Goal: Task Accomplishment & Management: Manage account settings

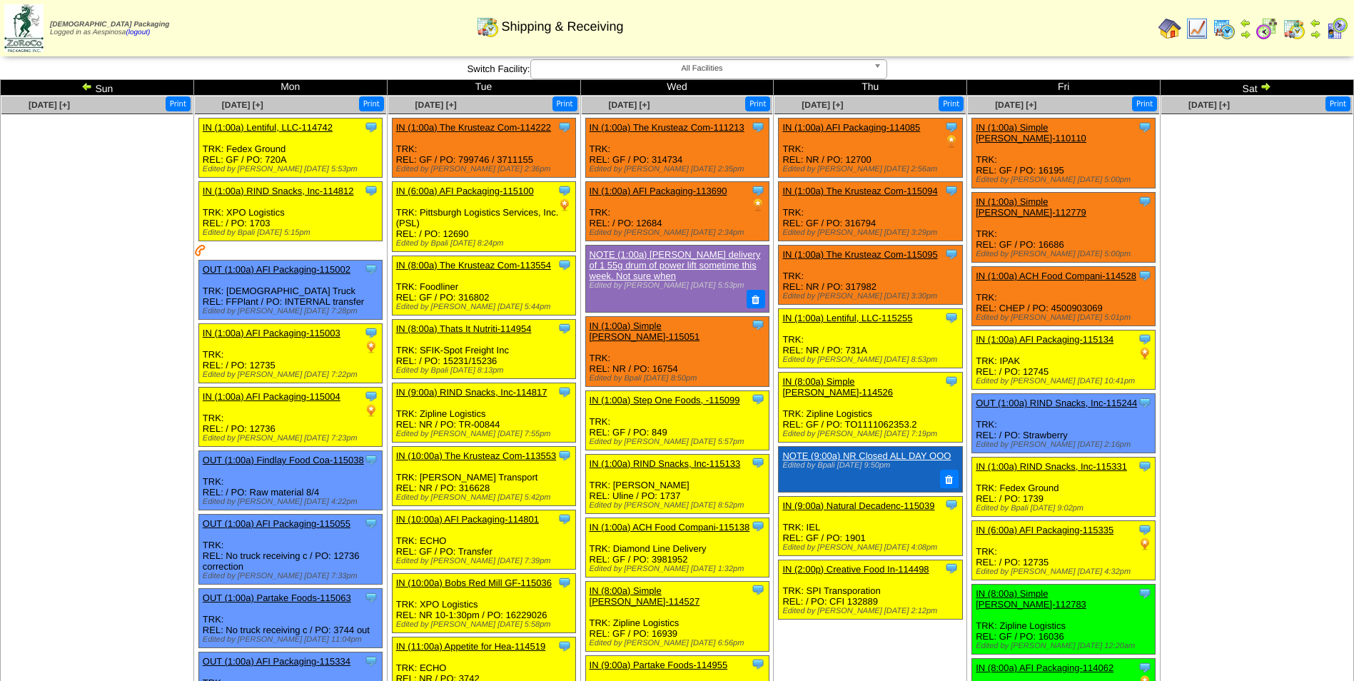
click at [1263, 87] on img at bounding box center [1265, 86] width 11 height 11
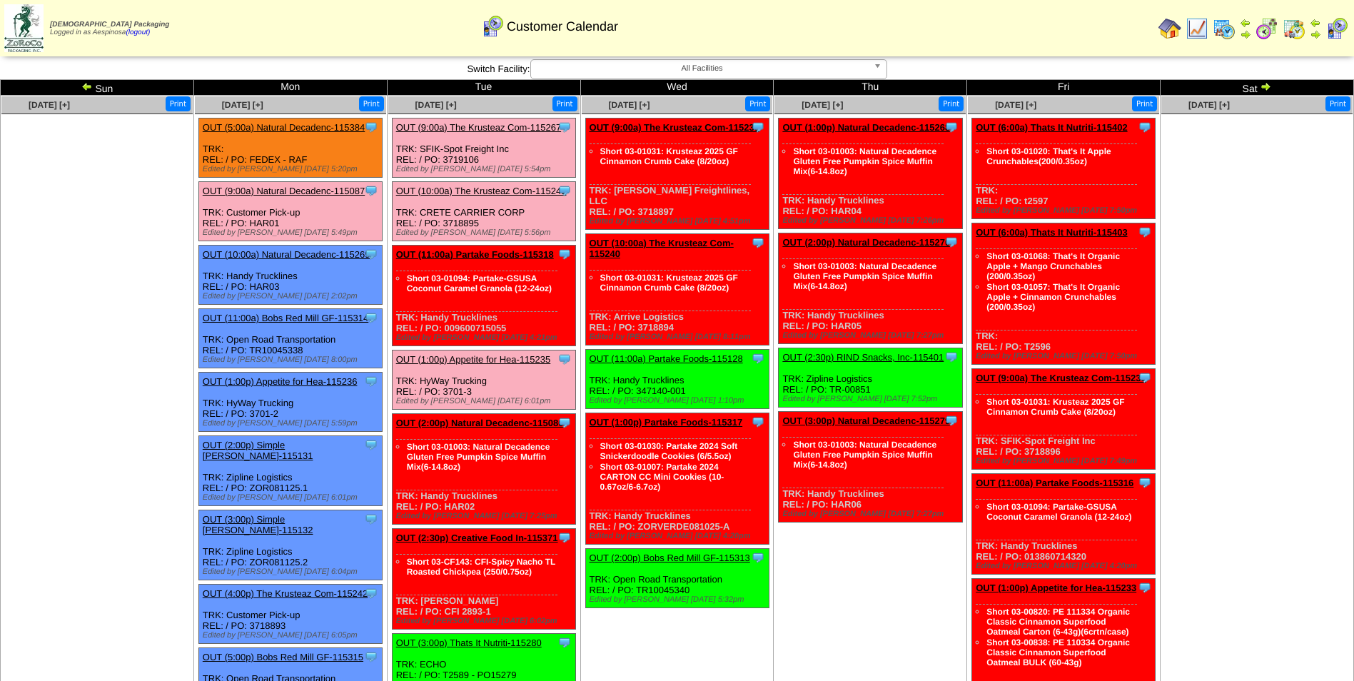
click at [91, 316] on ul at bounding box center [96, 221] width 191 height 214
drag, startPoint x: 280, startPoint y: 284, endPoint x: 248, endPoint y: 286, distance: 32.2
click at [248, 286] on div "Clone Item OUT (10:00a) Natural Decadenc-115269 Natural Decadence, LLC Schedule…" at bounding box center [289, 275] width 183 height 59
copy div "HAR03"
drag, startPoint x: 288, startPoint y: 231, endPoint x: 258, endPoint y: 229, distance: 30.7
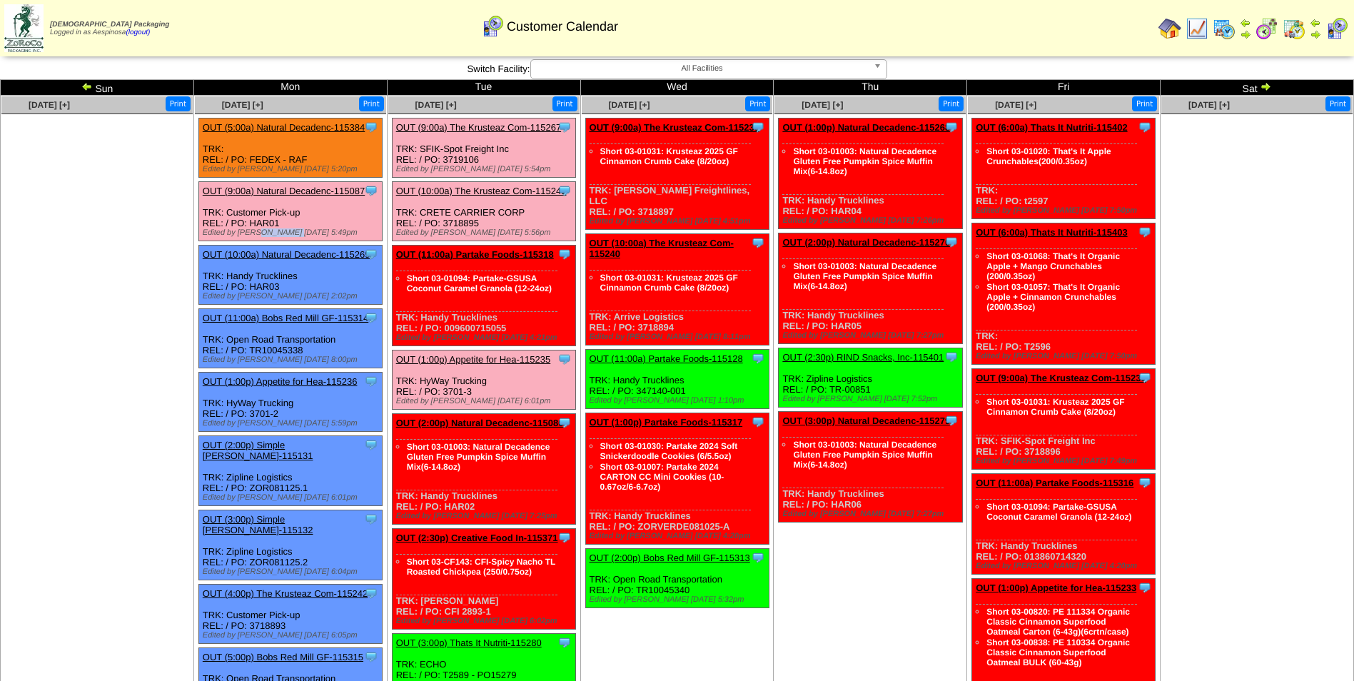
click at [258, 229] on div "Edited by Aespinosa 8/8 5:49pm" at bounding box center [292, 232] width 179 height 9
click at [277, 223] on div "Clone Item OUT (9:00a) Natural Decadenc-115087 Natural Decadence, LLC ScheduleI…" at bounding box center [289, 211] width 183 height 59
drag, startPoint x: 279, startPoint y: 223, endPoint x: 251, endPoint y: 226, distance: 27.9
click at [251, 226] on div "Clone Item OUT (9:00a) Natural Decadenc-115087 Natural Decadence, LLC ScheduleI…" at bounding box center [289, 211] width 183 height 59
copy div "HAR01"
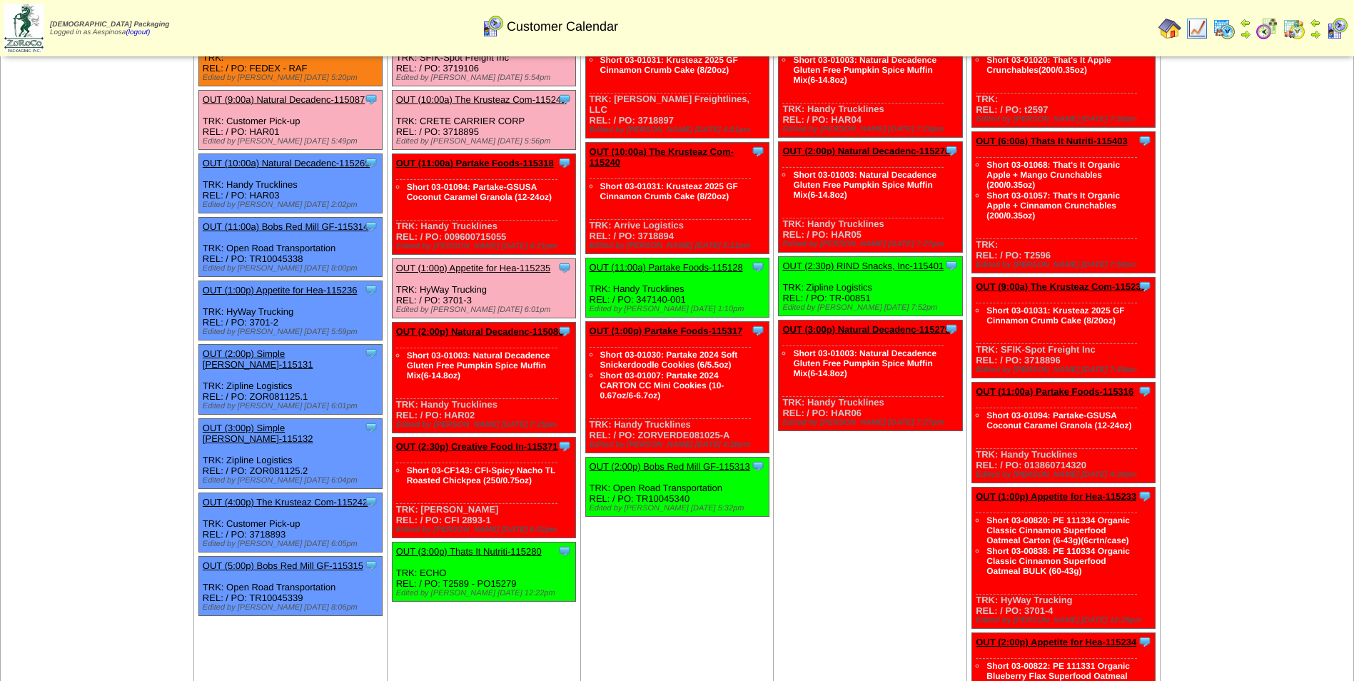
scroll to position [214, 0]
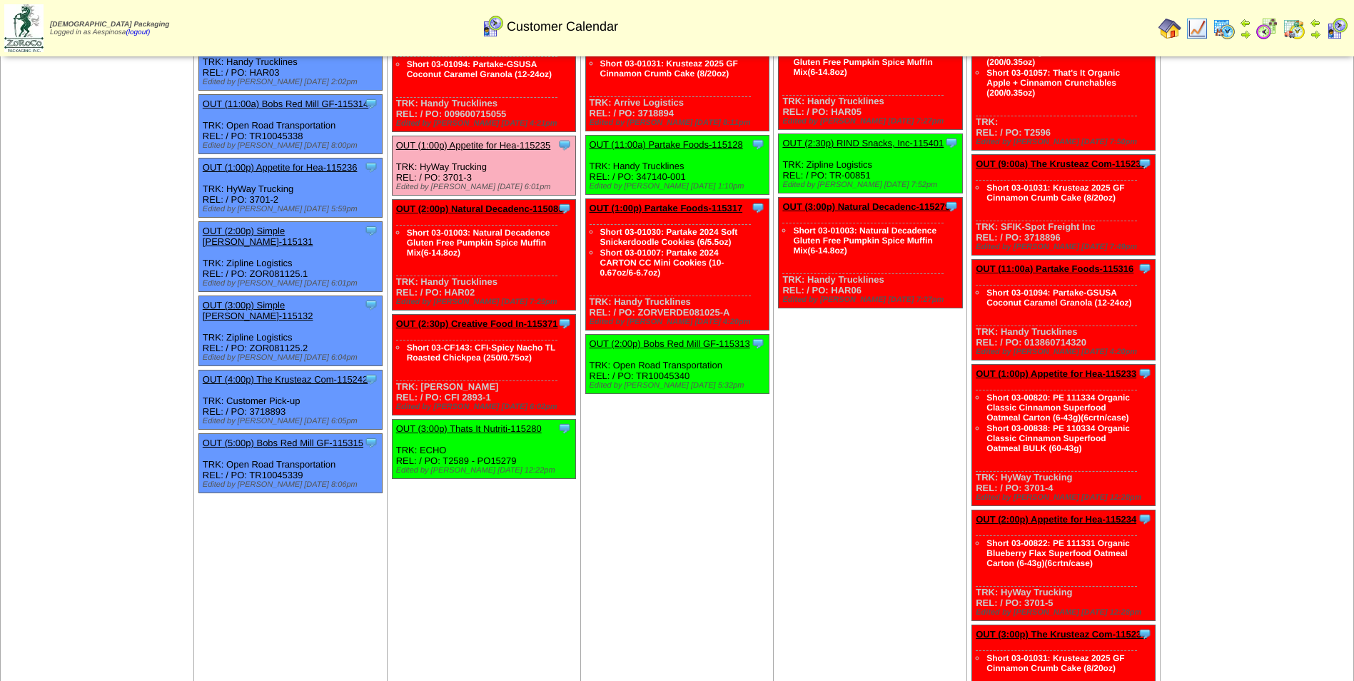
click at [525, 430] on link "OUT (3:00p) Thats It Nutriti-115280" at bounding box center [469, 428] width 146 height 11
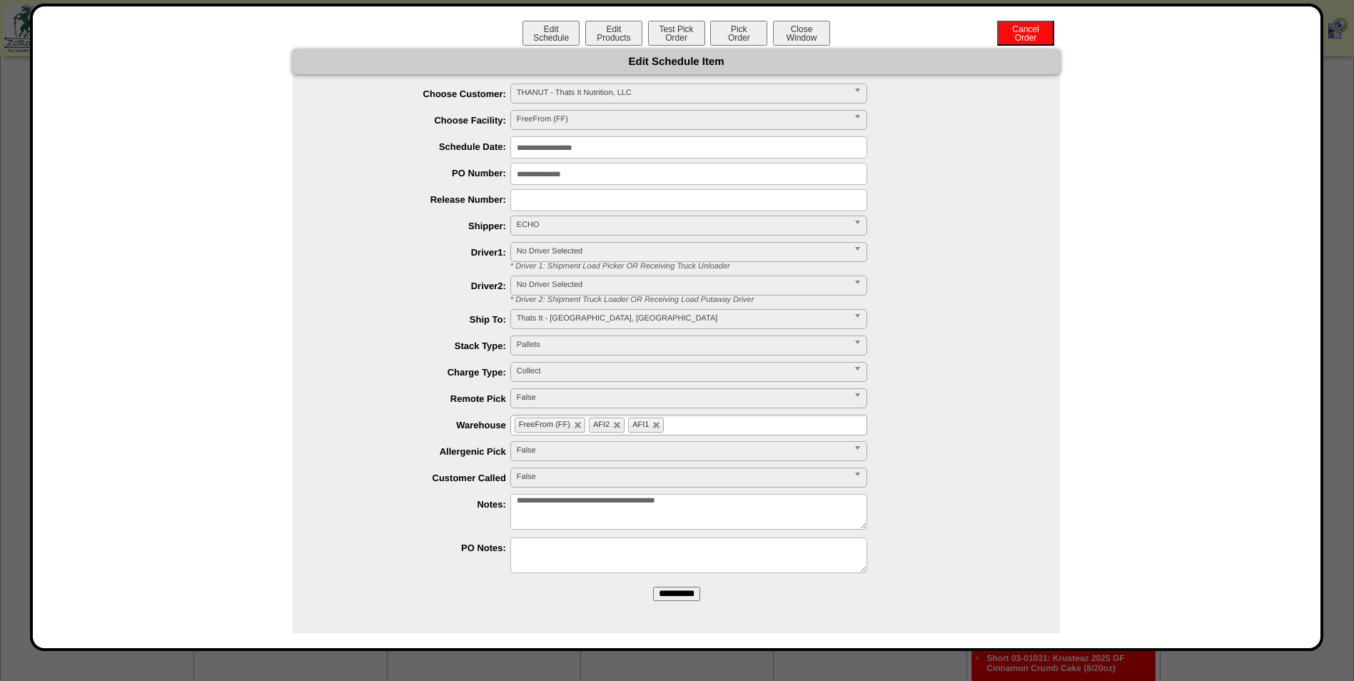
click at [705, 33] on div "Edit Schedule Edit Products Test Pick Order Pick Order Cancel Order Close Window" at bounding box center [676, 35] width 1259 height 29
click at [692, 38] on button "Test Pick Order" at bounding box center [676, 33] width 57 height 25
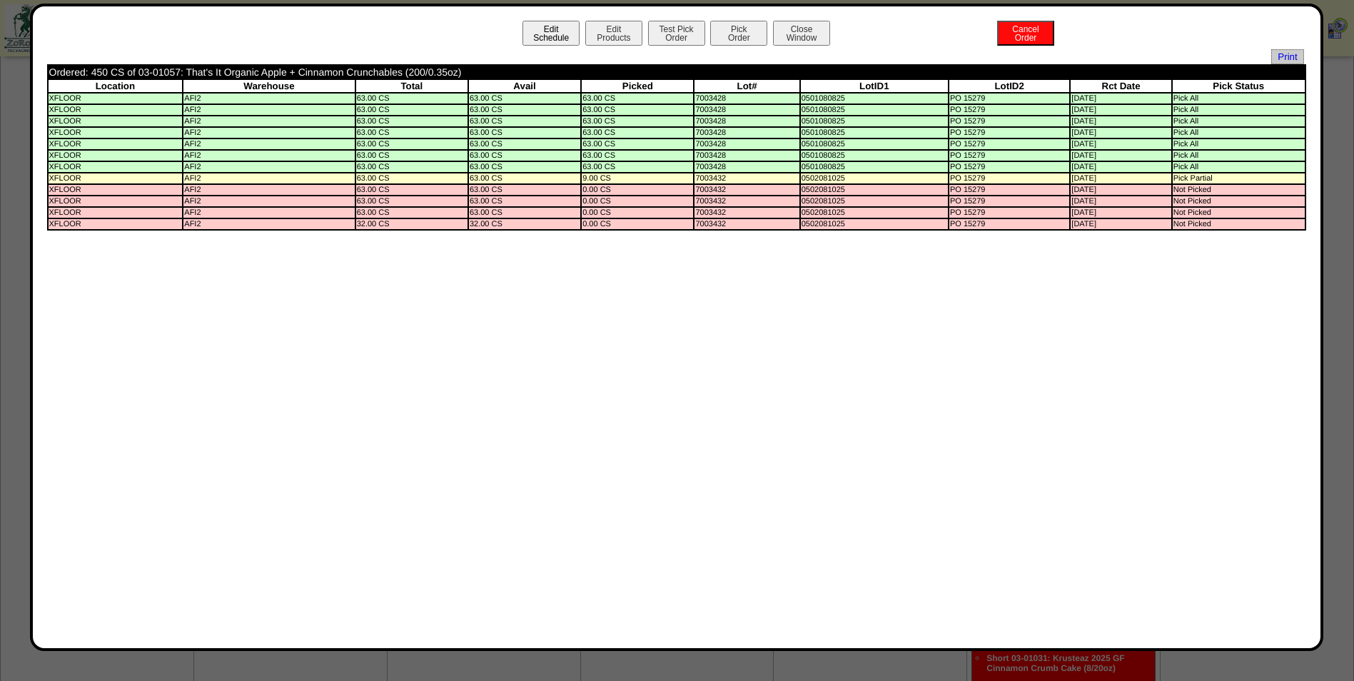
click at [525, 39] on button "Edit Schedule" at bounding box center [550, 33] width 57 height 25
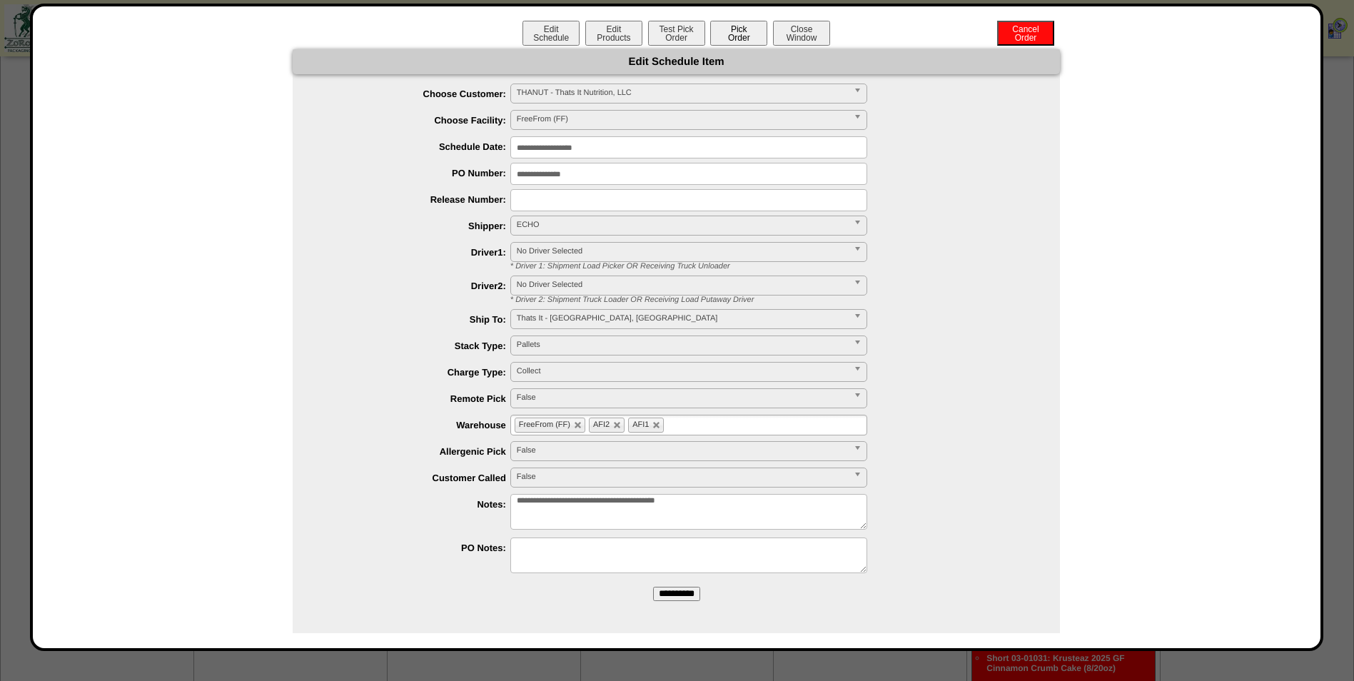
click at [729, 32] on button "Pick Order" at bounding box center [738, 33] width 57 height 25
click at [697, 35] on button "Test Pick Order" at bounding box center [676, 33] width 57 height 25
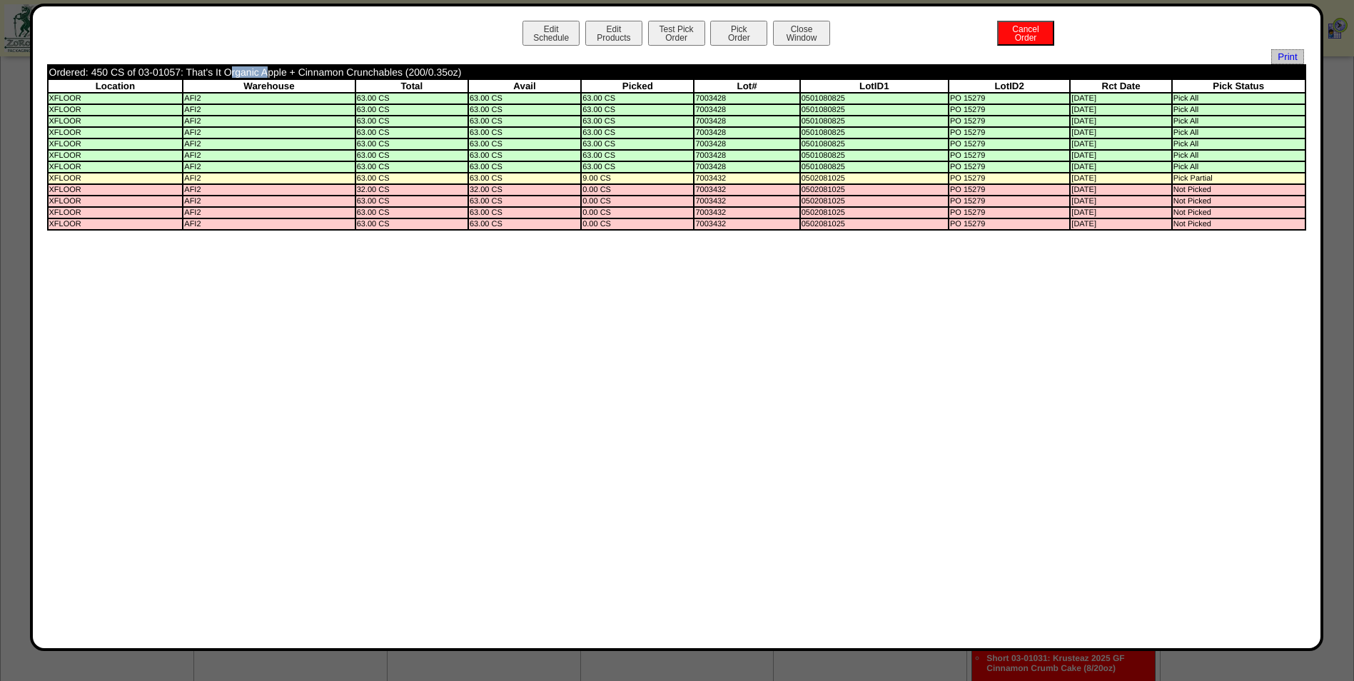
drag, startPoint x: 181, startPoint y: 72, endPoint x: 139, endPoint y: 73, distance: 42.1
click at [139, 73] on td "Ordered: 450 CS of 03-01057: That's It Organic Apple + Cinnamon Crunchables (20…" at bounding box center [559, 72] width 1021 height 13
copy td "03-01057"
click at [609, 43] on button "Edit Products" at bounding box center [613, 33] width 57 height 25
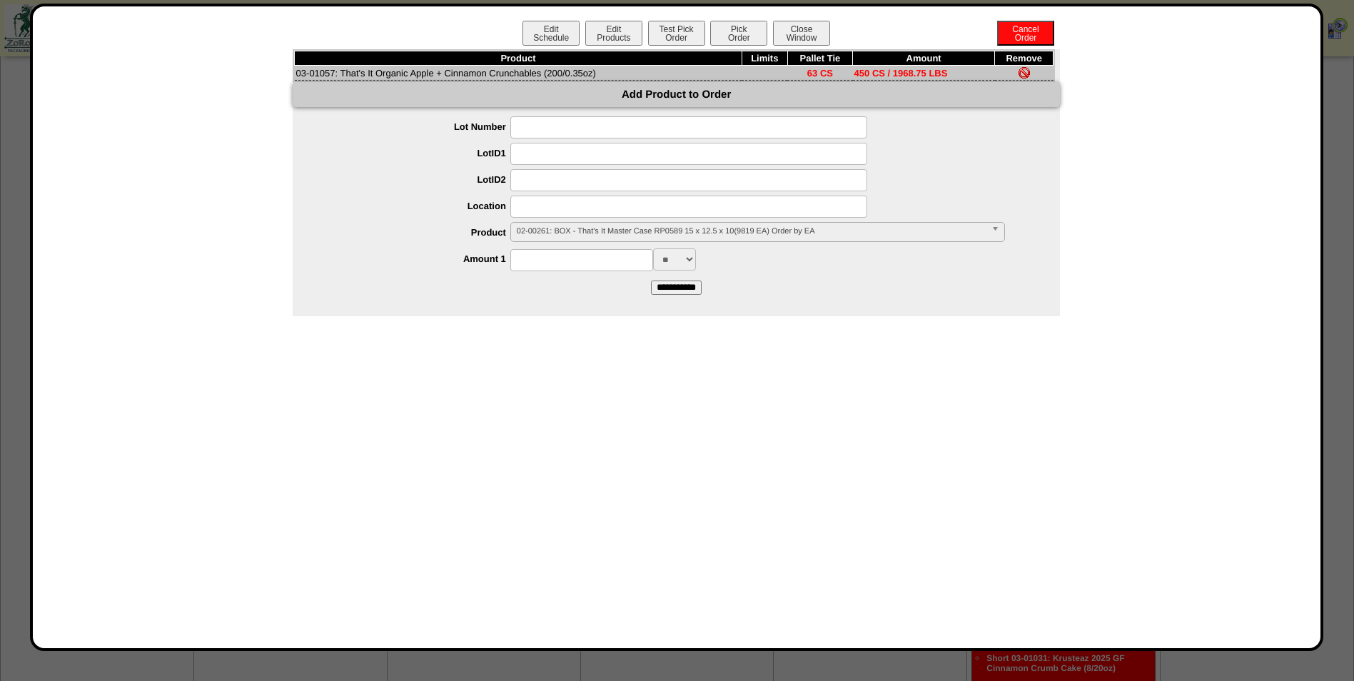
click at [598, 227] on span "02-00261: BOX - That's It Master Case RP0589 15 x 12.5 x 10(9819 EA) Order by EA" at bounding box center [751, 231] width 469 height 17
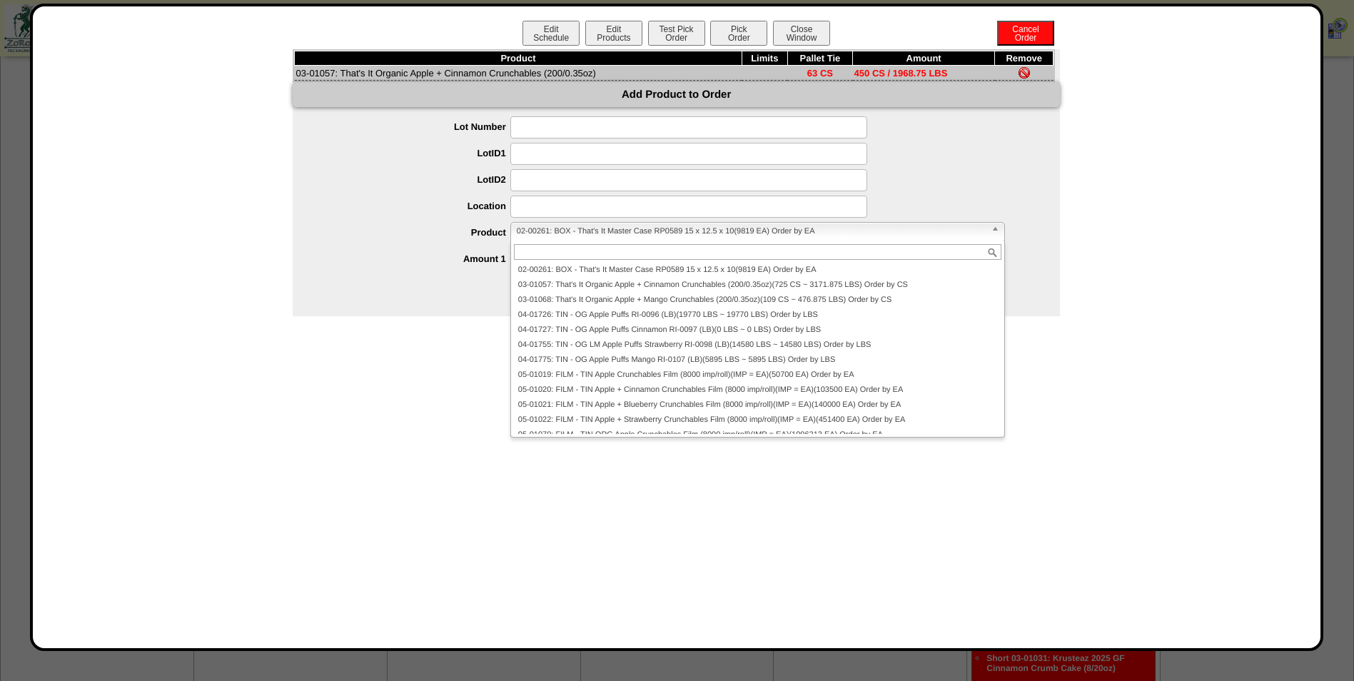
click at [363, 338] on div "Edit Schedule Edit Products Test Pick Order Pick Order Cancel Order Close Windo…" at bounding box center [676, 327] width 1259 height 613
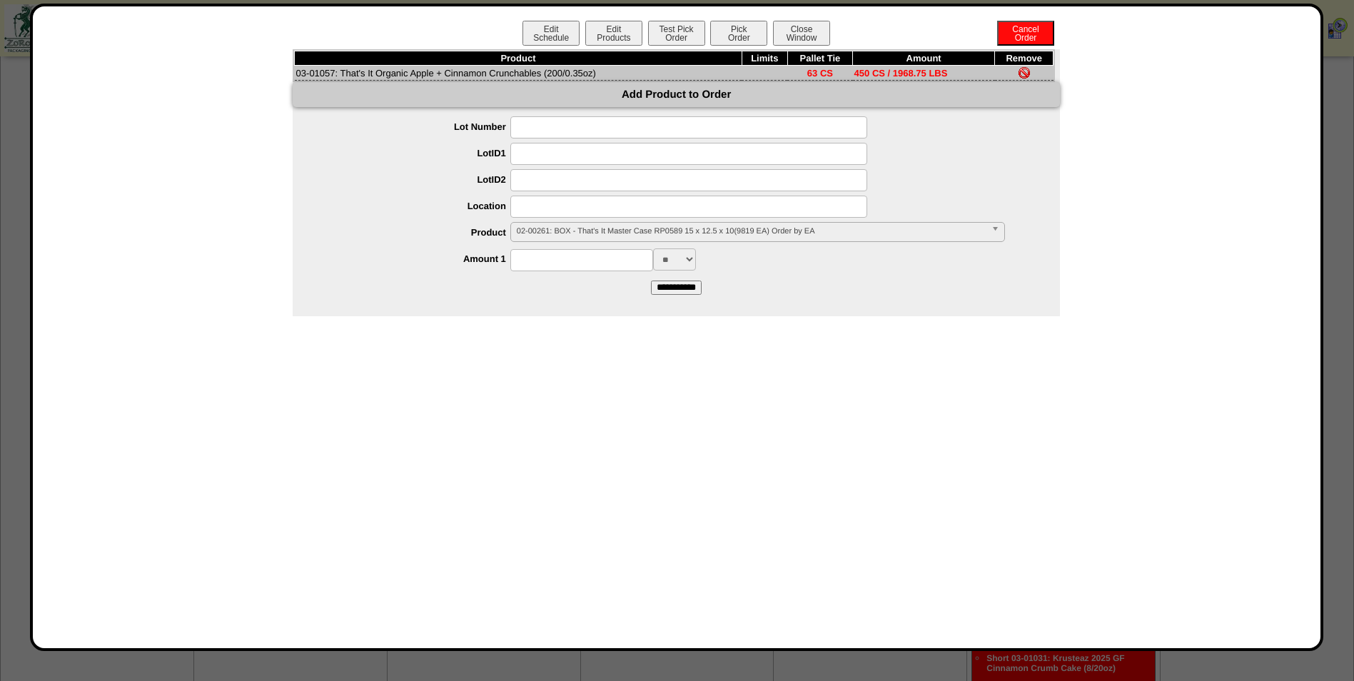
click at [652, 256] on input at bounding box center [581, 260] width 143 height 22
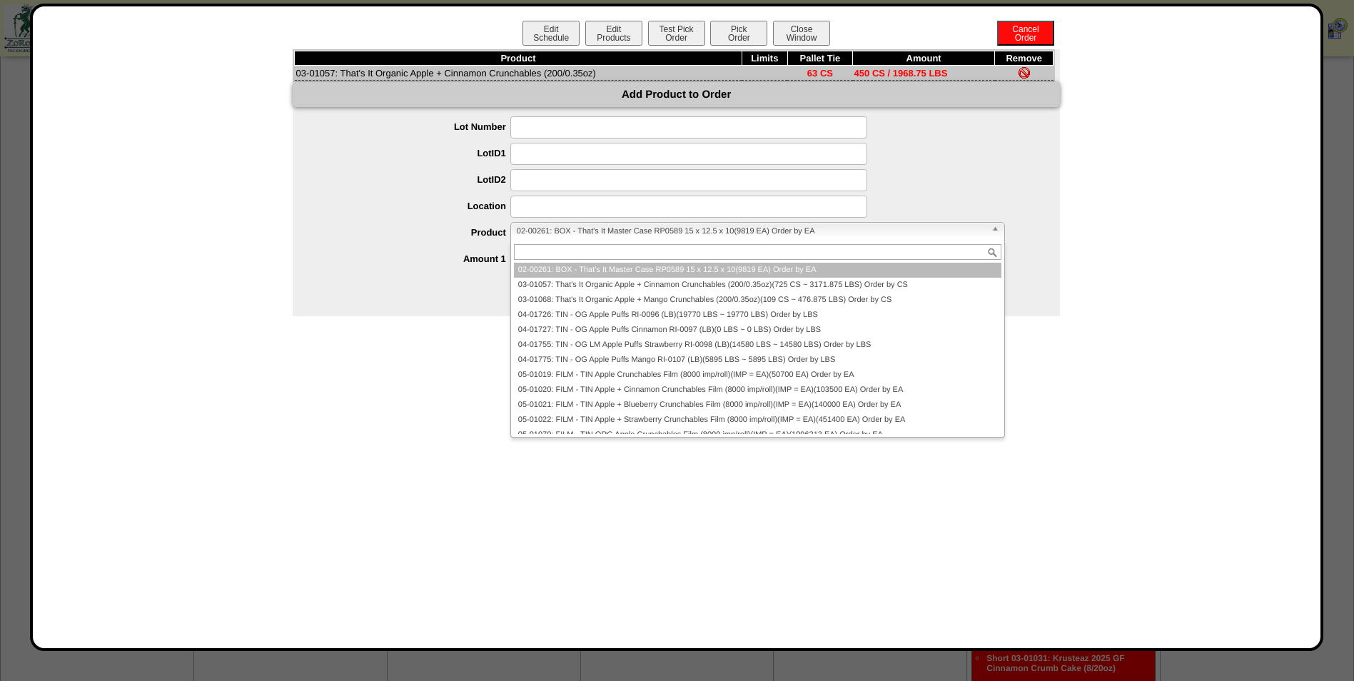
click at [620, 230] on span "02-00261: BOX - That's It Master Case RP0589 15 x 12.5 x 10(9819 EA) Order by EA" at bounding box center [751, 231] width 469 height 17
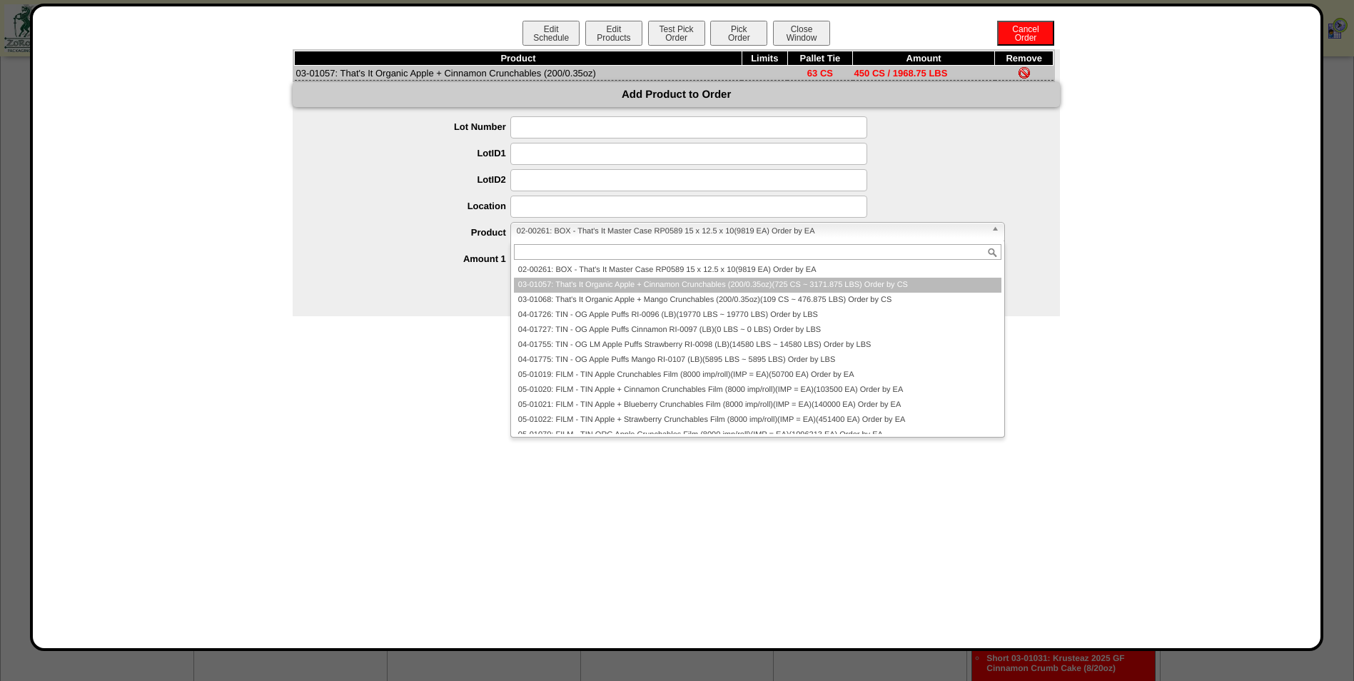
click at [568, 291] on li "03-01057: That's It Organic Apple + Cinnamon Crunchables (200/0.35oz)(725 CS ~ …" at bounding box center [758, 285] width 488 height 15
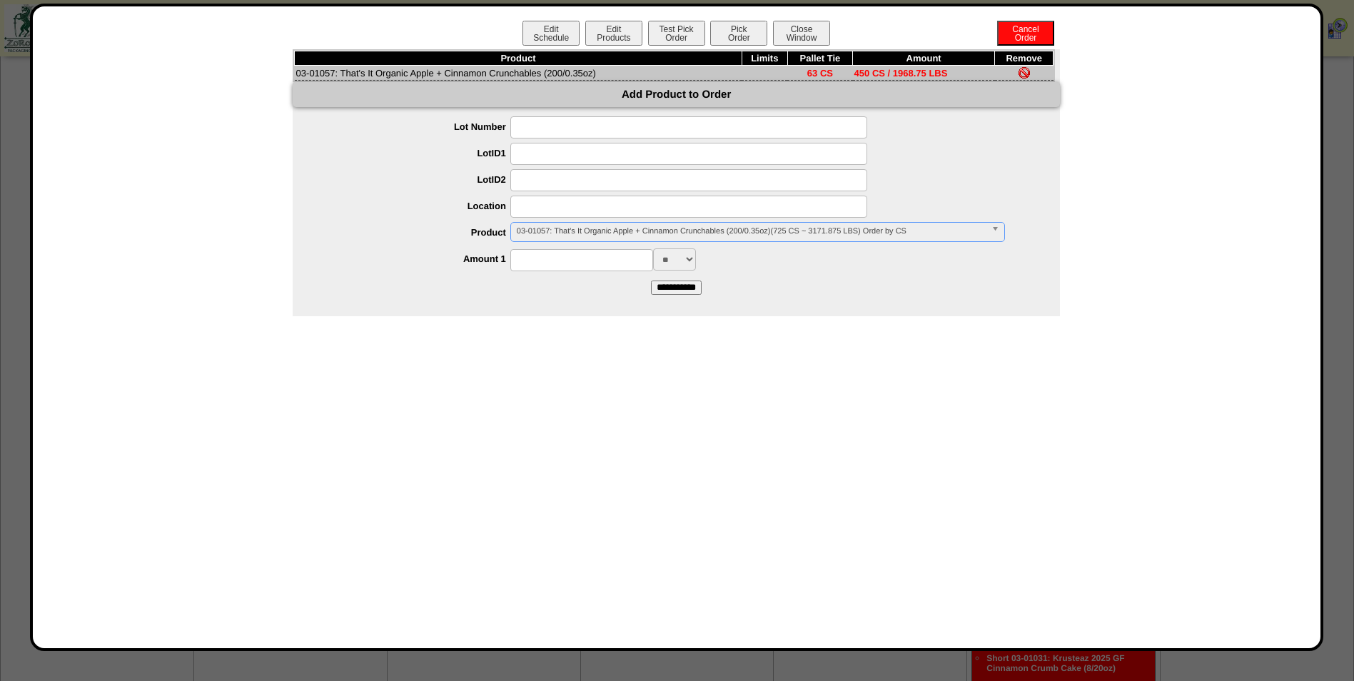
click at [564, 263] on input at bounding box center [581, 260] width 143 height 22
type input "*"
click at [438, 268] on div "* ** *** ***" at bounding box center [690, 259] width 739 height 22
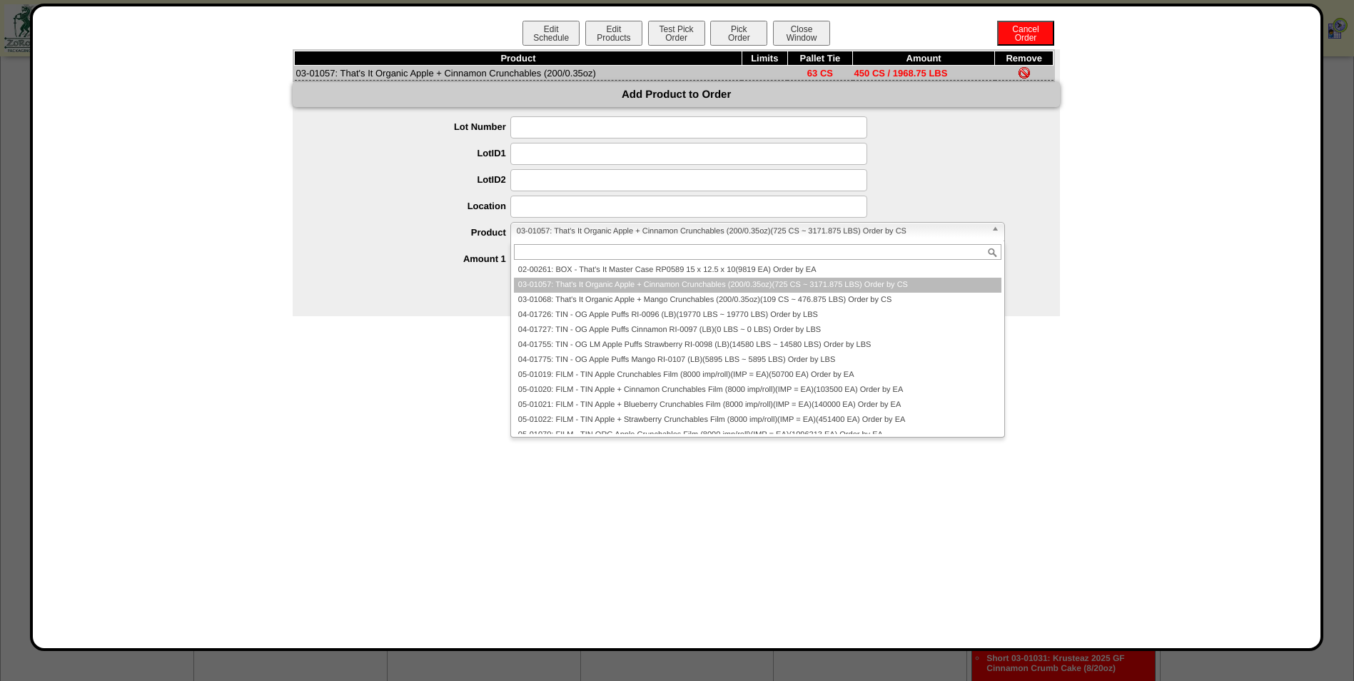
click at [555, 234] on span "03-01057: That's It Organic Apple + Cinnamon Crunchables (200/0.35oz)(725 CS ~ …" at bounding box center [751, 231] width 469 height 17
paste input "********"
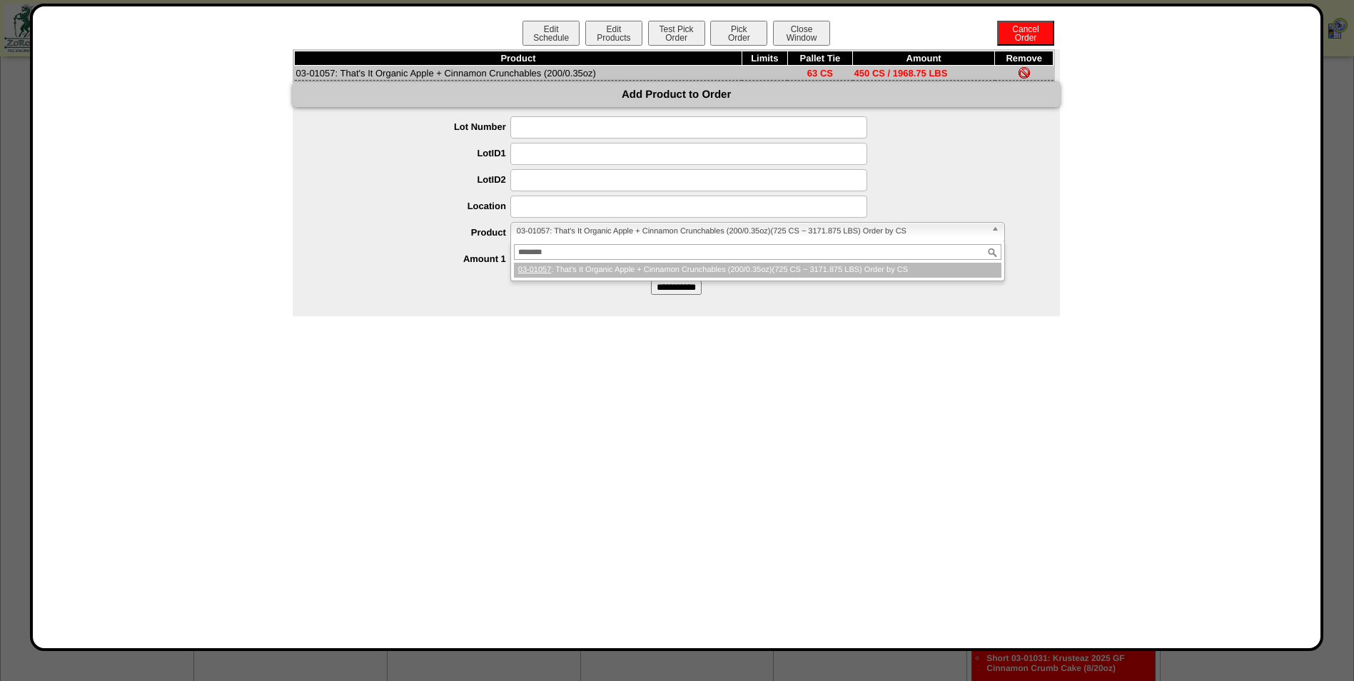
type input "********"
click at [625, 268] on li "03-01057 : That's It Organic Apple + Cinnamon Crunchables (200/0.35oz)(725 CS ~…" at bounding box center [758, 270] width 488 height 15
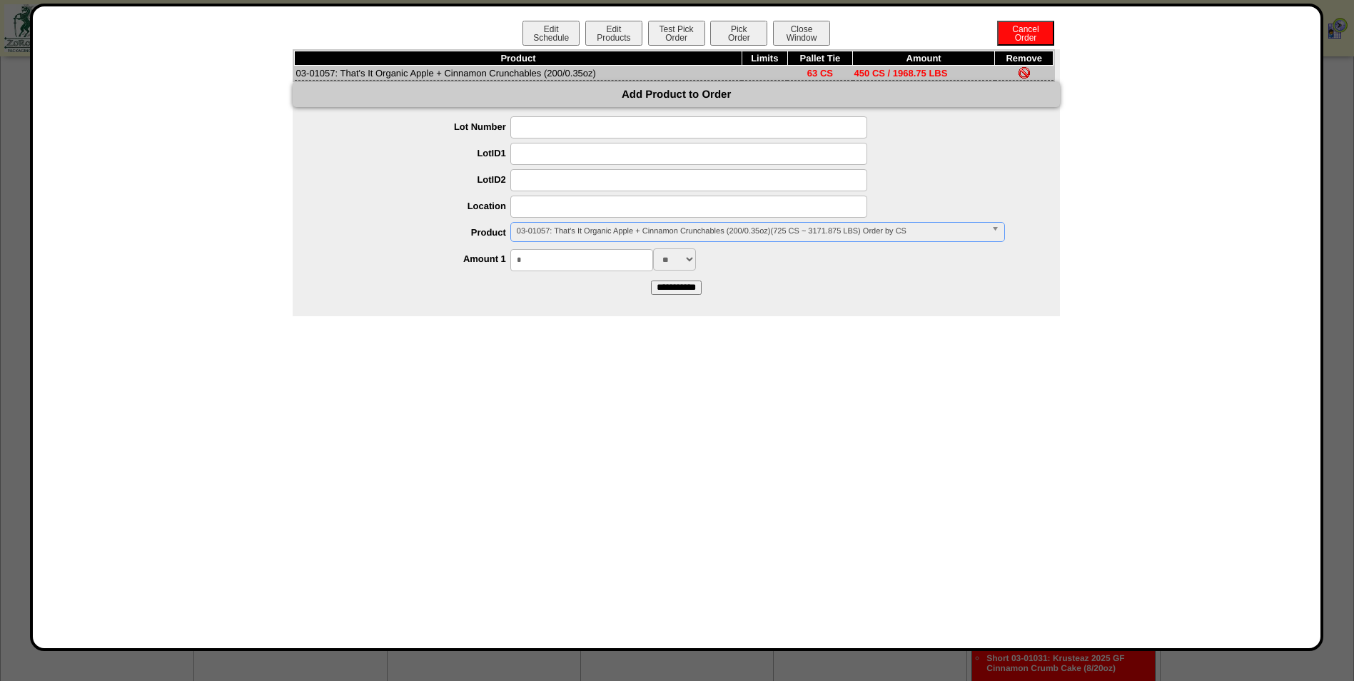
click at [589, 268] on input "*" at bounding box center [581, 260] width 143 height 22
click at [585, 263] on input "*" at bounding box center [581, 260] width 143 height 22
type input "***"
click at [651, 281] on input "**********" at bounding box center [676, 288] width 51 height 14
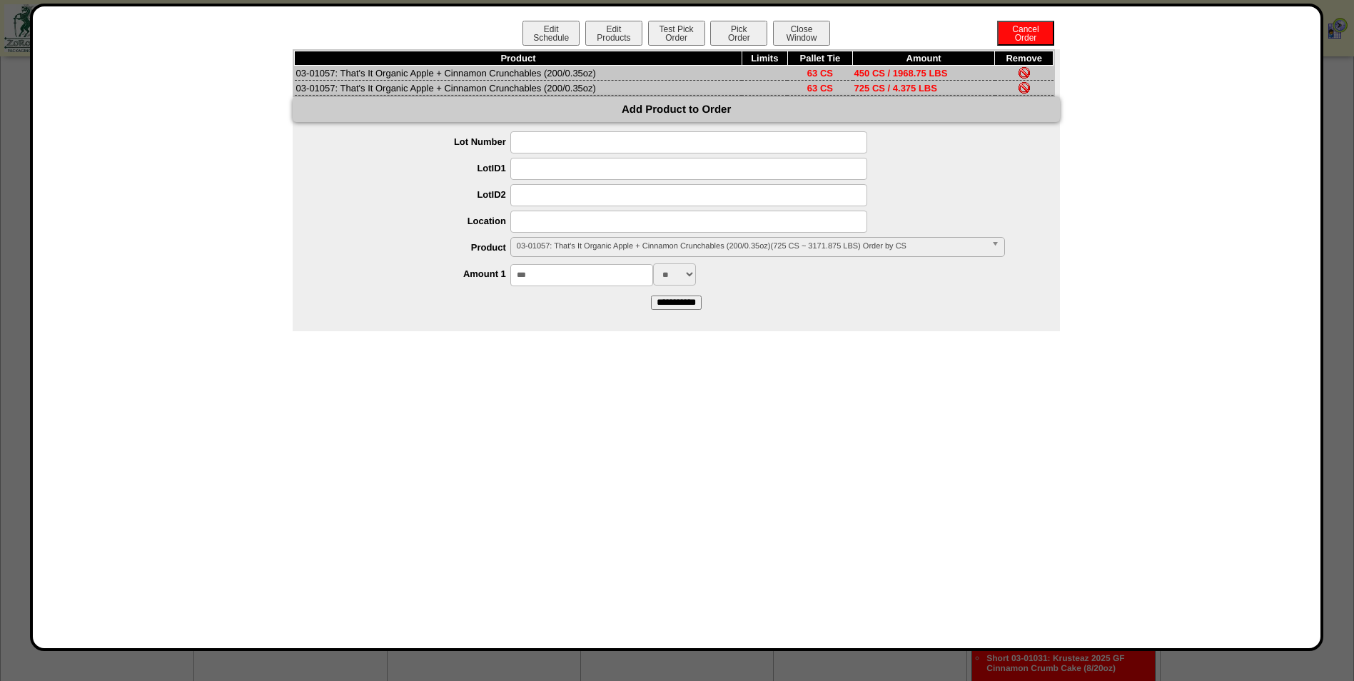
click at [1026, 72] on img at bounding box center [1024, 72] width 11 height 11
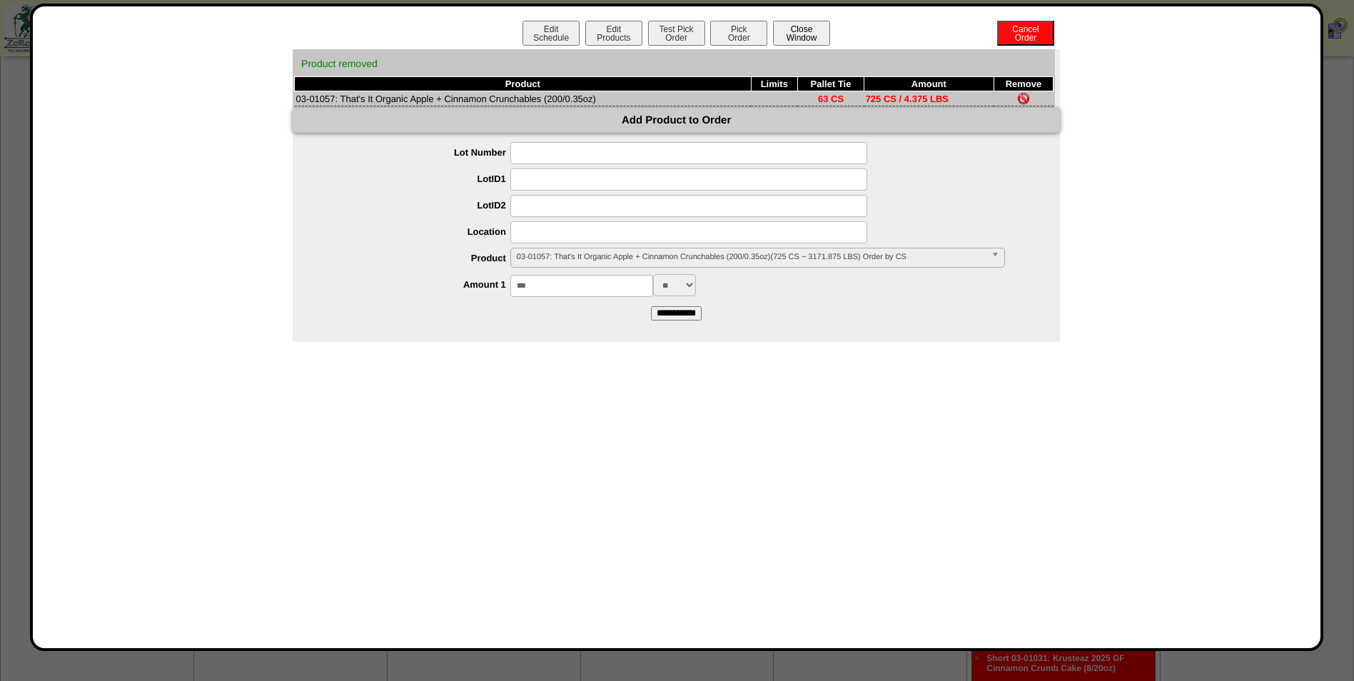
click at [821, 37] on button "Close Window" at bounding box center [801, 33] width 57 height 25
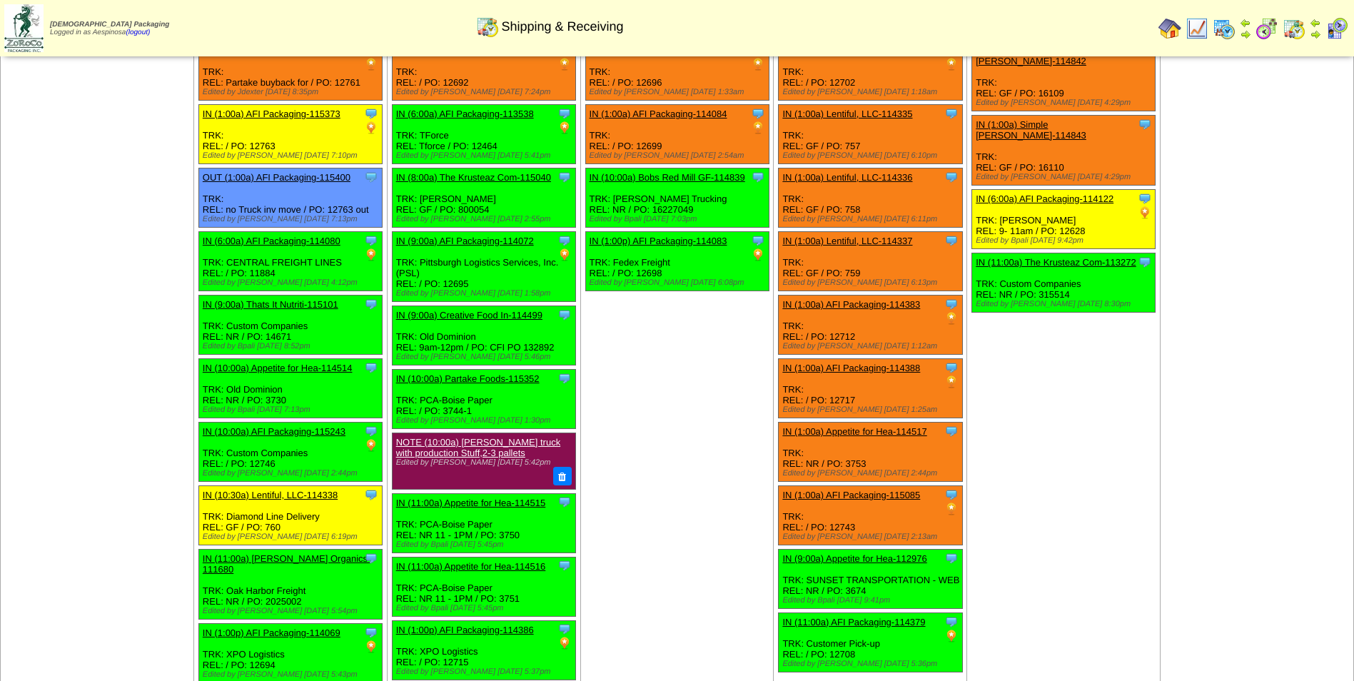
scroll to position [71, 0]
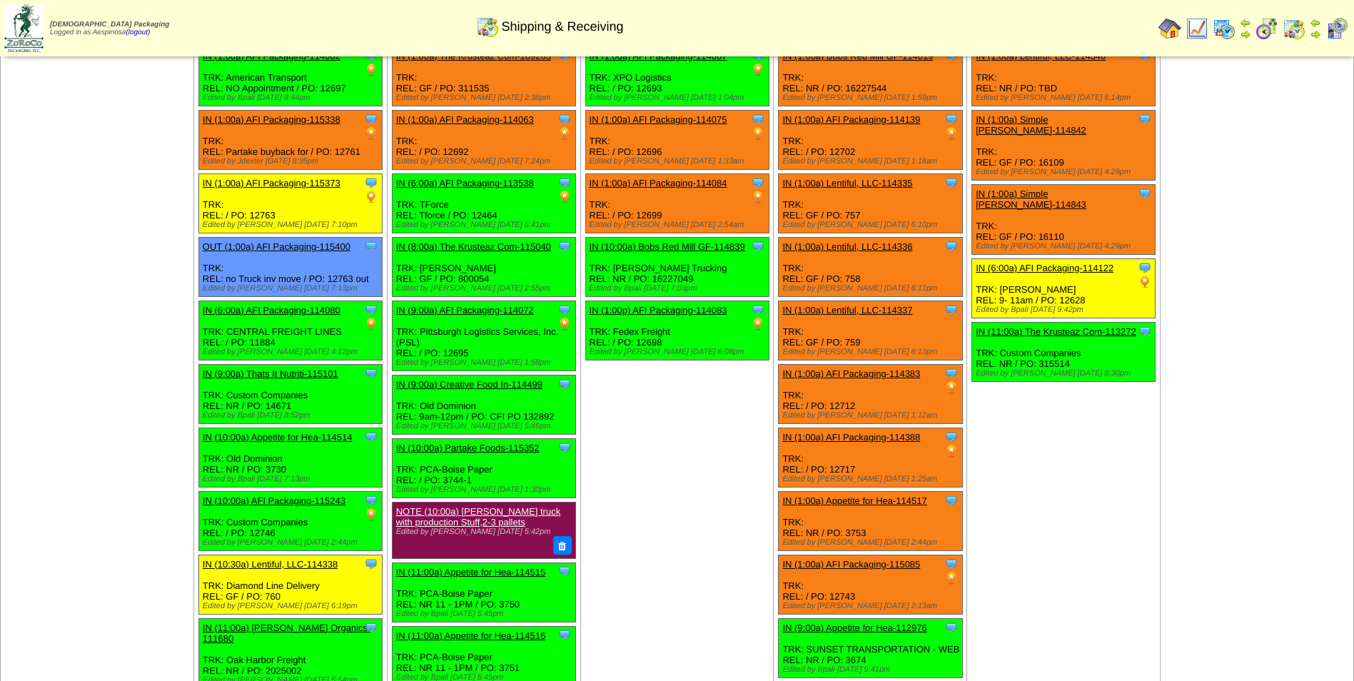
click at [718, 455] on td "Aug 13 [+] Print Clone Item IN (1:00a) AFI Packaging-114067 AFI Packaging Sched…" at bounding box center [676, 422] width 193 height 797
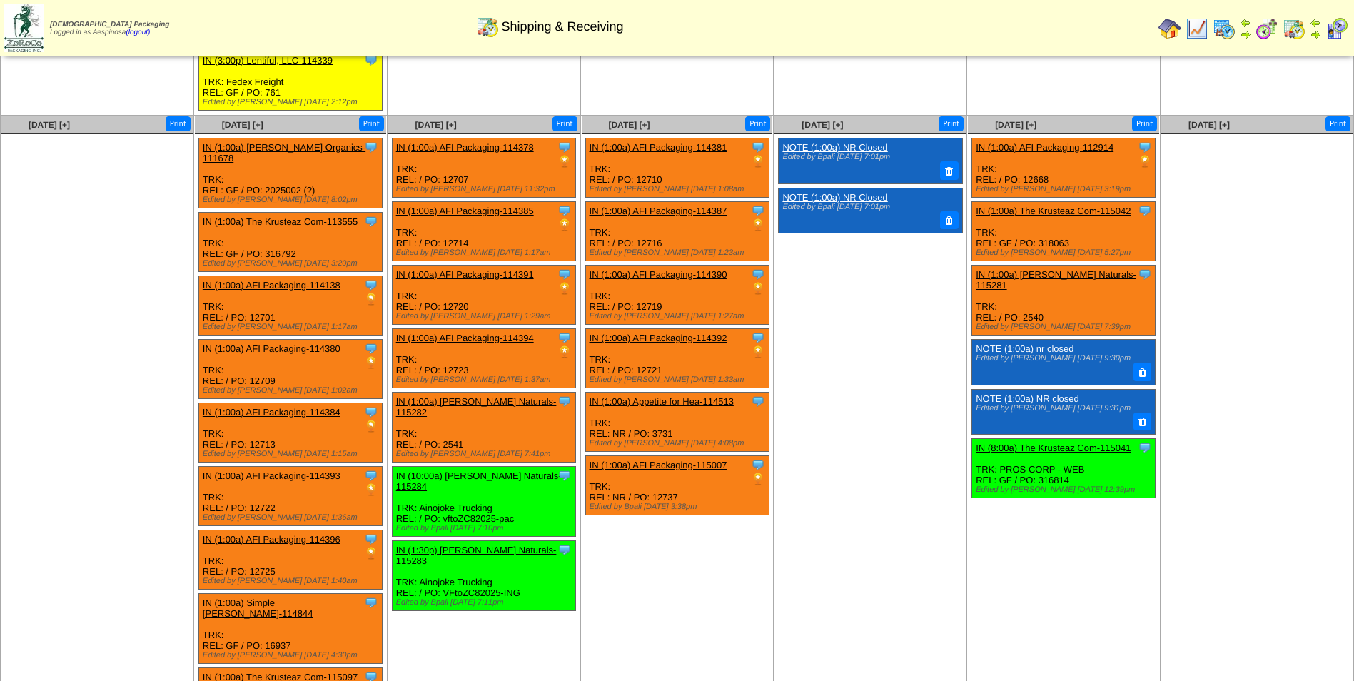
scroll to position [645, 0]
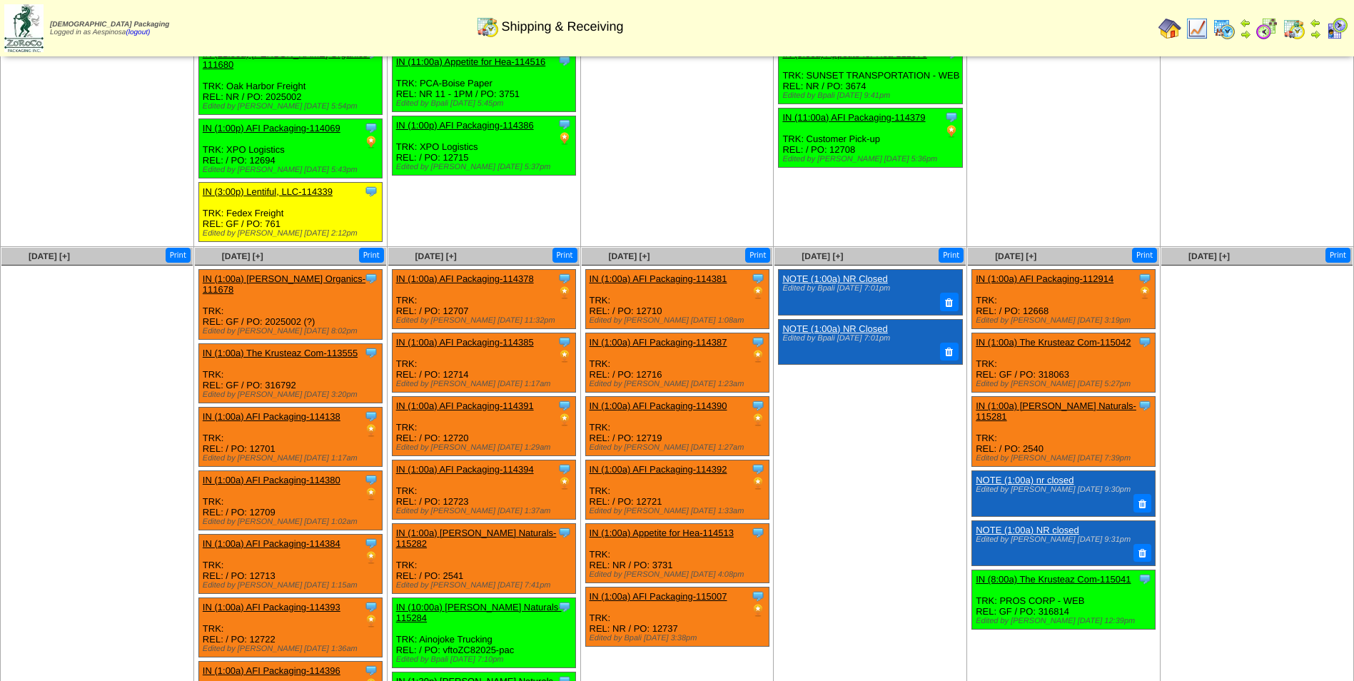
click at [662, 527] on link "IN (1:00a) Appetite for Hea-114513" at bounding box center [662, 532] width 144 height 11
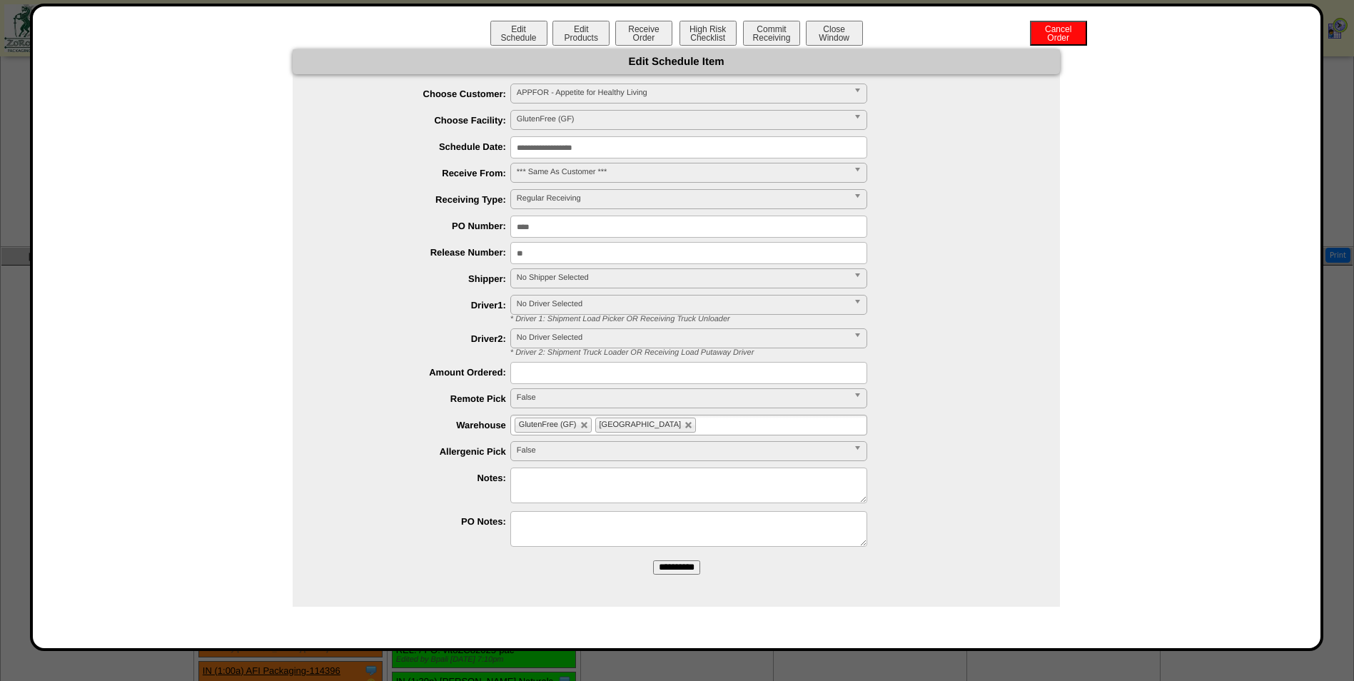
click at [608, 149] on input "**********" at bounding box center [688, 147] width 357 height 22
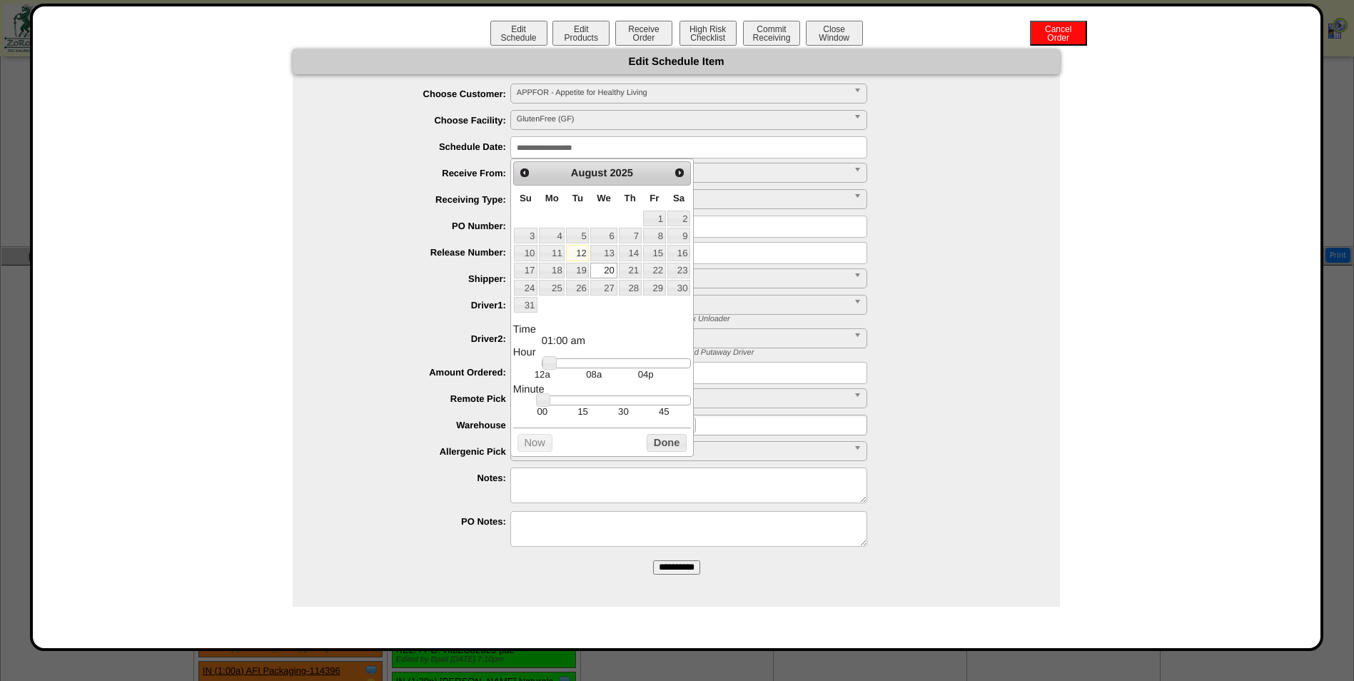
click at [585, 251] on link "12" at bounding box center [577, 253] width 23 height 16
drag, startPoint x: 560, startPoint y: 363, endPoint x: 607, endPoint y: 363, distance: 47.1
click at [607, 363] on div at bounding box center [616, 363] width 149 height 10
type input "**********"
drag, startPoint x: 606, startPoint y: 364, endPoint x: 628, endPoint y: 368, distance: 22.5
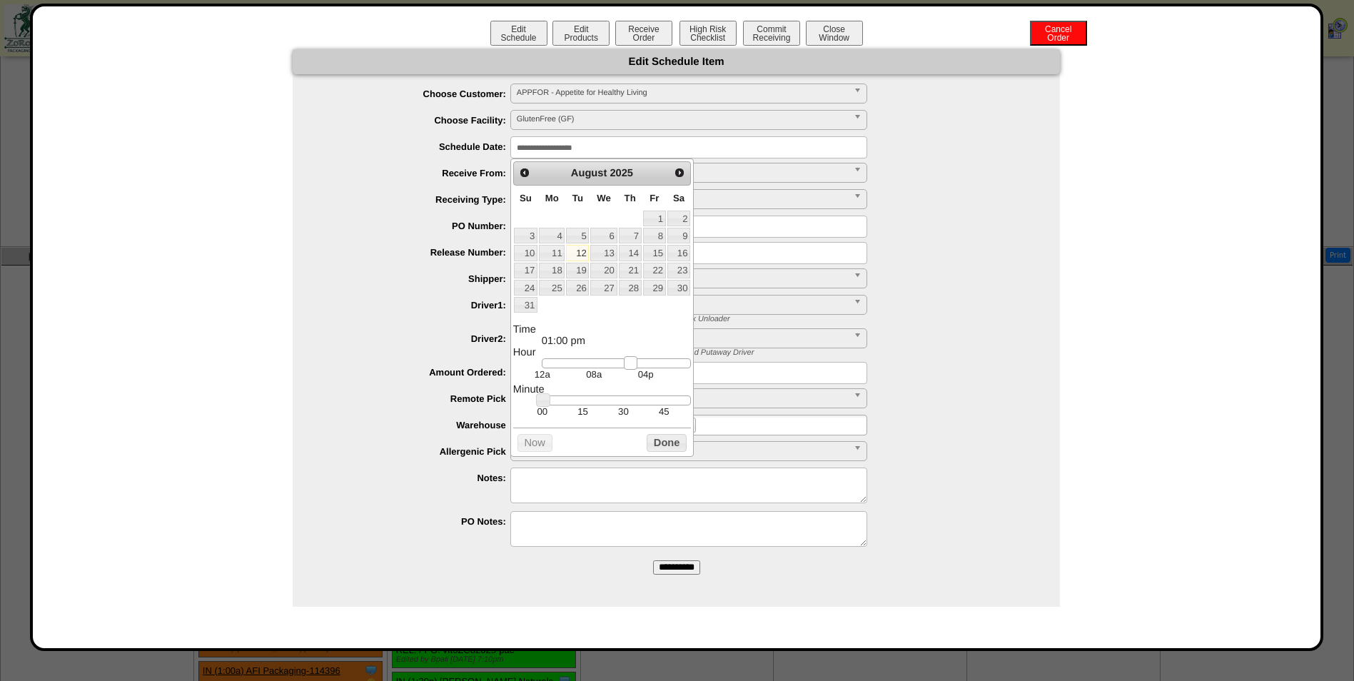
click at [628, 368] on link at bounding box center [631, 363] width 14 height 14
click at [656, 440] on button "Done" at bounding box center [667, 443] width 40 height 18
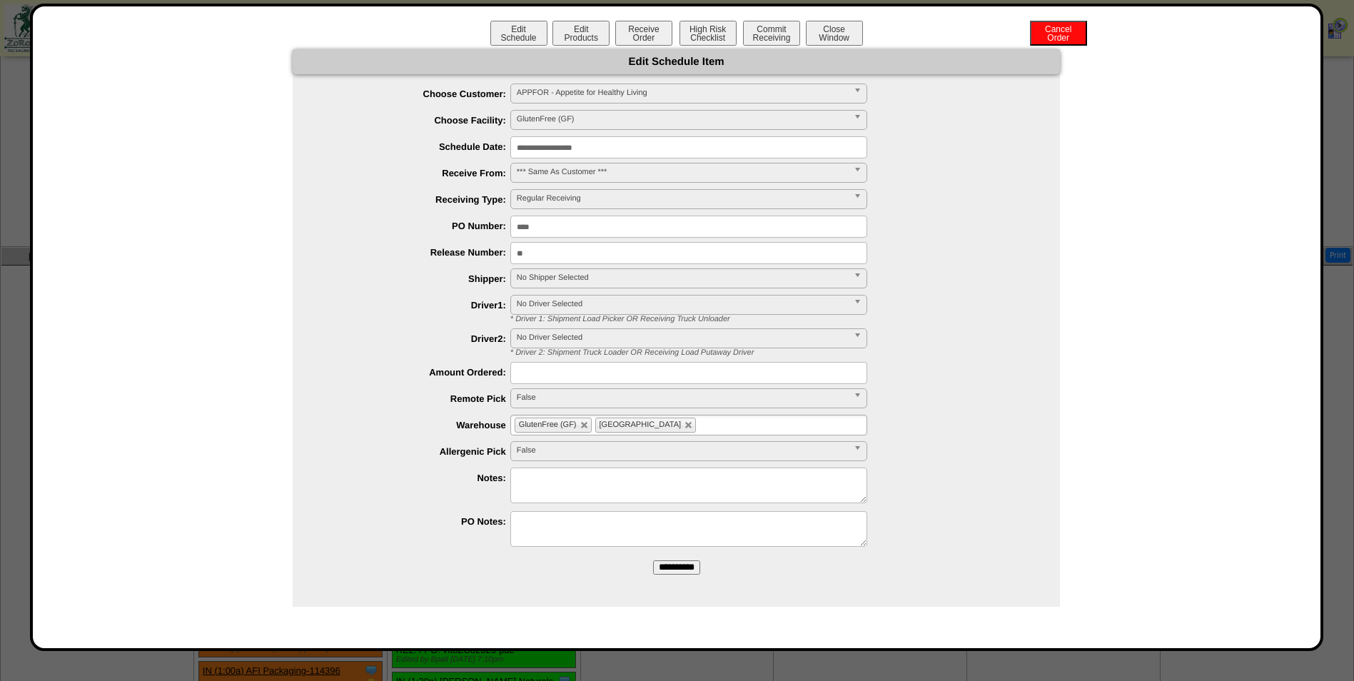
click at [595, 278] on span "No Shipper Selected" at bounding box center [682, 277] width 331 height 17
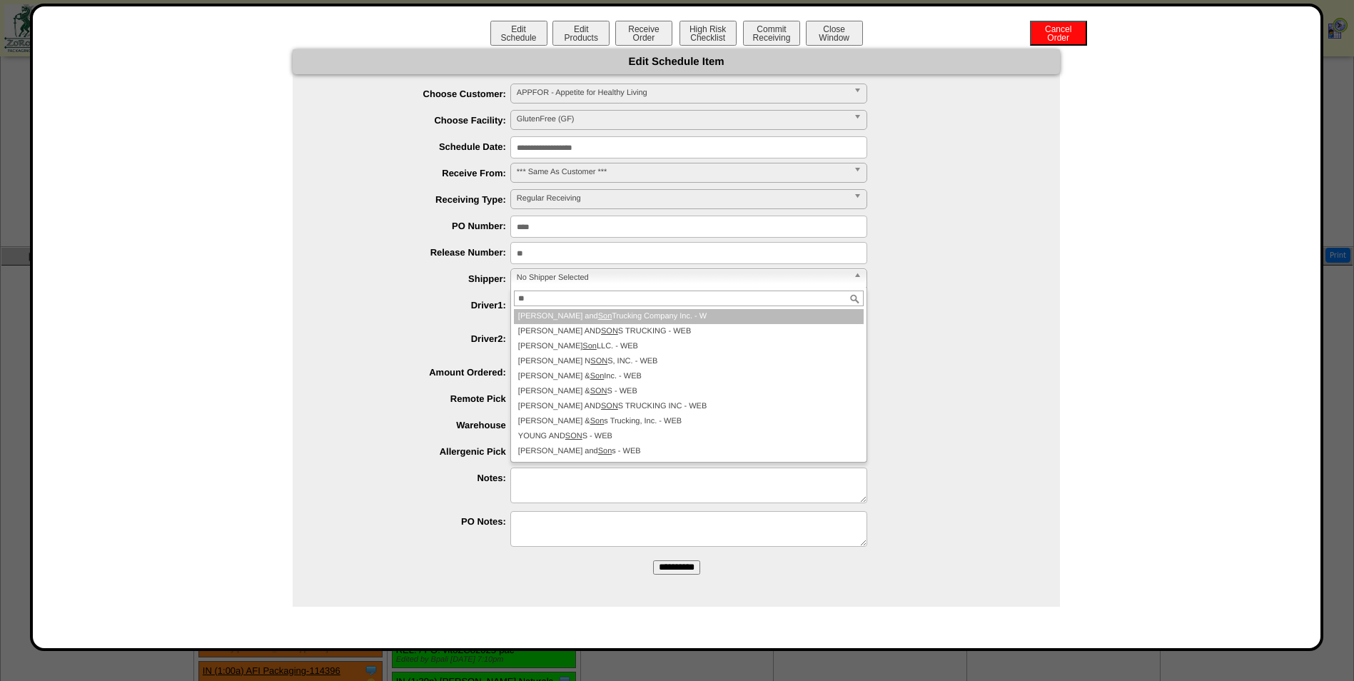
type input "*"
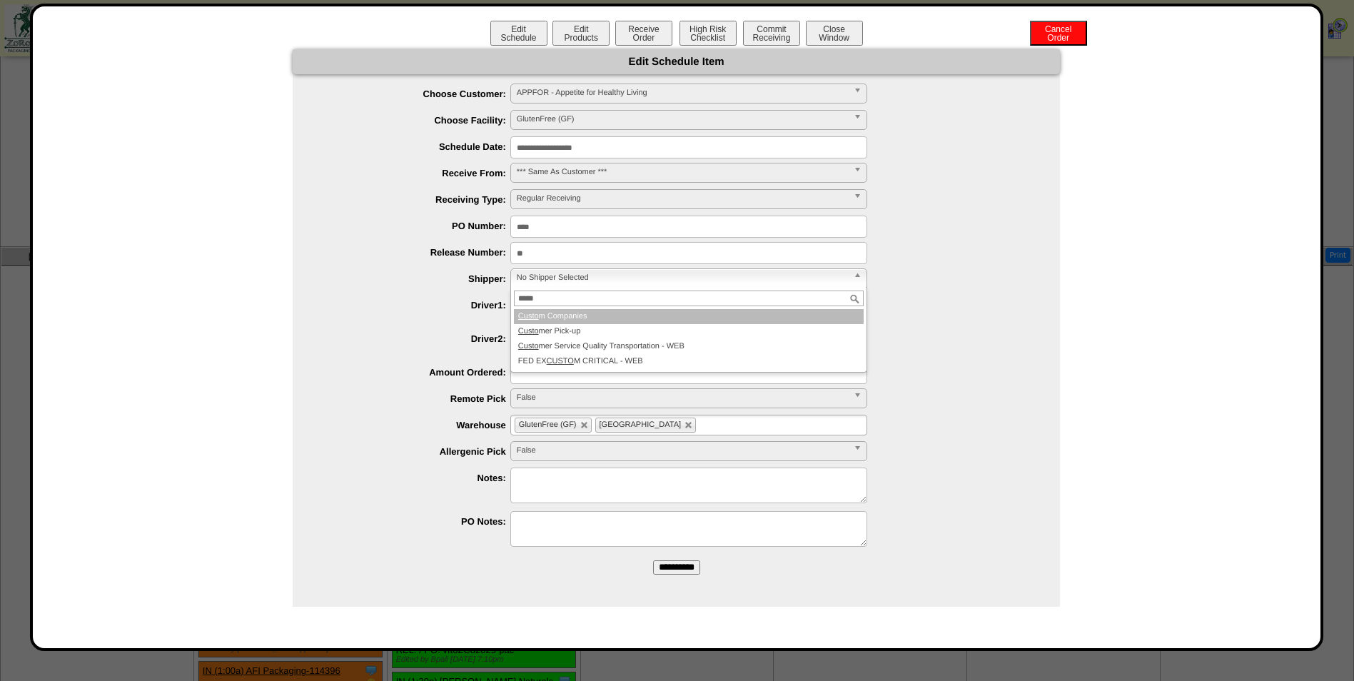
type input "*****"
click at [647, 314] on li "Custo m Companies" at bounding box center [689, 316] width 350 height 15
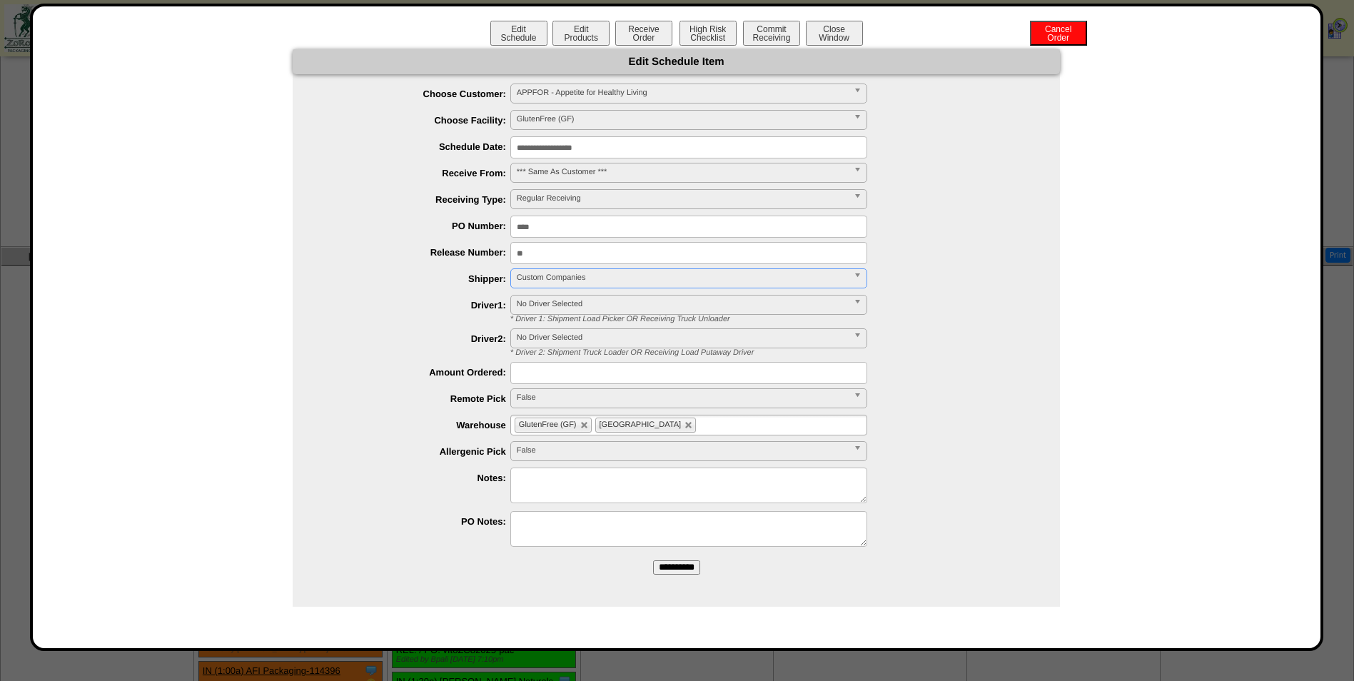
drag, startPoint x: 682, startPoint y: 564, endPoint x: 754, endPoint y: 92, distance: 477.4
click at [682, 564] on input "**********" at bounding box center [676, 567] width 47 height 14
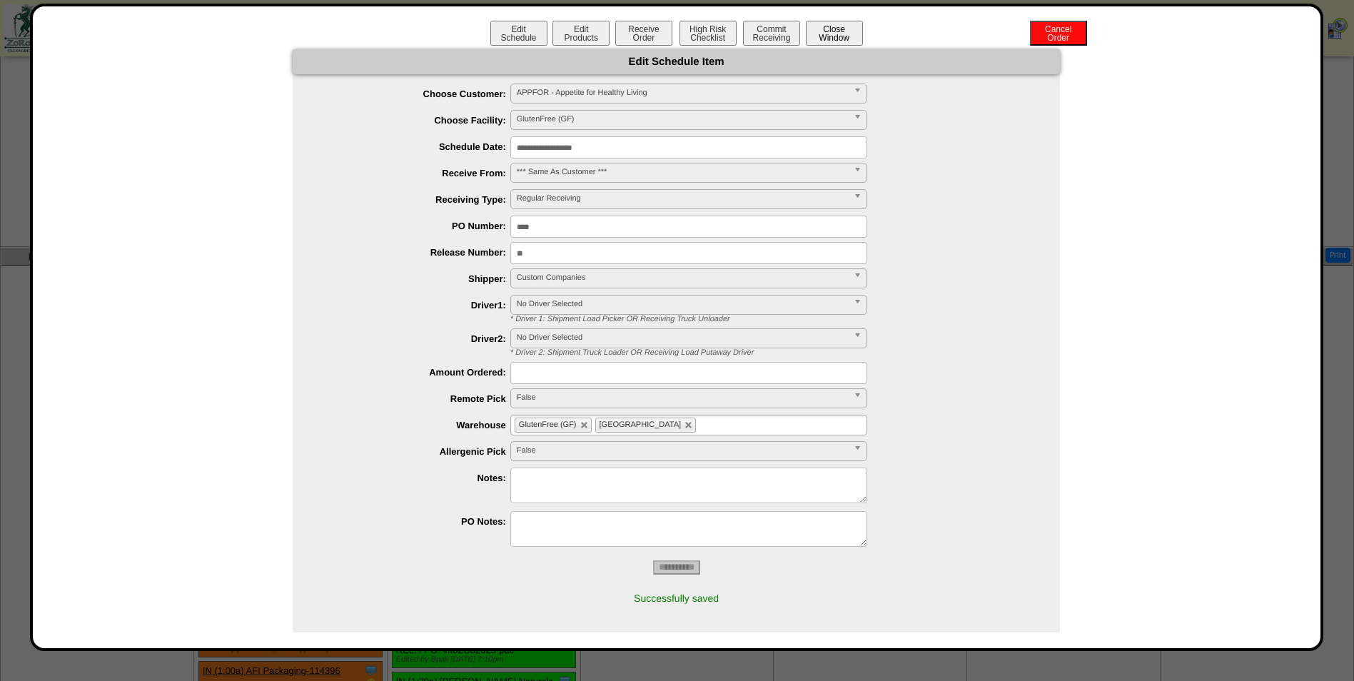
click at [838, 36] on button "Close Window" at bounding box center [834, 33] width 57 height 25
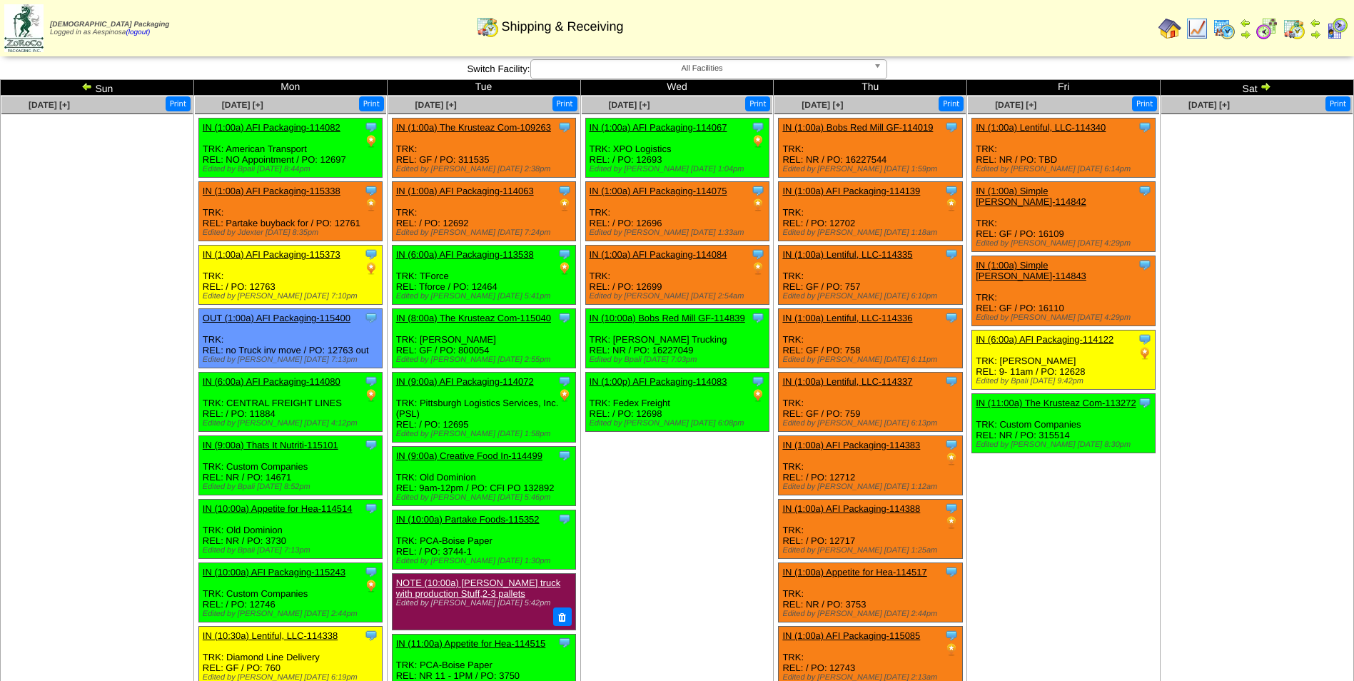
click at [1180, 414] on td "[DATE] [+] Print" at bounding box center [1257, 494] width 193 height 797
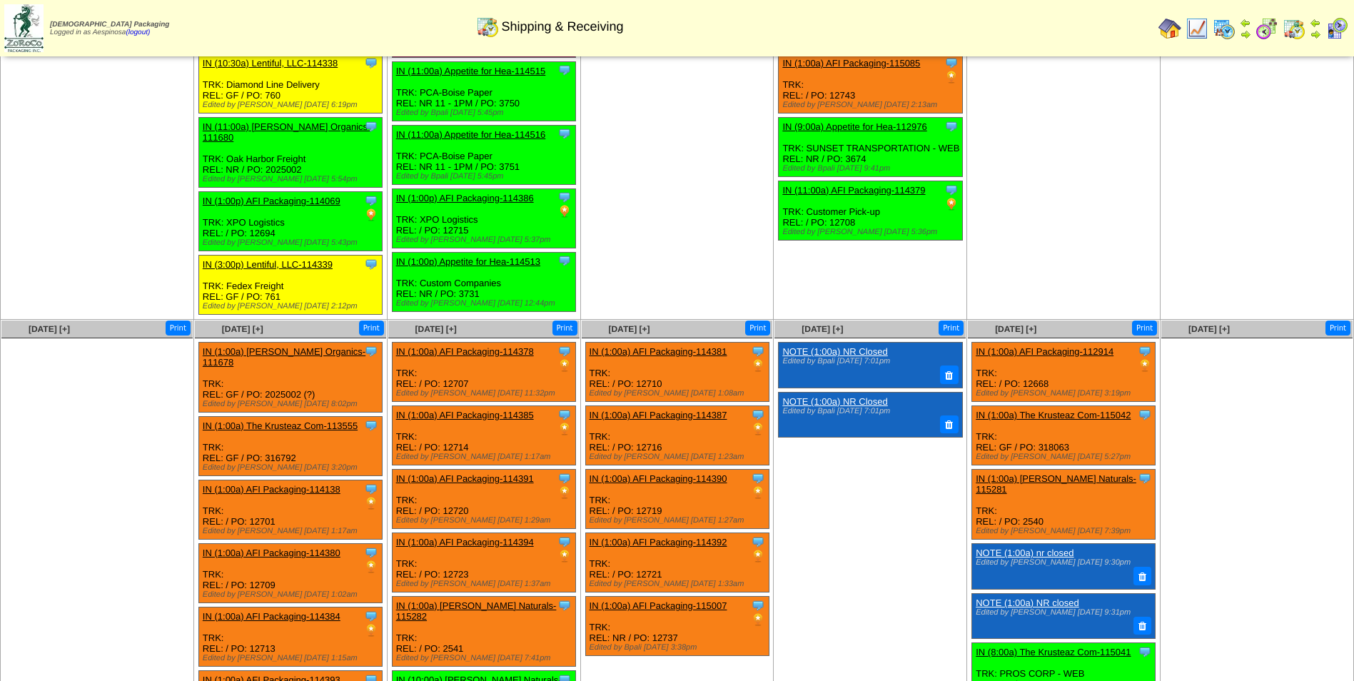
scroll to position [597, 0]
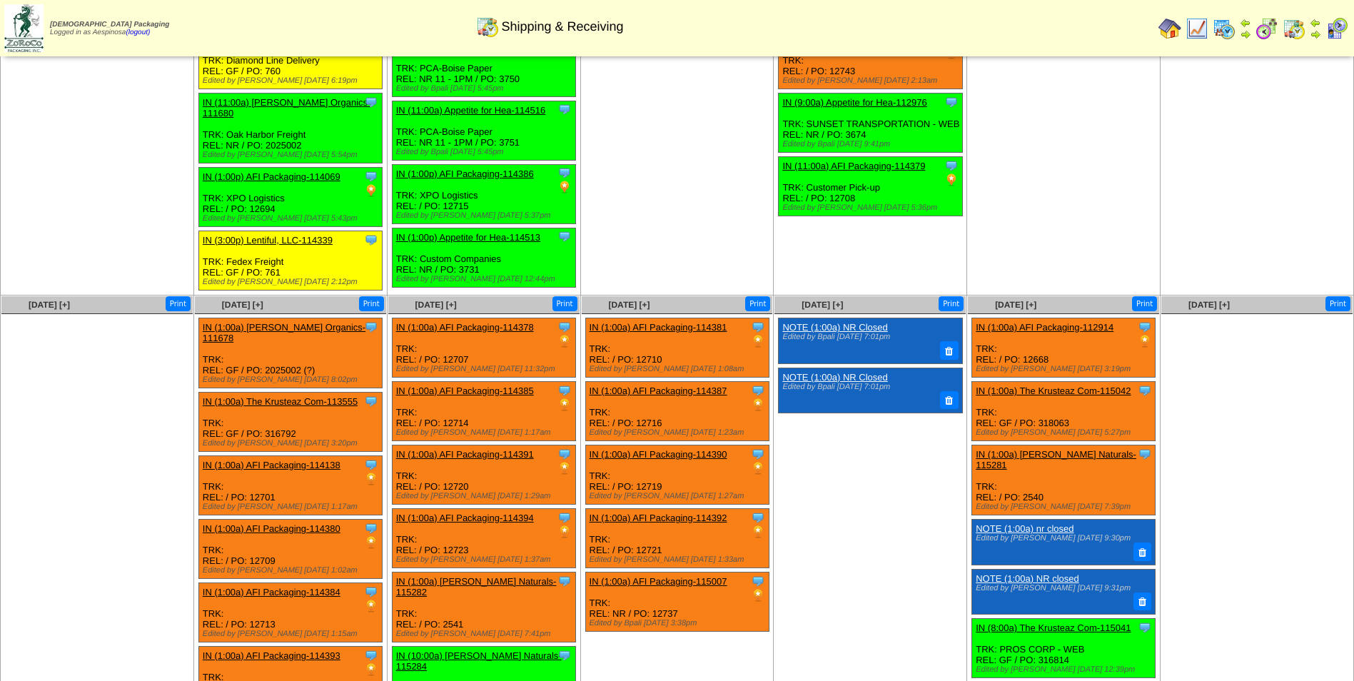
click at [310, 523] on link "IN (1:00a) AFI Packaging-114380" at bounding box center [272, 528] width 138 height 11
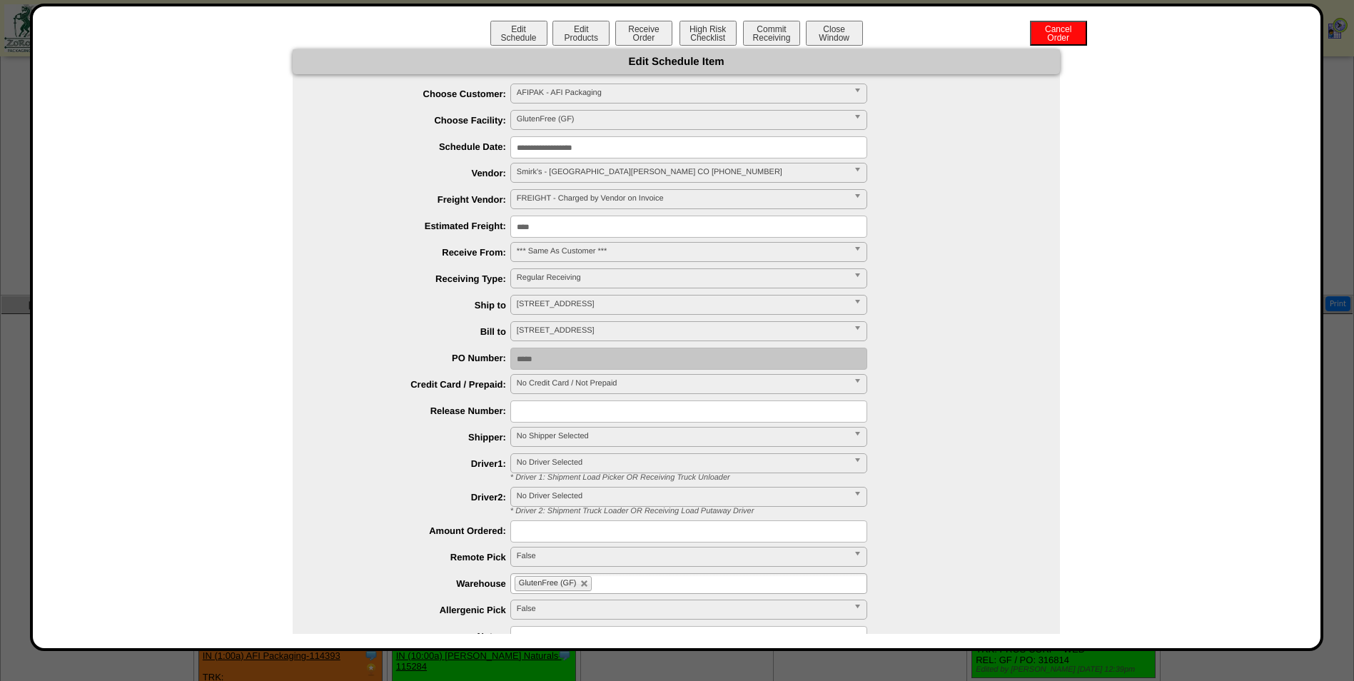
click at [617, 153] on input "**********" at bounding box center [688, 147] width 357 height 22
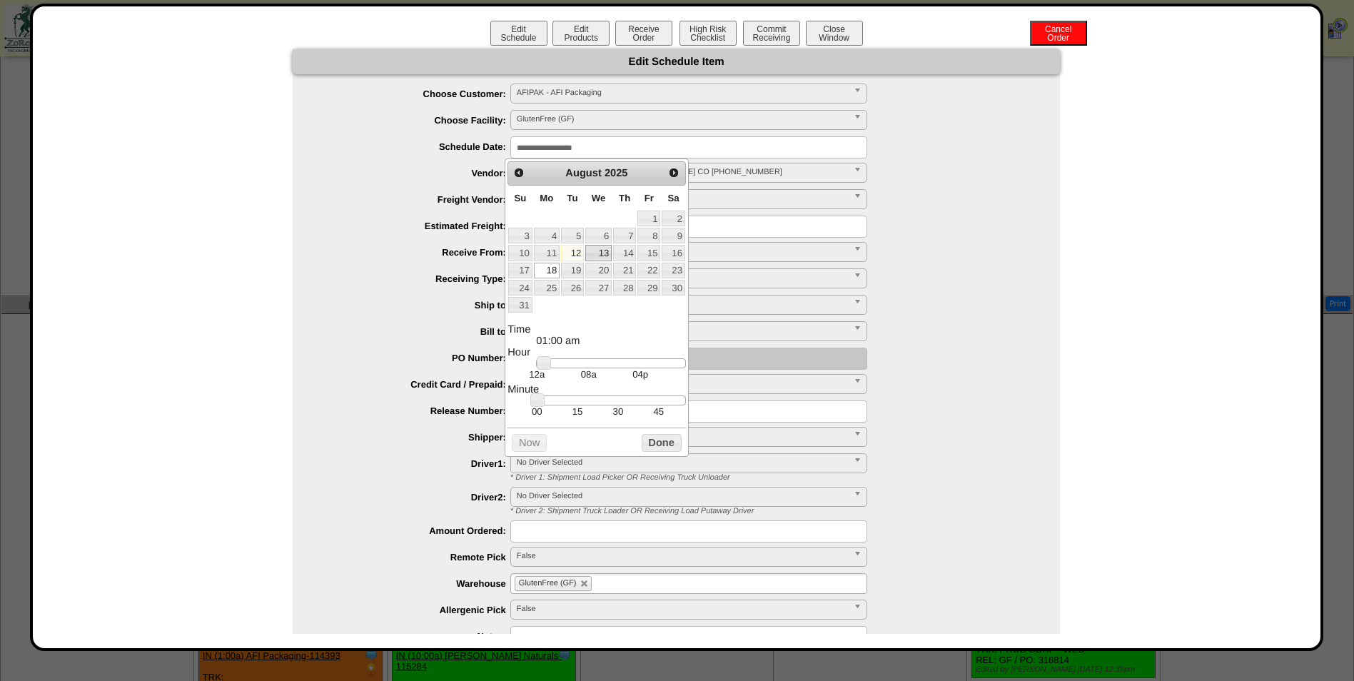
click at [602, 257] on link "13" at bounding box center [598, 253] width 26 height 16
click at [604, 367] on div at bounding box center [610, 363] width 149 height 10
type input "**********"
click at [602, 362] on link at bounding box center [600, 363] width 14 height 14
click at [659, 445] on button "Done" at bounding box center [662, 443] width 40 height 18
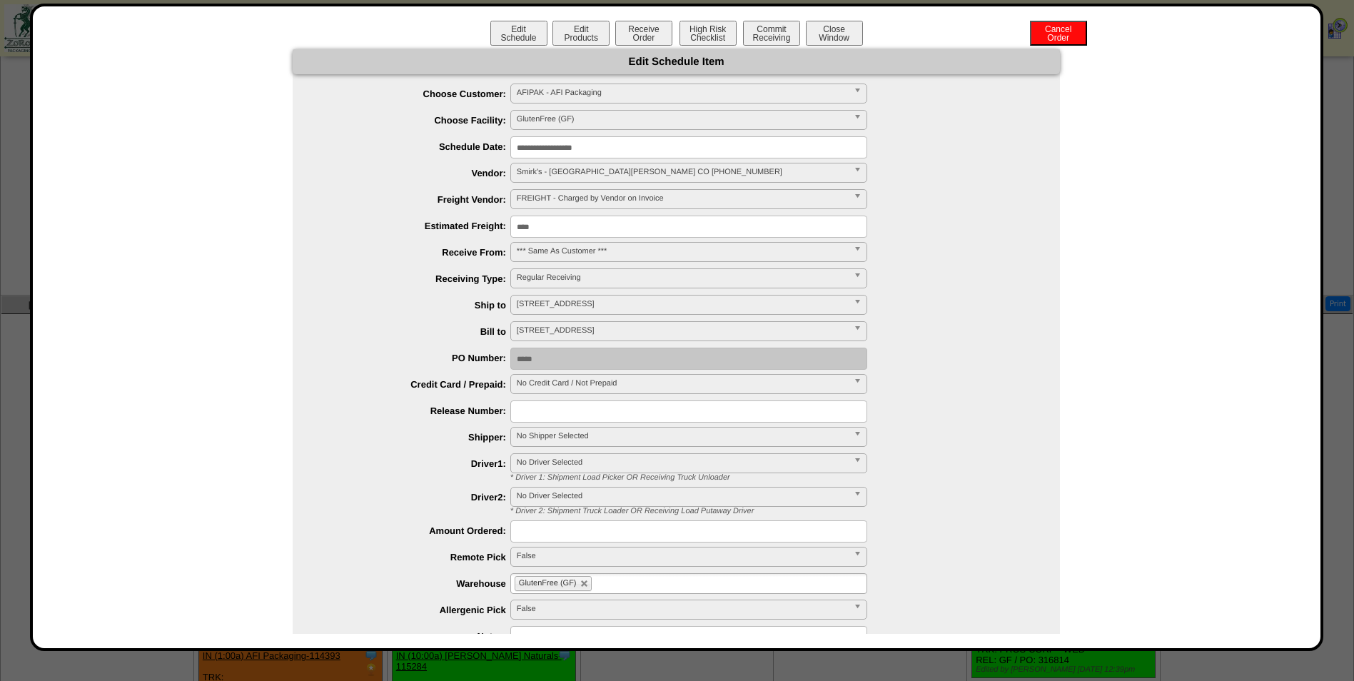
click at [597, 429] on span "No Shipper Selected" at bounding box center [682, 436] width 331 height 17
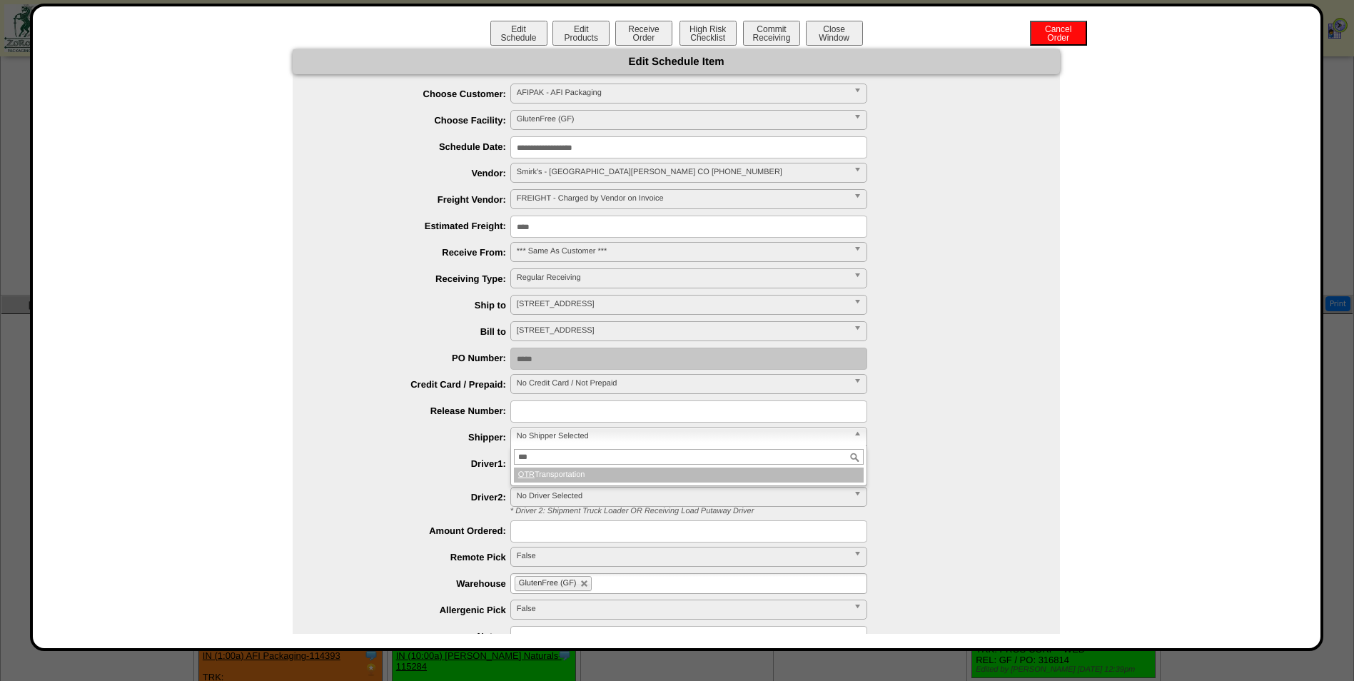
type input "***"
click at [734, 476] on li "OTR Transportation" at bounding box center [689, 475] width 350 height 15
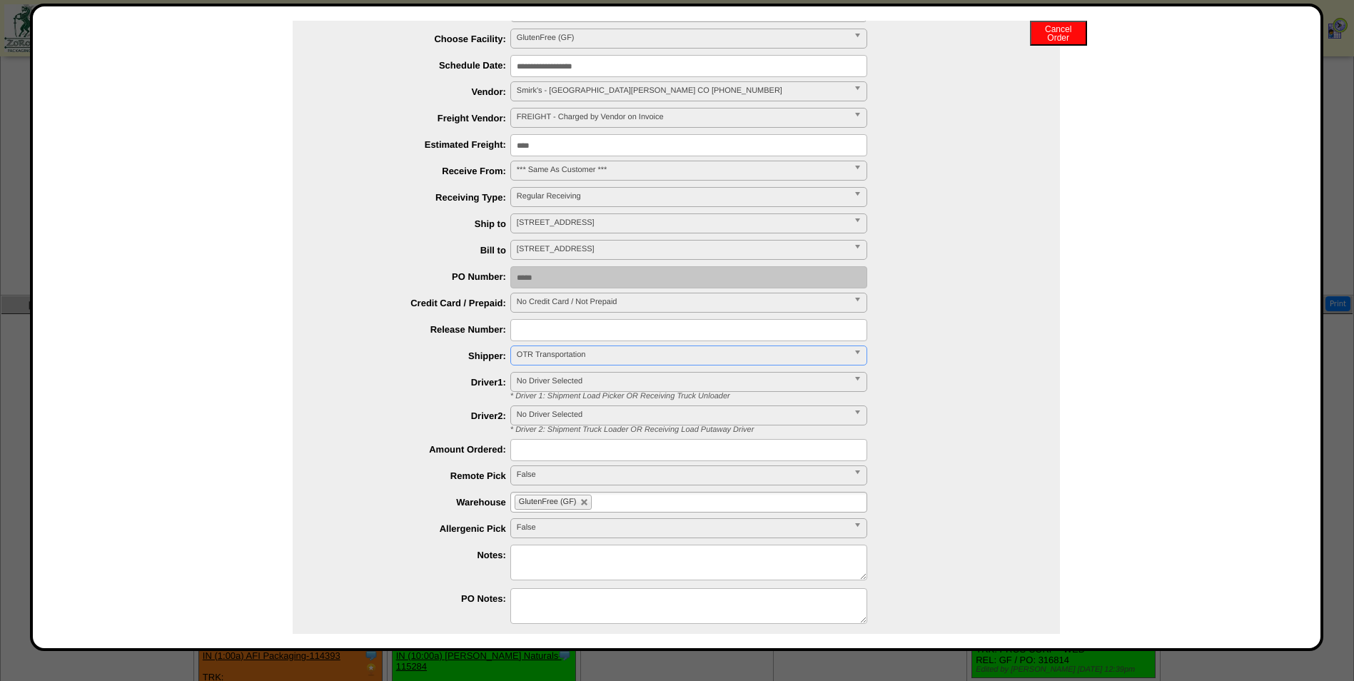
scroll to position [132, 0]
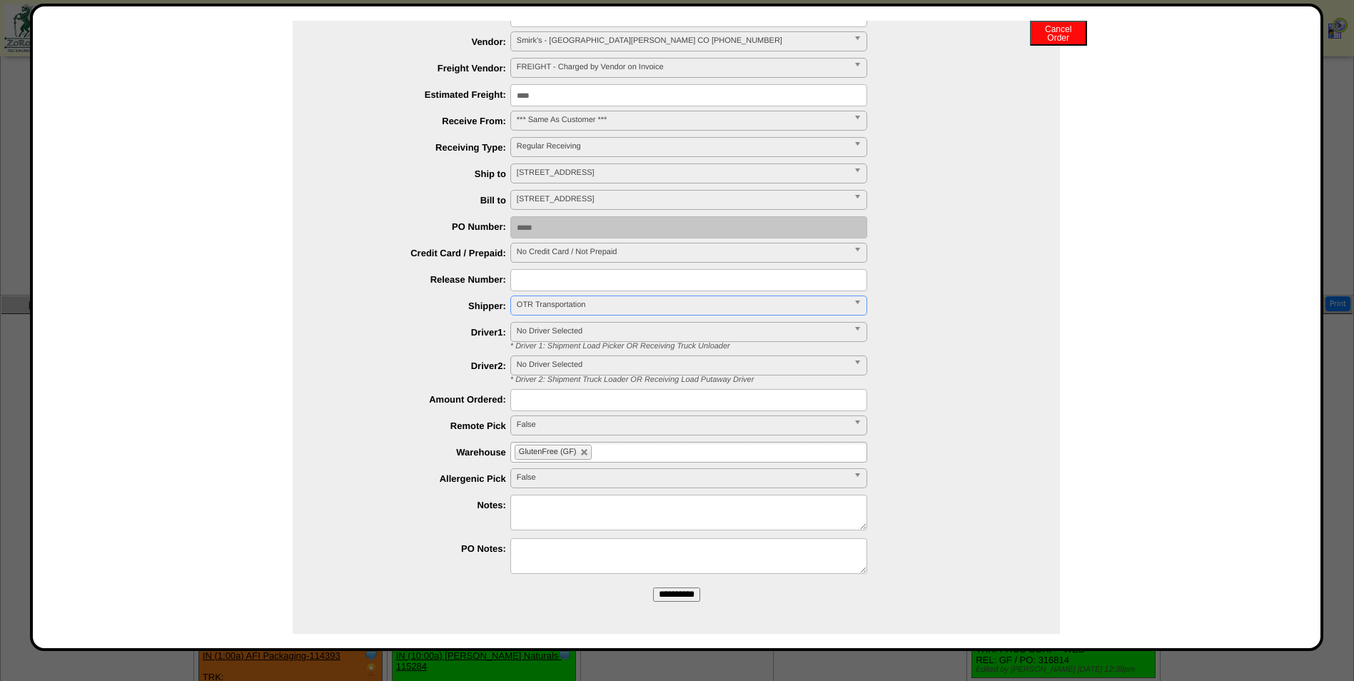
click at [677, 592] on input "**********" at bounding box center [676, 594] width 47 height 14
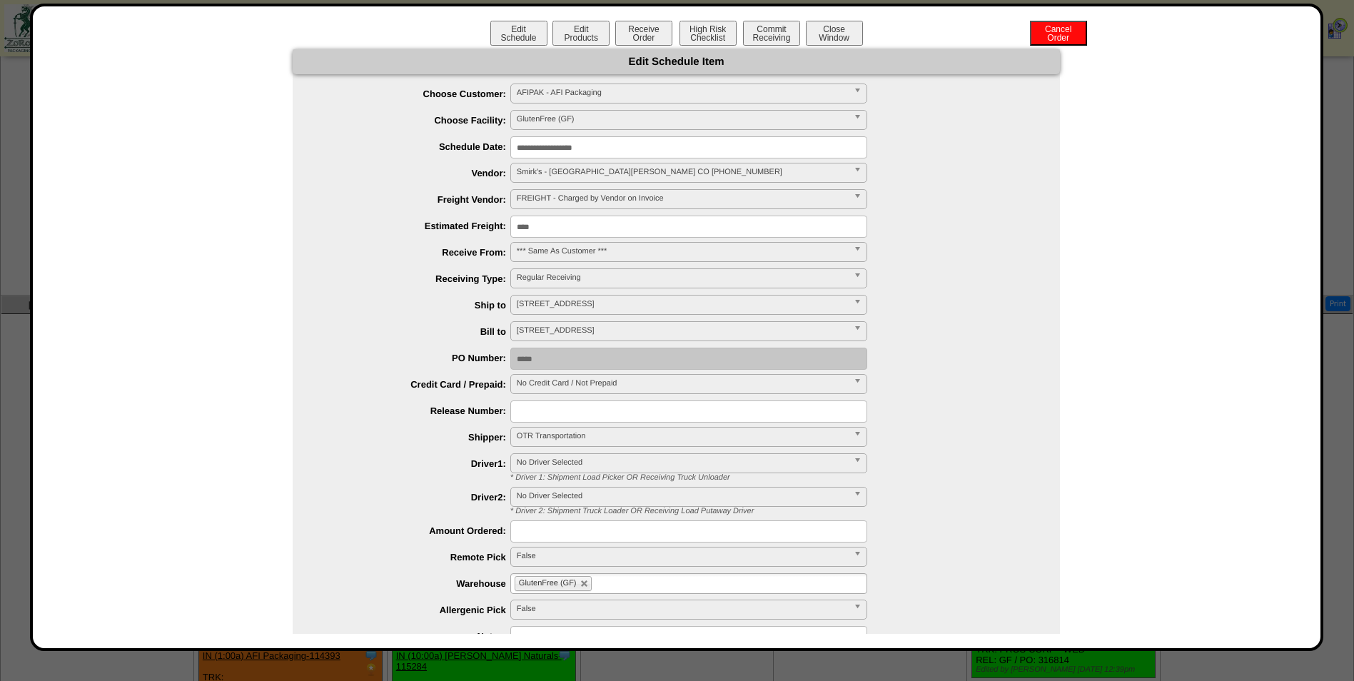
scroll to position [525, 0]
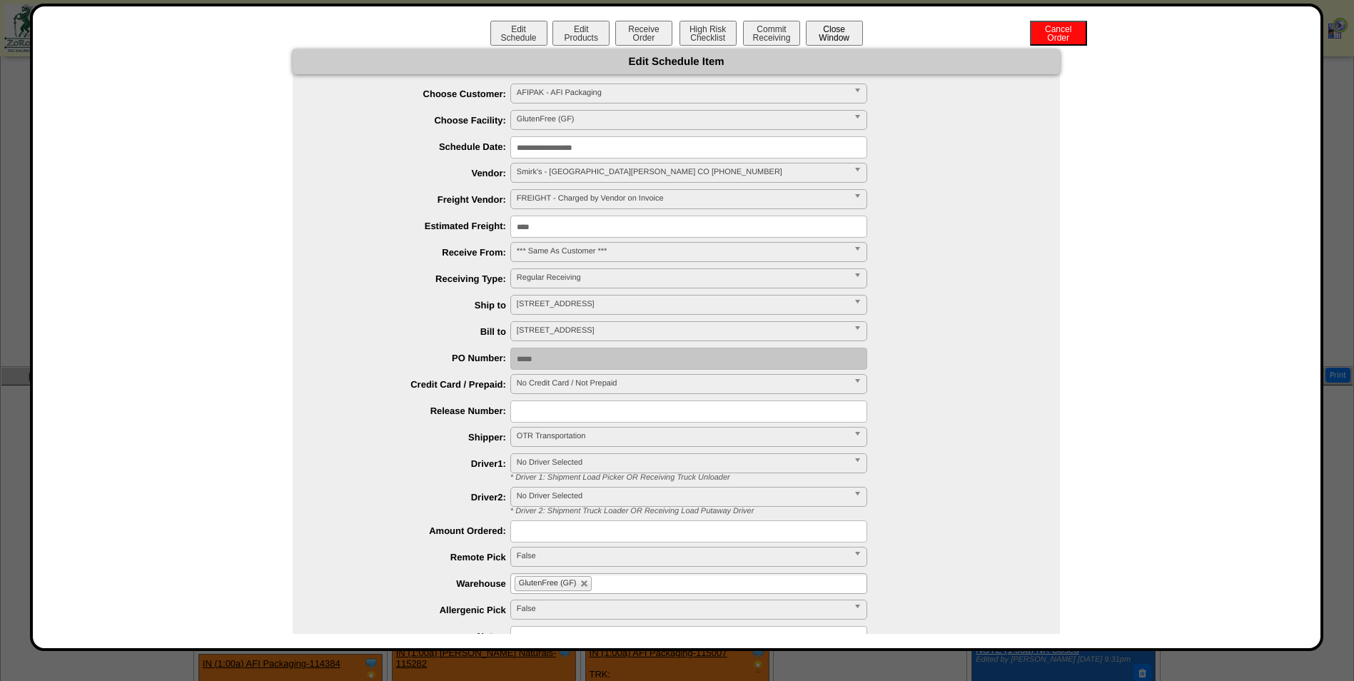
click at [845, 38] on button "Close Window" at bounding box center [834, 33] width 57 height 25
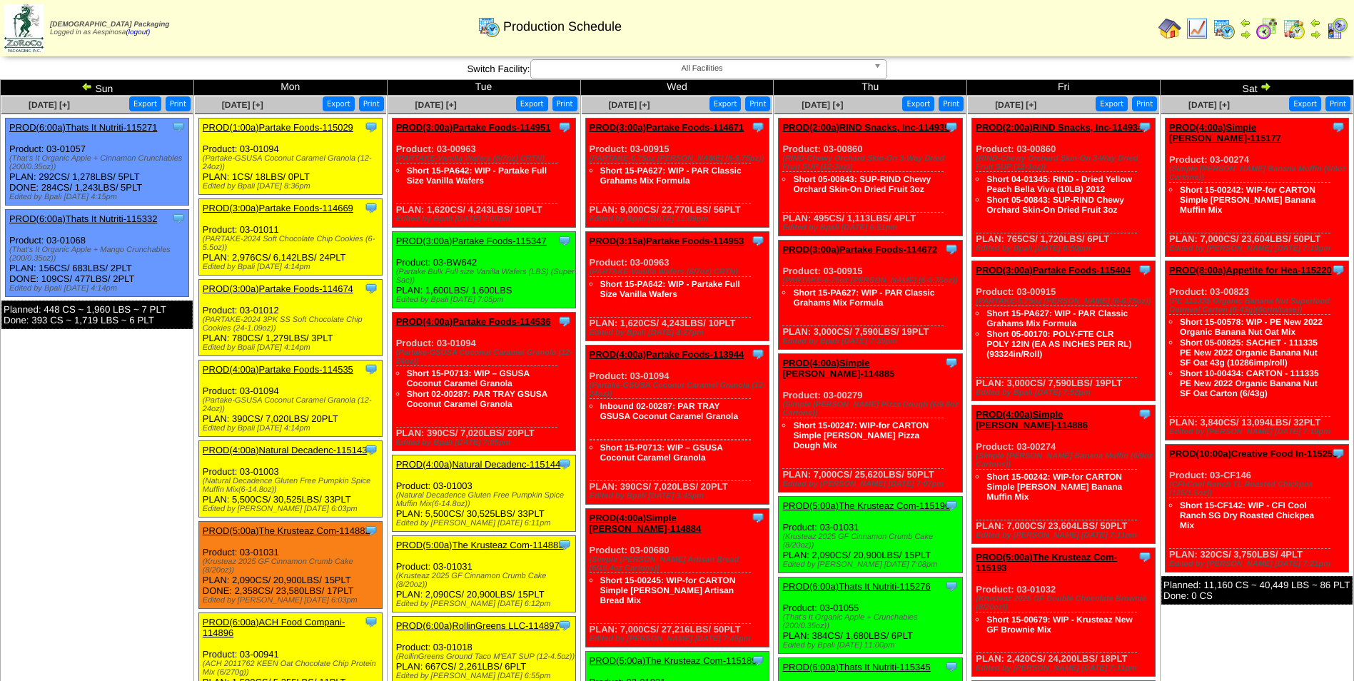
click at [81, 87] on img at bounding box center [86, 86] width 11 height 11
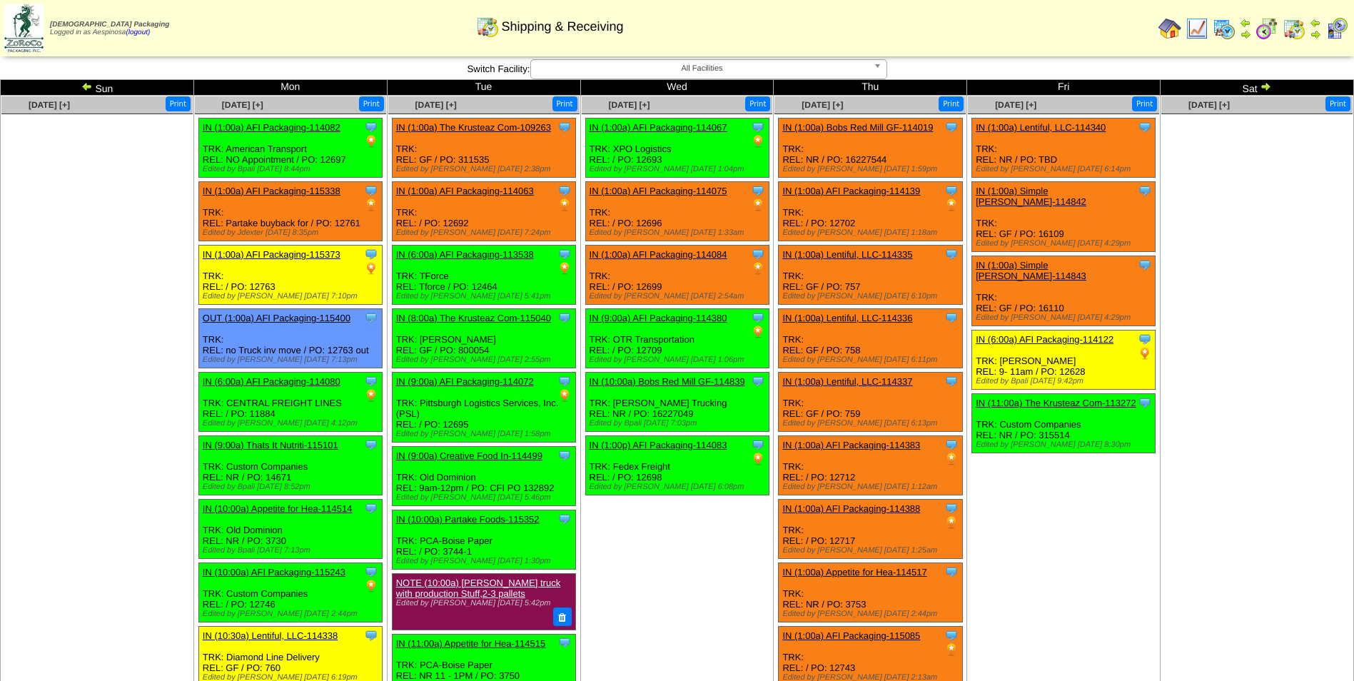
click at [1091, 548] on td "[DATE] [+] Print Clone Item IN (1:00a) Lentiful, LLC-114340 Lentiful, LLC Sched…" at bounding box center [1063, 494] width 193 height 797
click at [1270, 89] on img at bounding box center [1265, 86] width 11 height 11
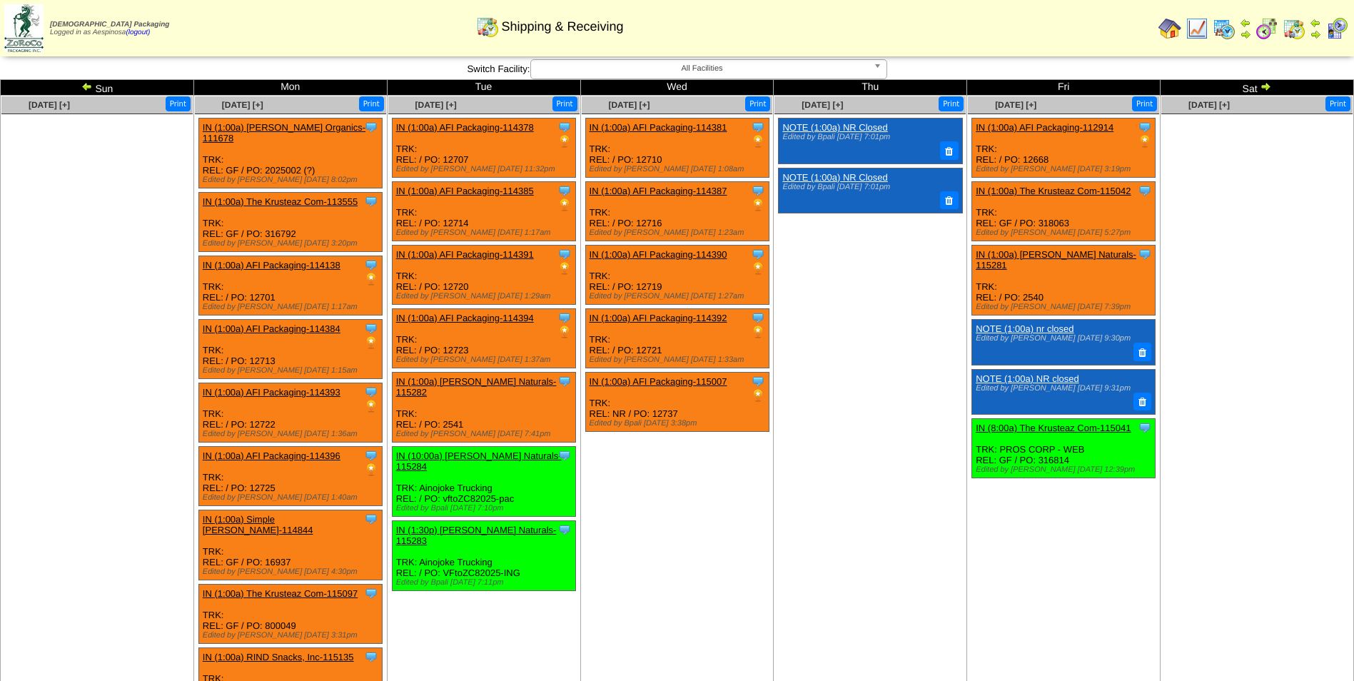
click at [1268, 89] on img at bounding box center [1265, 86] width 11 height 11
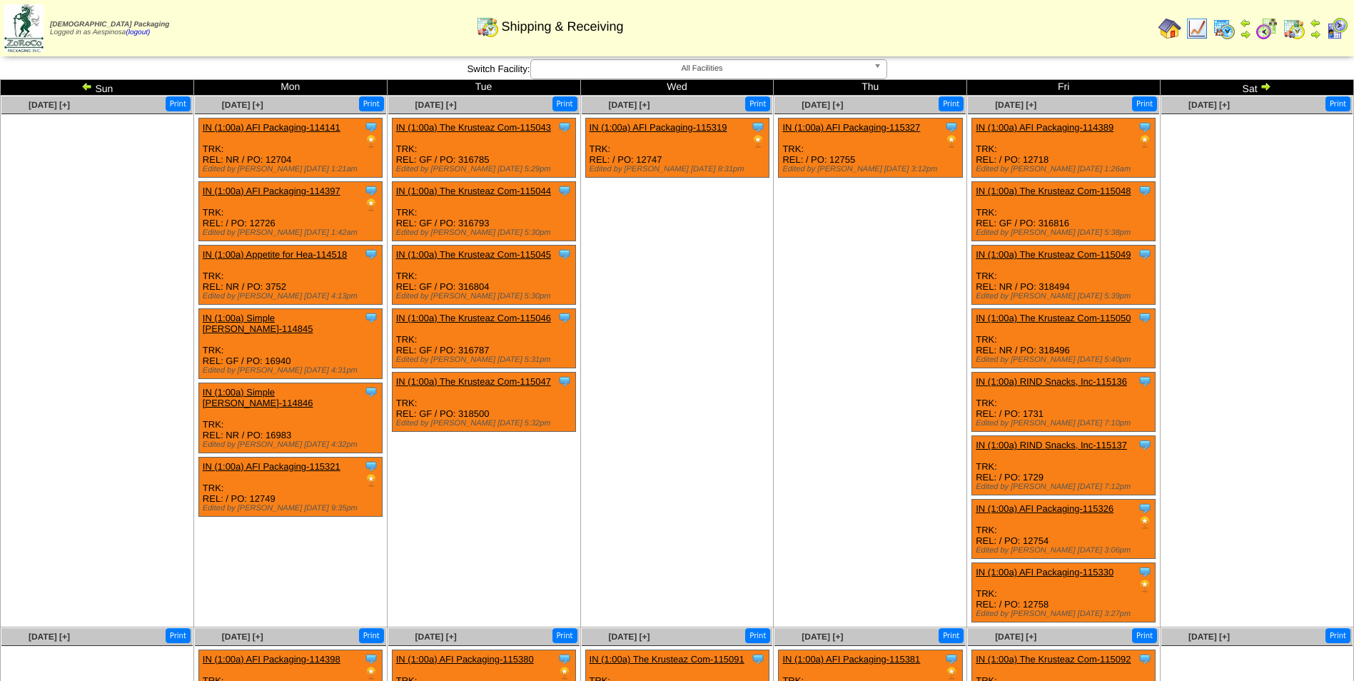
drag, startPoint x: 0, startPoint y: 0, endPoint x: 1266, endPoint y: 84, distance: 1268.3
click at [1266, 84] on img at bounding box center [1265, 86] width 11 height 11
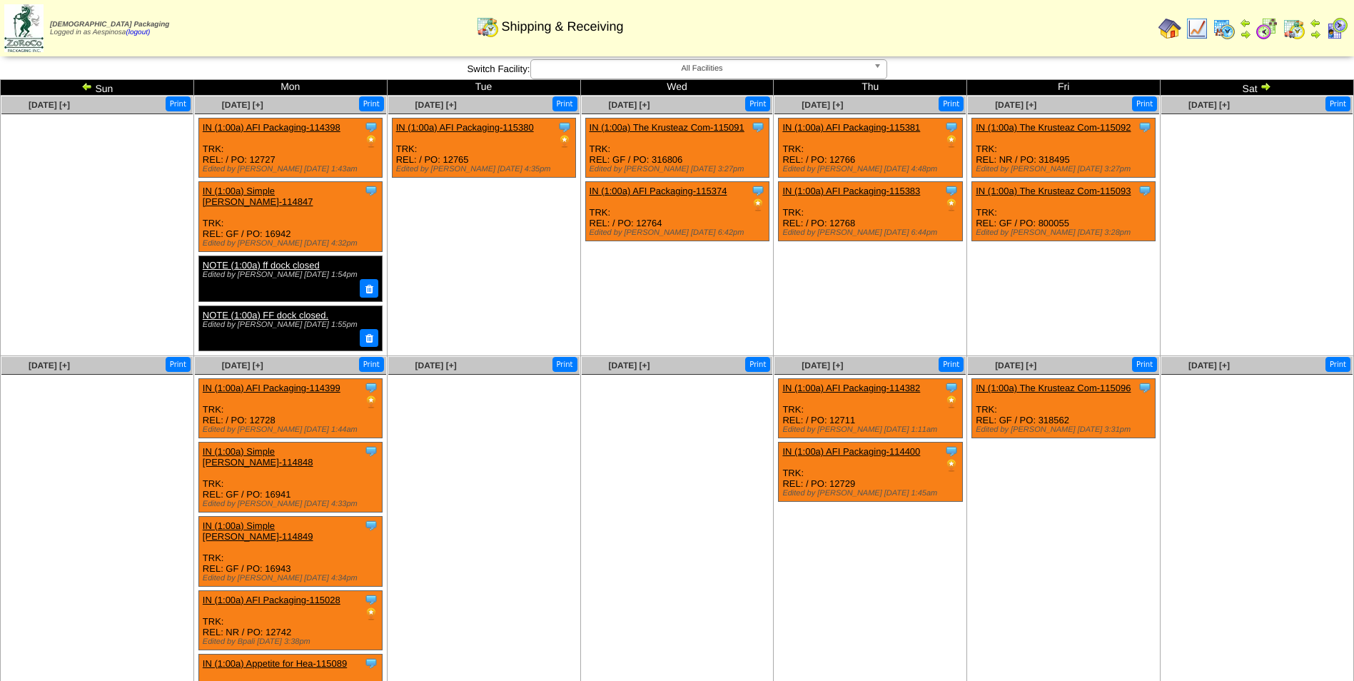
click at [86, 88] on img at bounding box center [86, 86] width 11 height 11
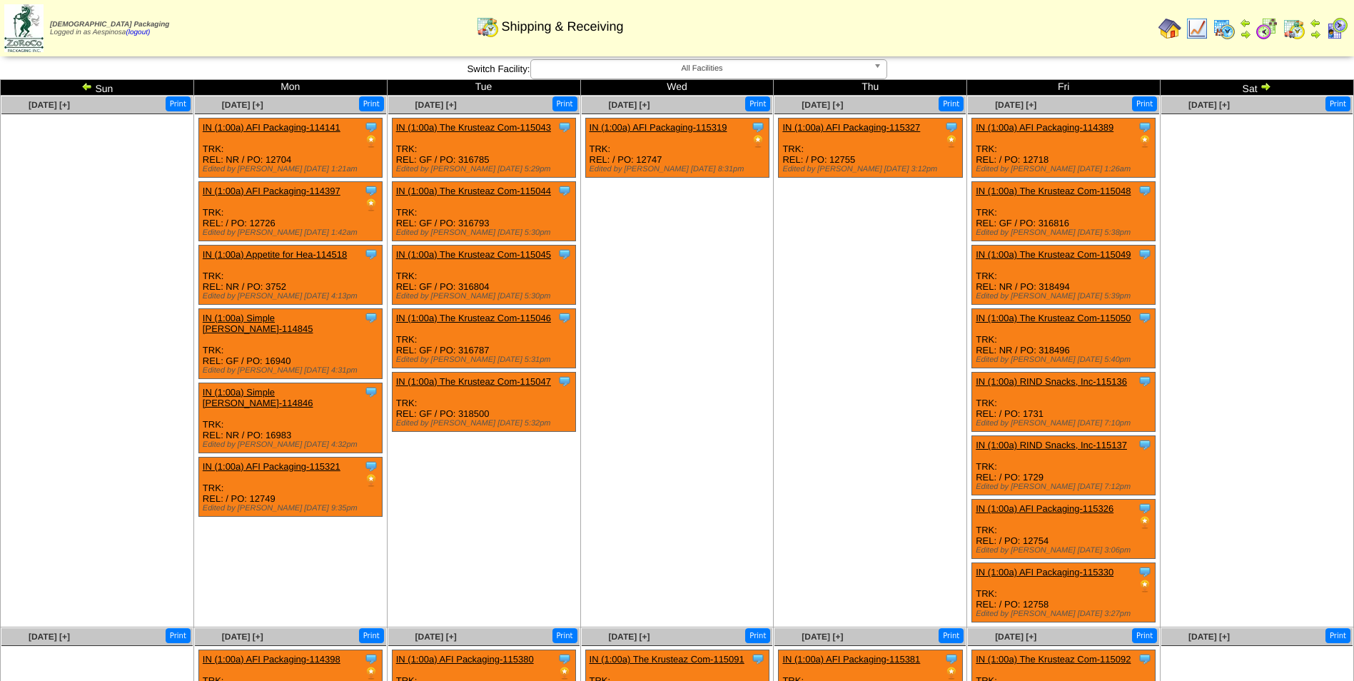
drag, startPoint x: 0, startPoint y: 0, endPoint x: 86, endPoint y: 88, distance: 123.2
click at [86, 88] on img at bounding box center [86, 86] width 11 height 11
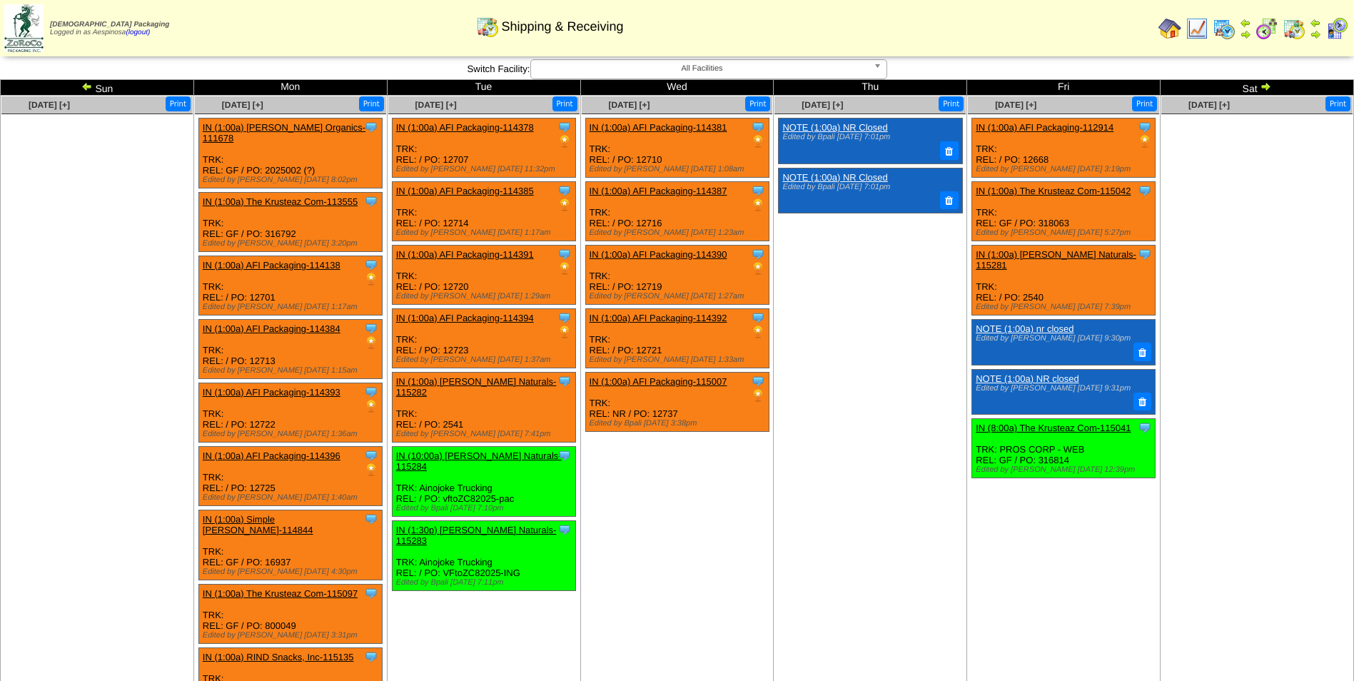
drag, startPoint x: 0, startPoint y: 0, endPoint x: 86, endPoint y: 88, distance: 123.2
click at [86, 88] on img at bounding box center [86, 86] width 11 height 11
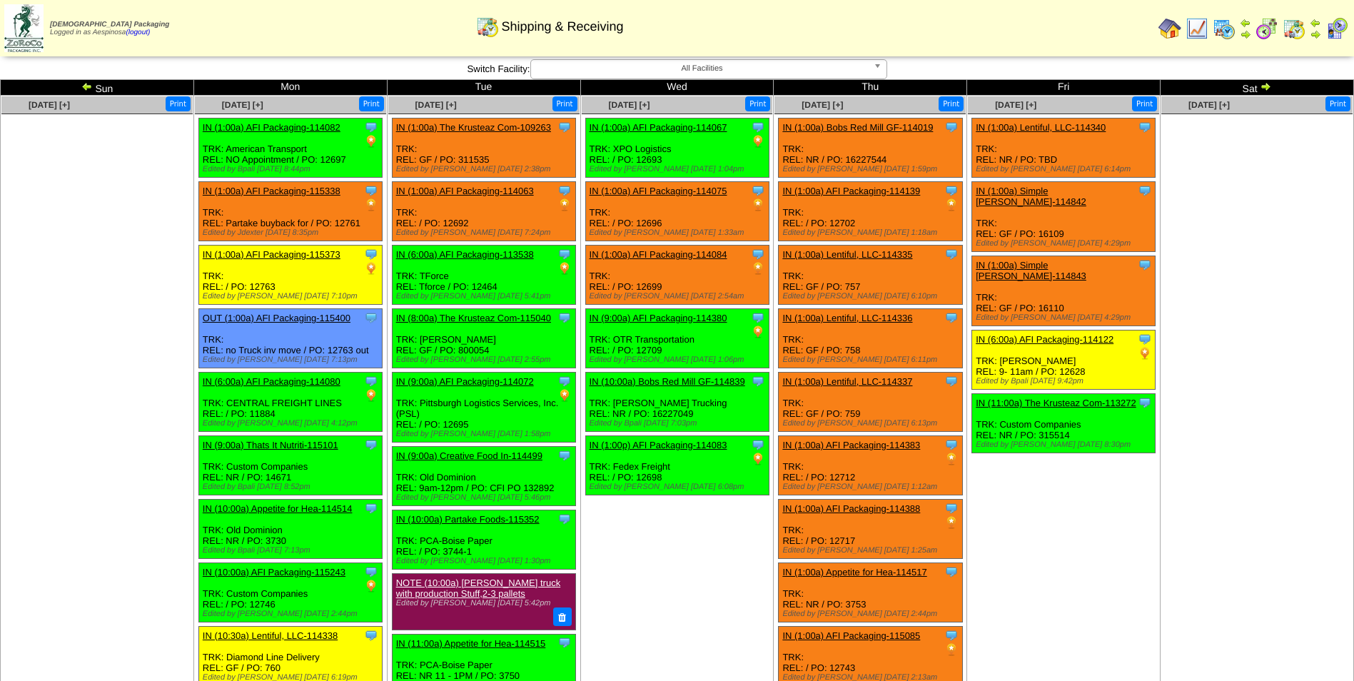
click at [89, 88] on img at bounding box center [86, 86] width 11 height 11
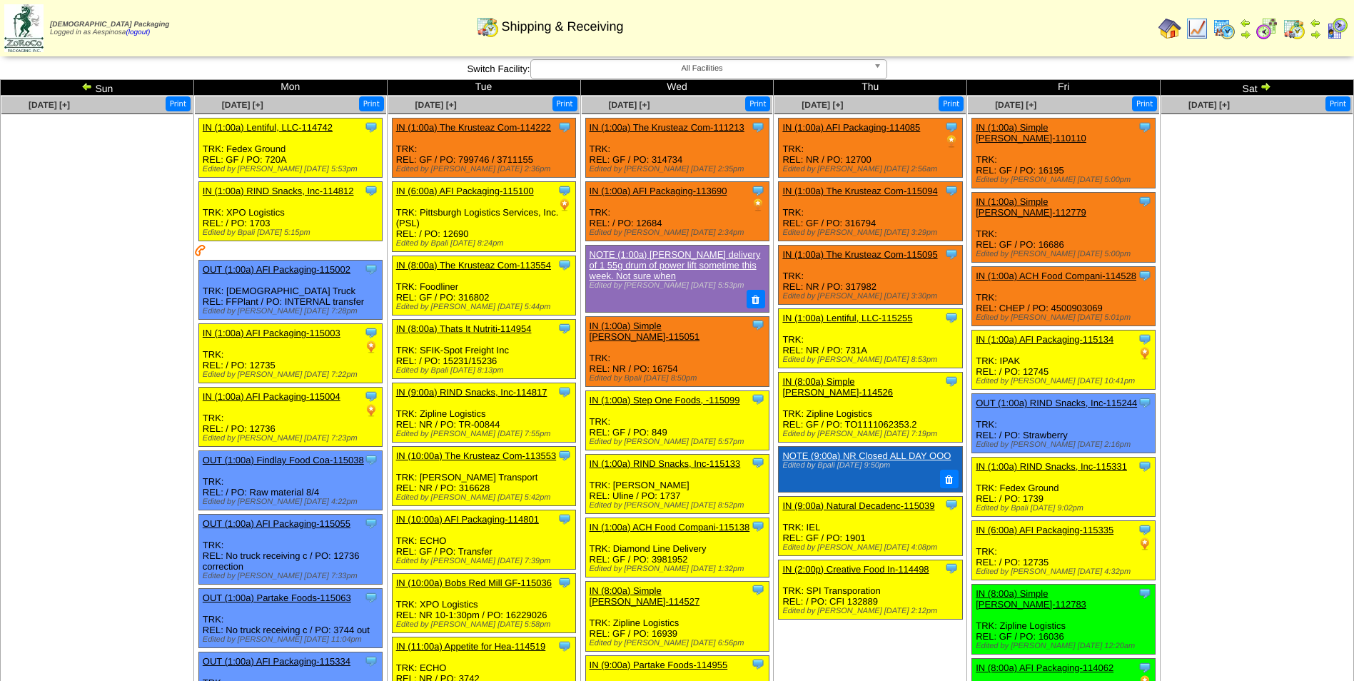
click at [88, 89] on img at bounding box center [86, 86] width 11 height 11
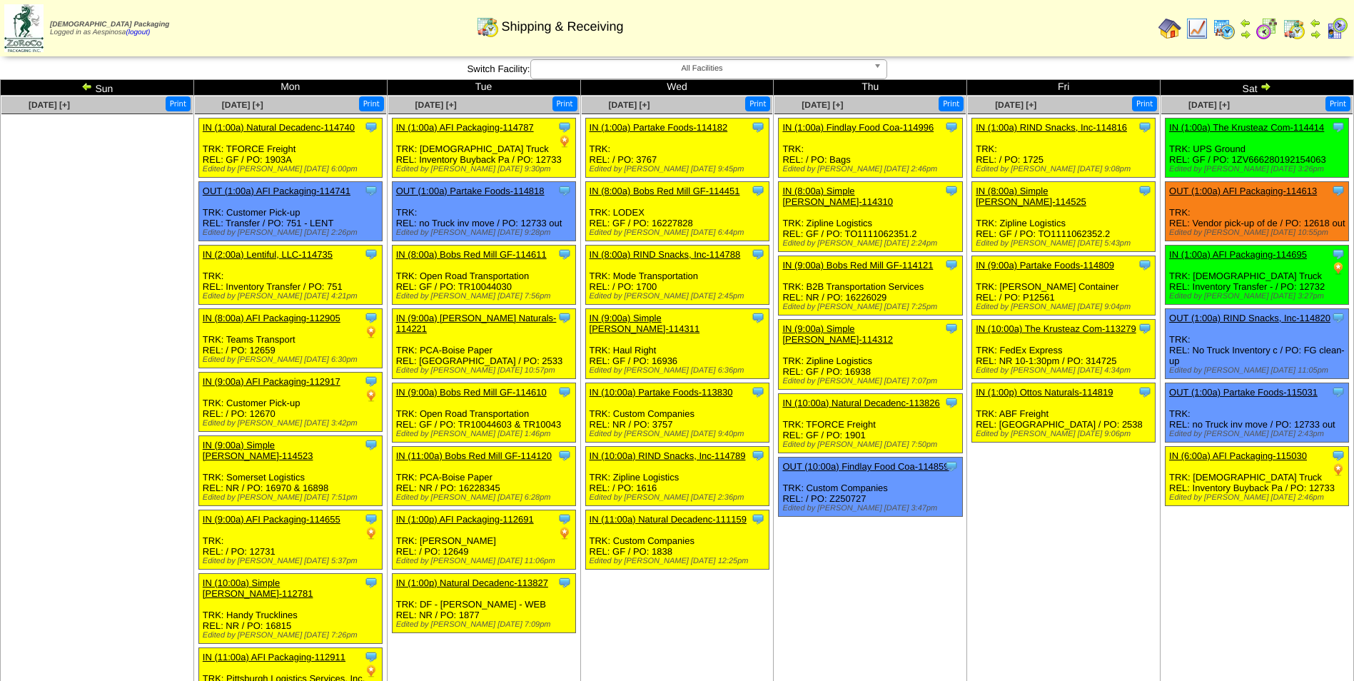
click at [1263, 89] on img at bounding box center [1265, 86] width 11 height 11
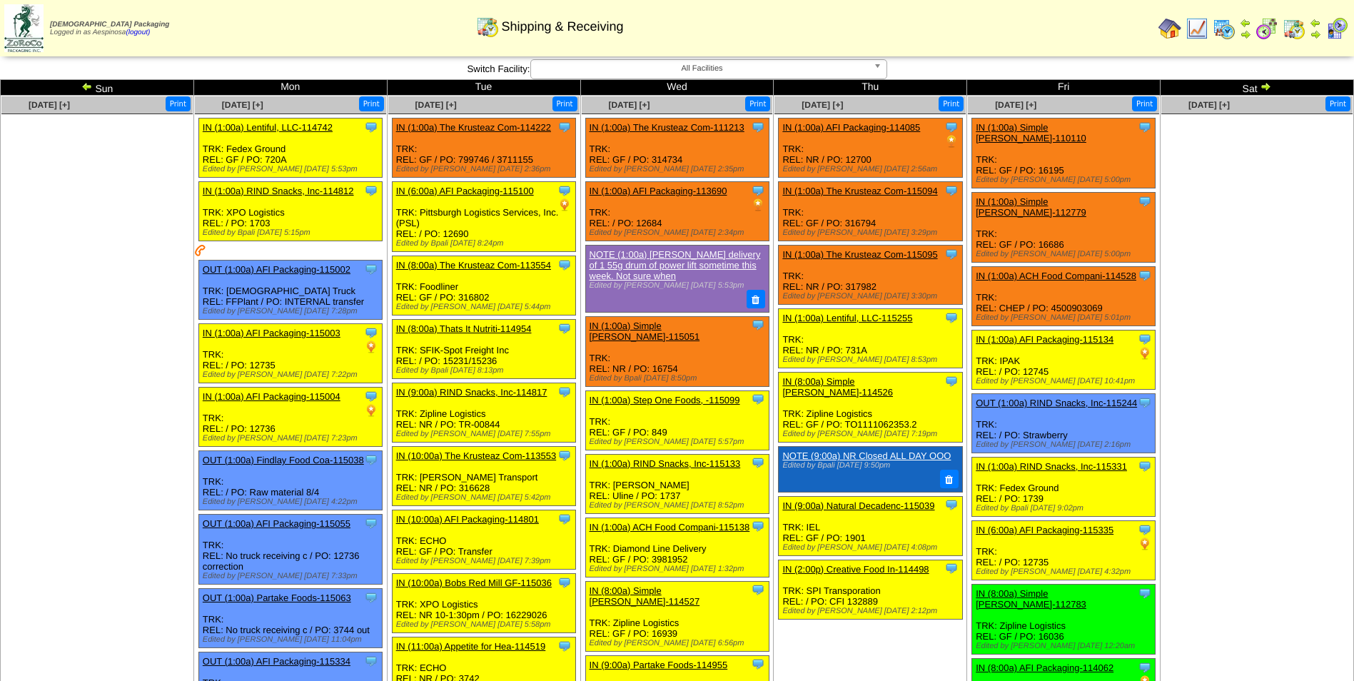
scroll to position [1146, 0]
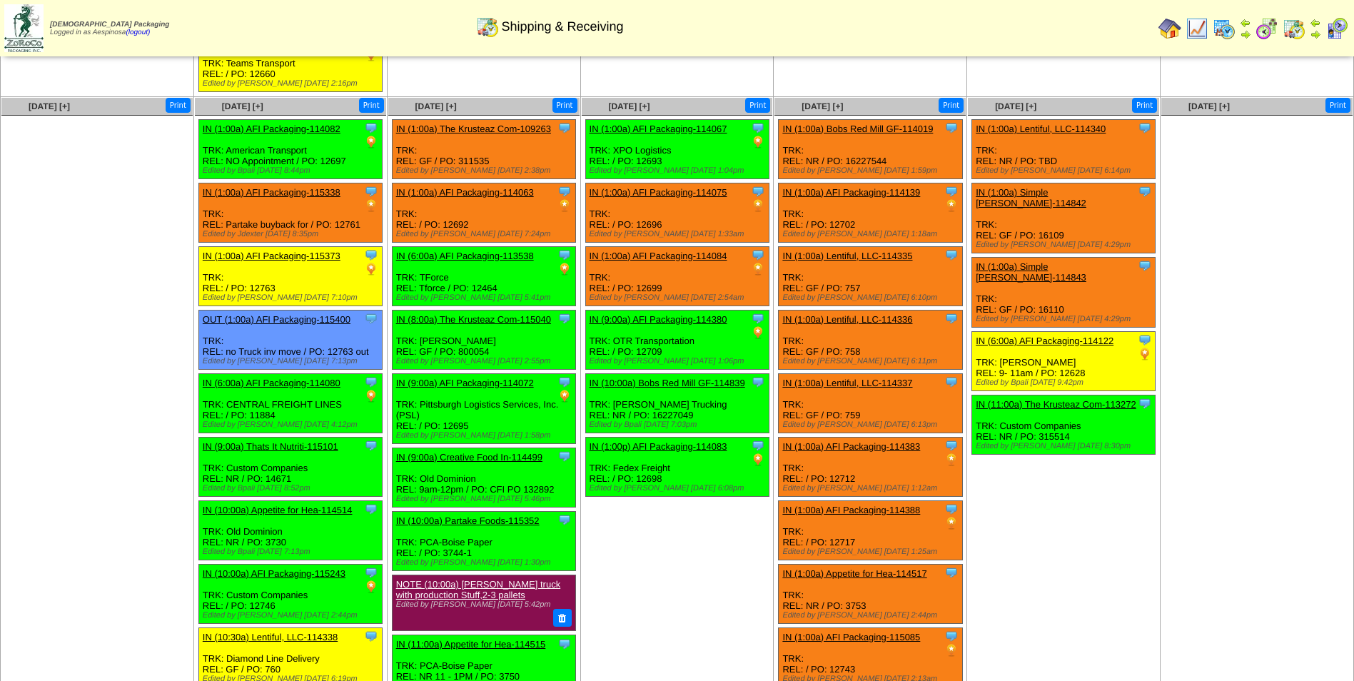
click at [692, 314] on link "IN (9:00a) AFI Packaging-114380" at bounding box center [659, 319] width 138 height 11
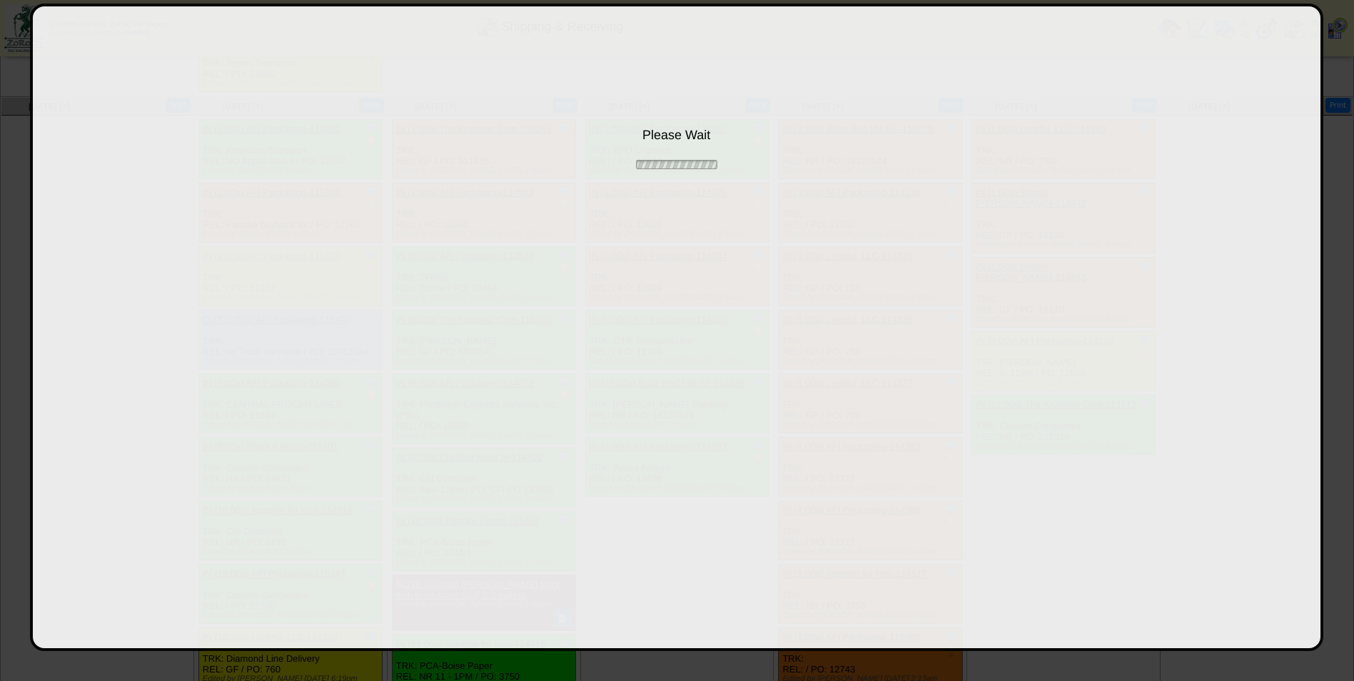
scroll to position [932, 0]
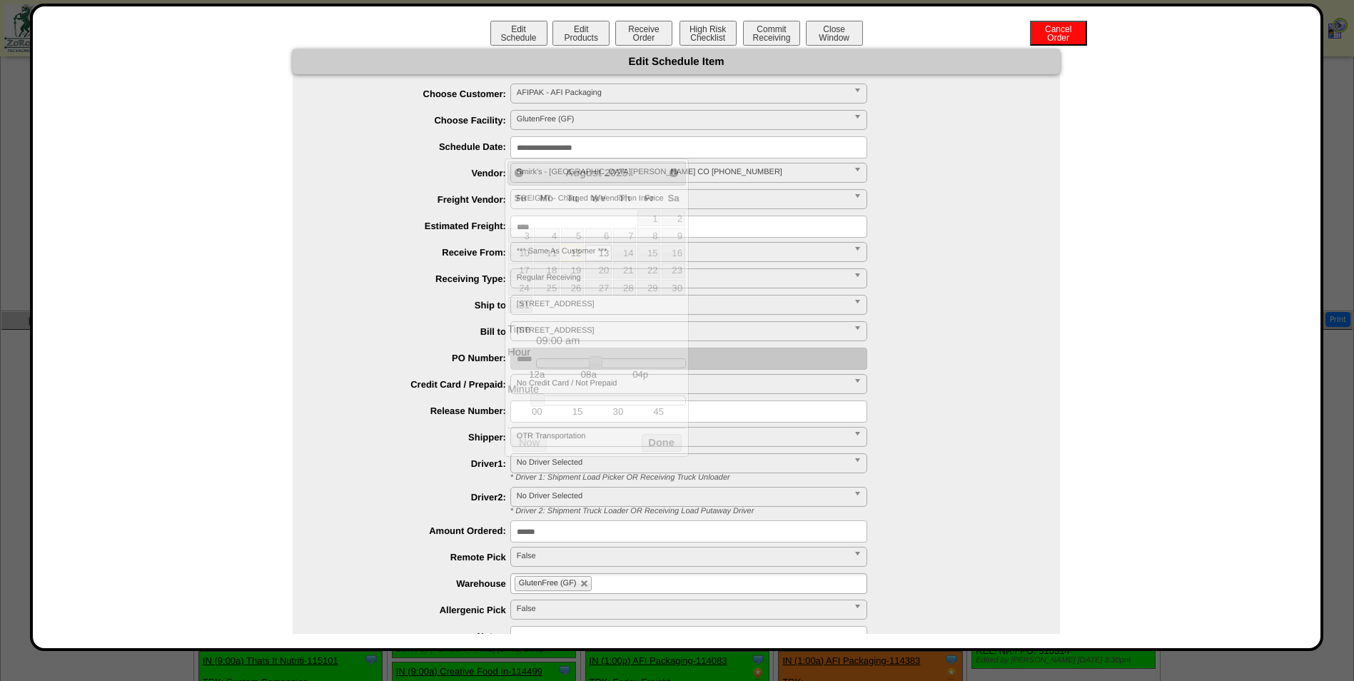
click at [580, 147] on input "**********" at bounding box center [688, 147] width 357 height 22
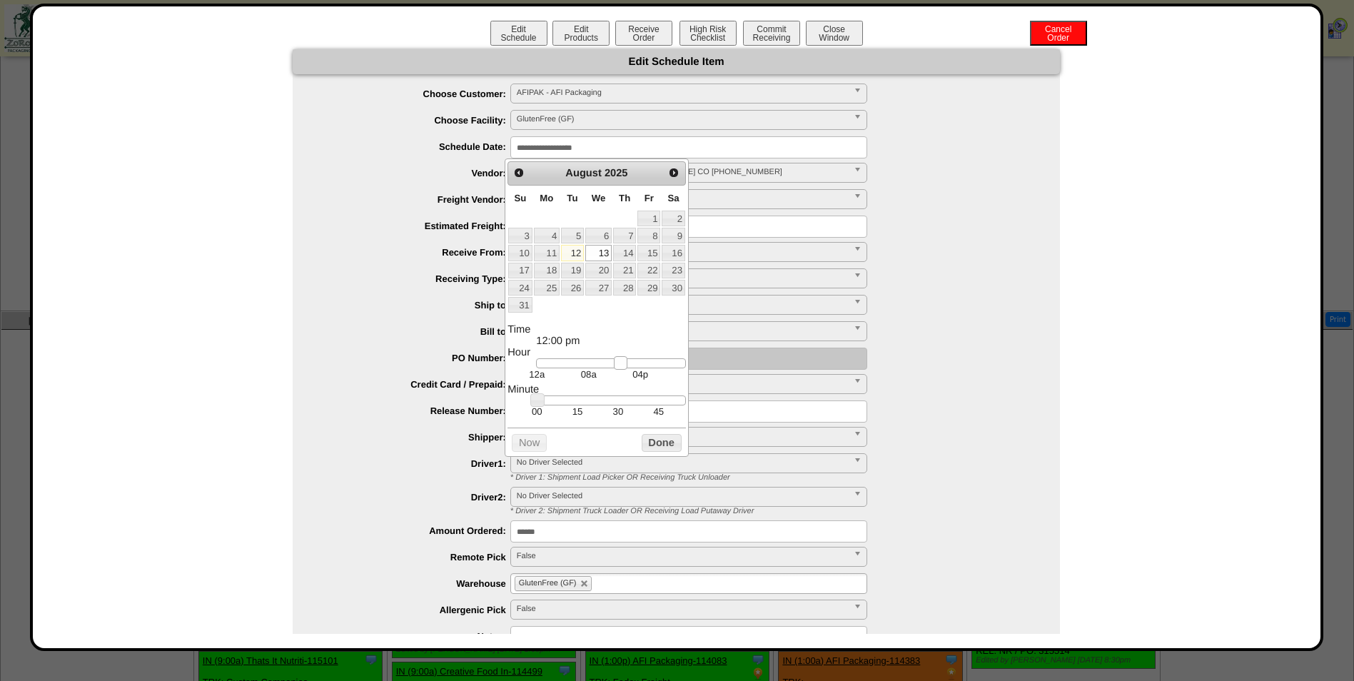
type input "**********"
drag, startPoint x: 602, startPoint y: 368, endPoint x: 625, endPoint y: 368, distance: 23.6
click at [625, 368] on link at bounding box center [625, 363] width 14 height 14
click at [654, 446] on button "Done" at bounding box center [662, 443] width 40 height 18
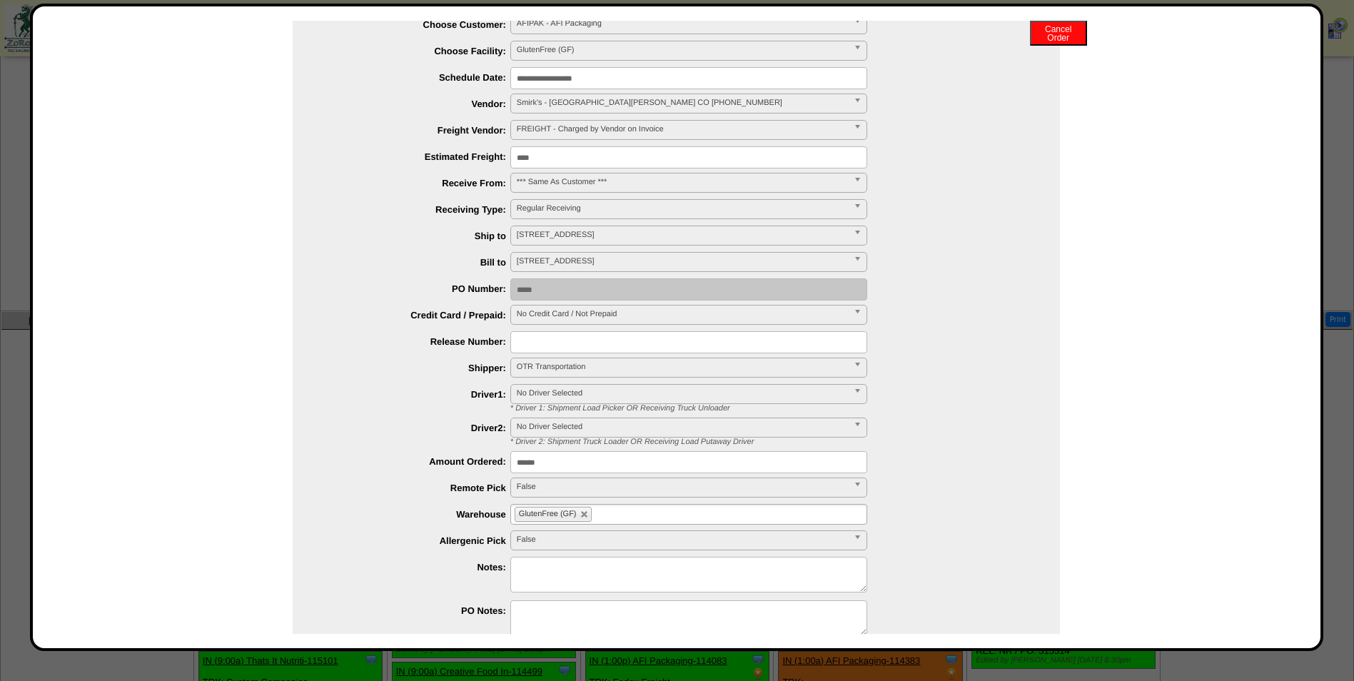
scroll to position [132, 0]
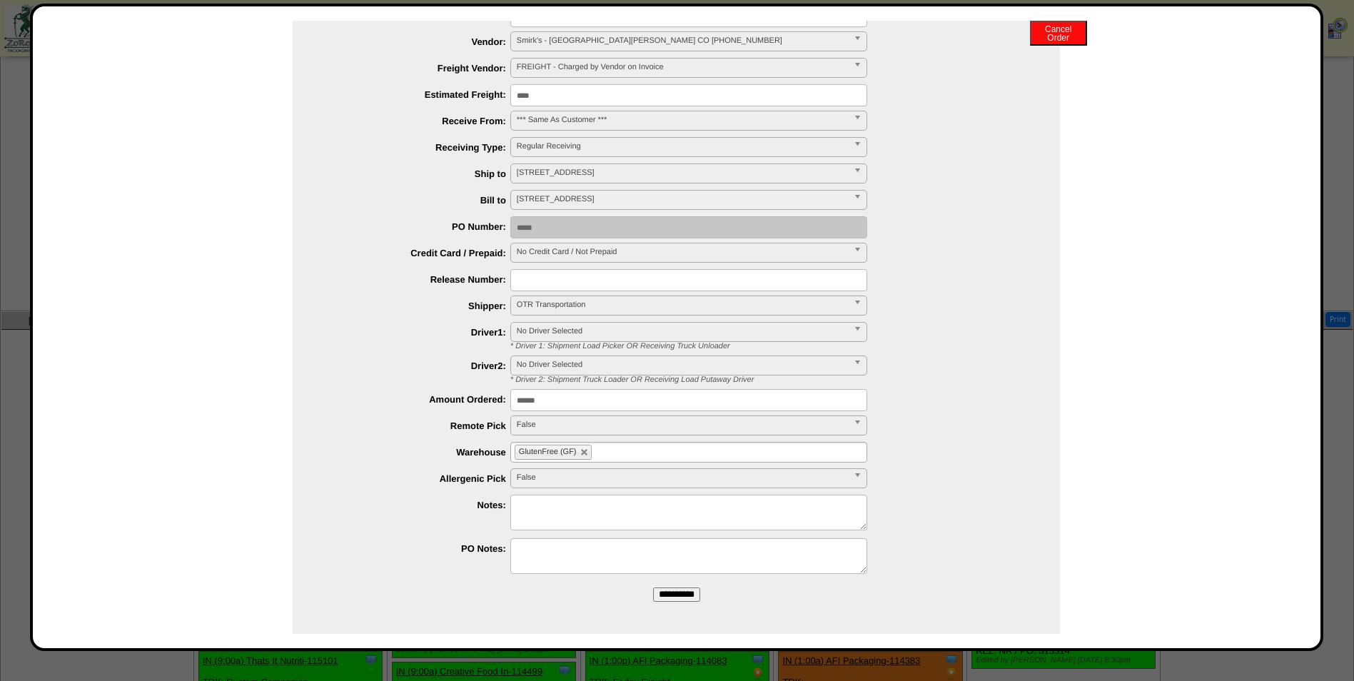
click at [677, 595] on input "**********" at bounding box center [676, 594] width 47 height 14
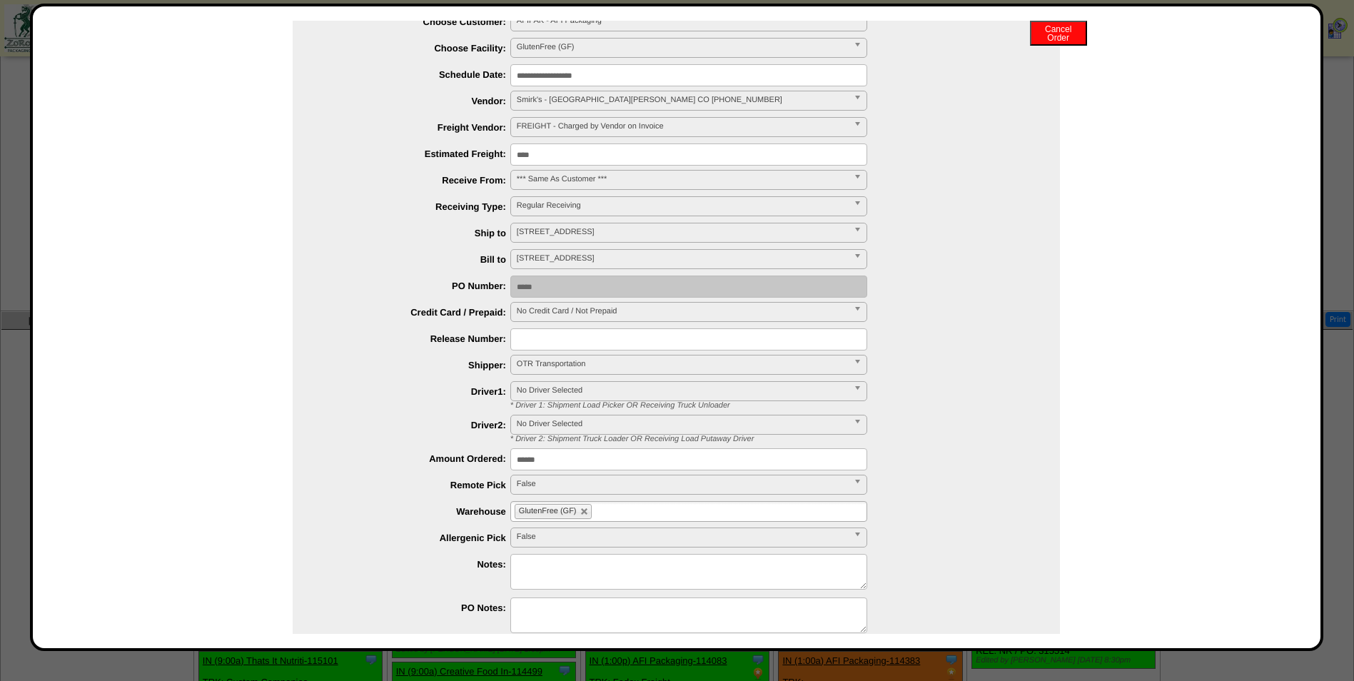
scroll to position [0, 0]
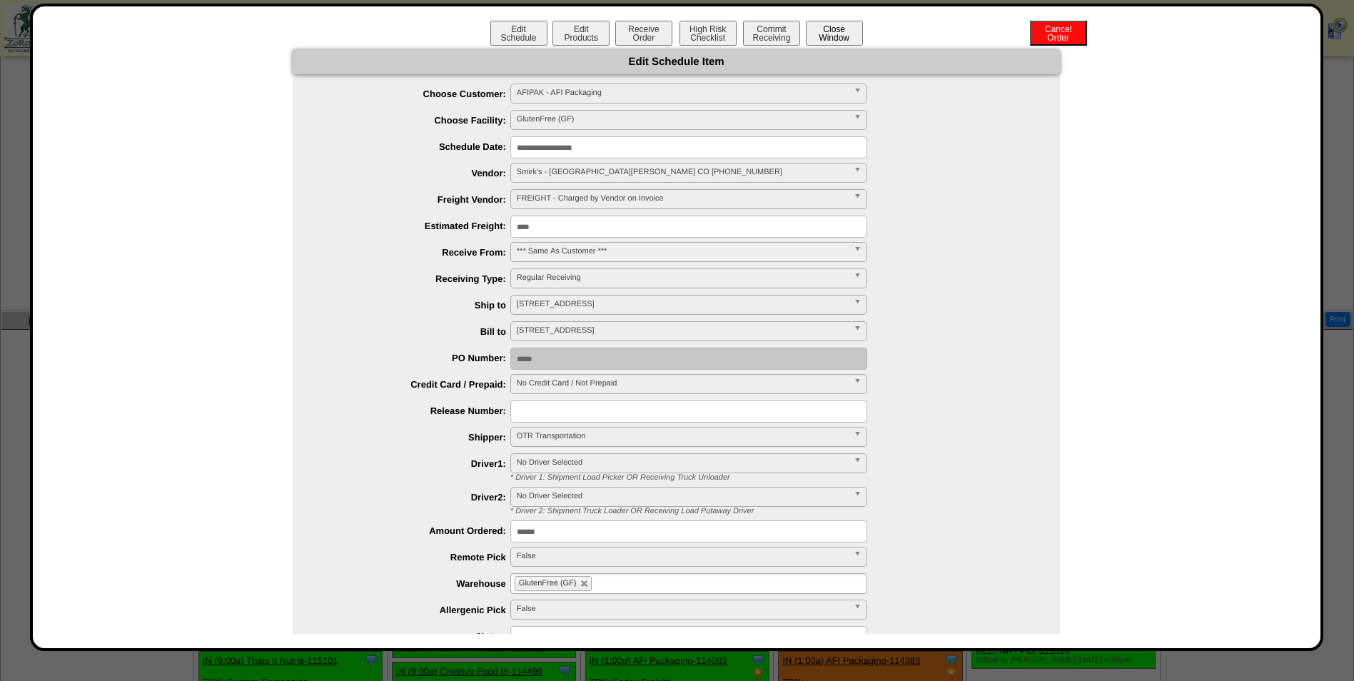
click at [842, 25] on button "Close Window" at bounding box center [834, 33] width 57 height 25
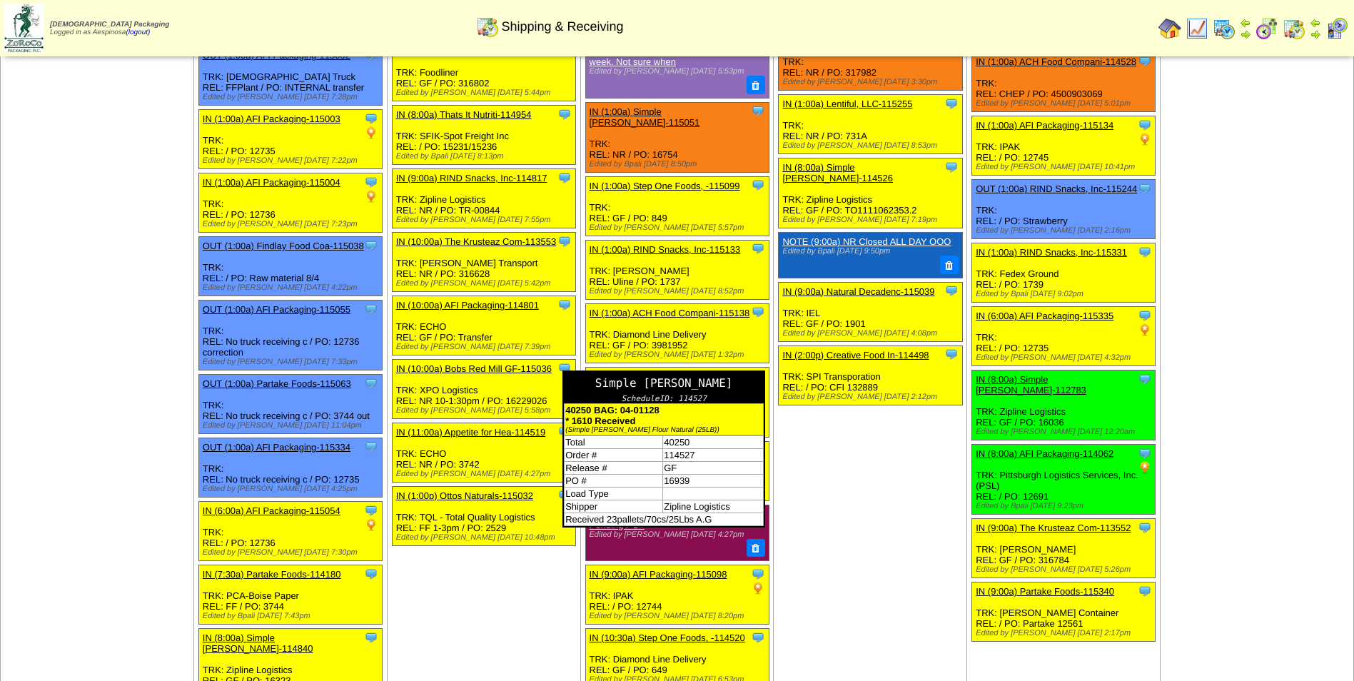
scroll to position [1273, 0]
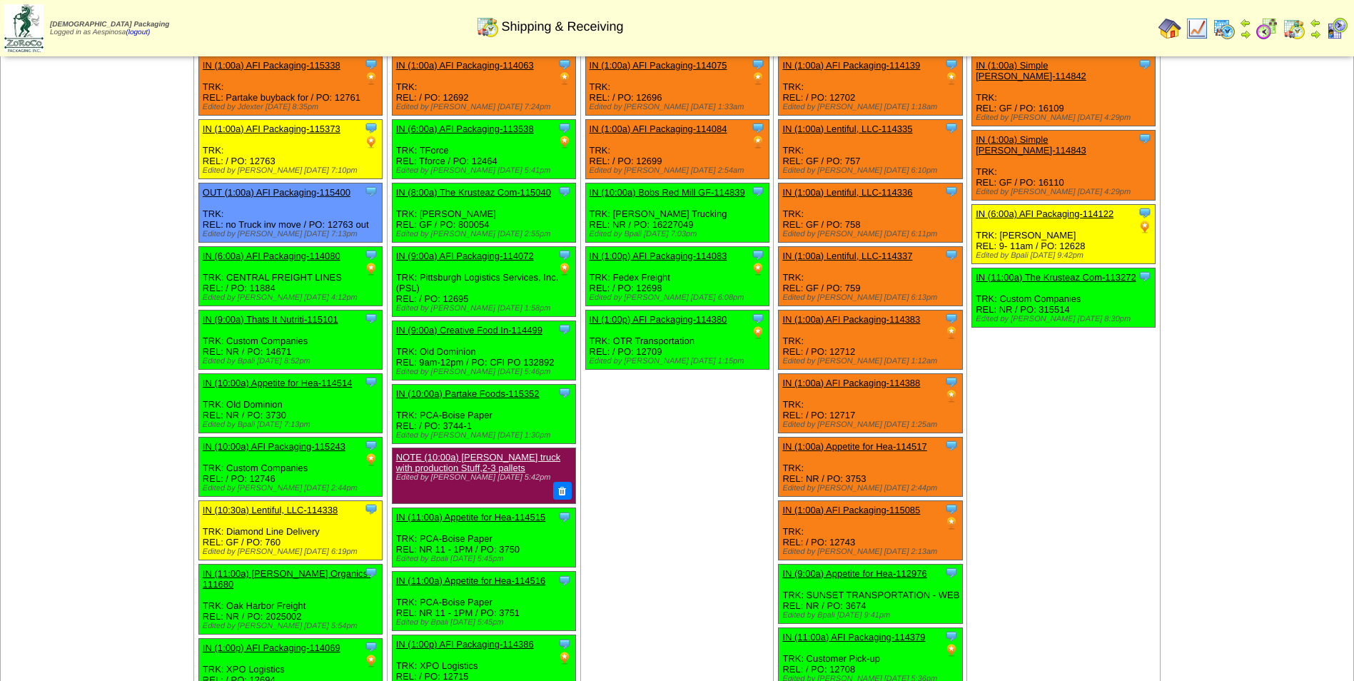
click at [714, 251] on link "IN (1:00p) AFI Packaging-114083" at bounding box center [659, 256] width 138 height 11
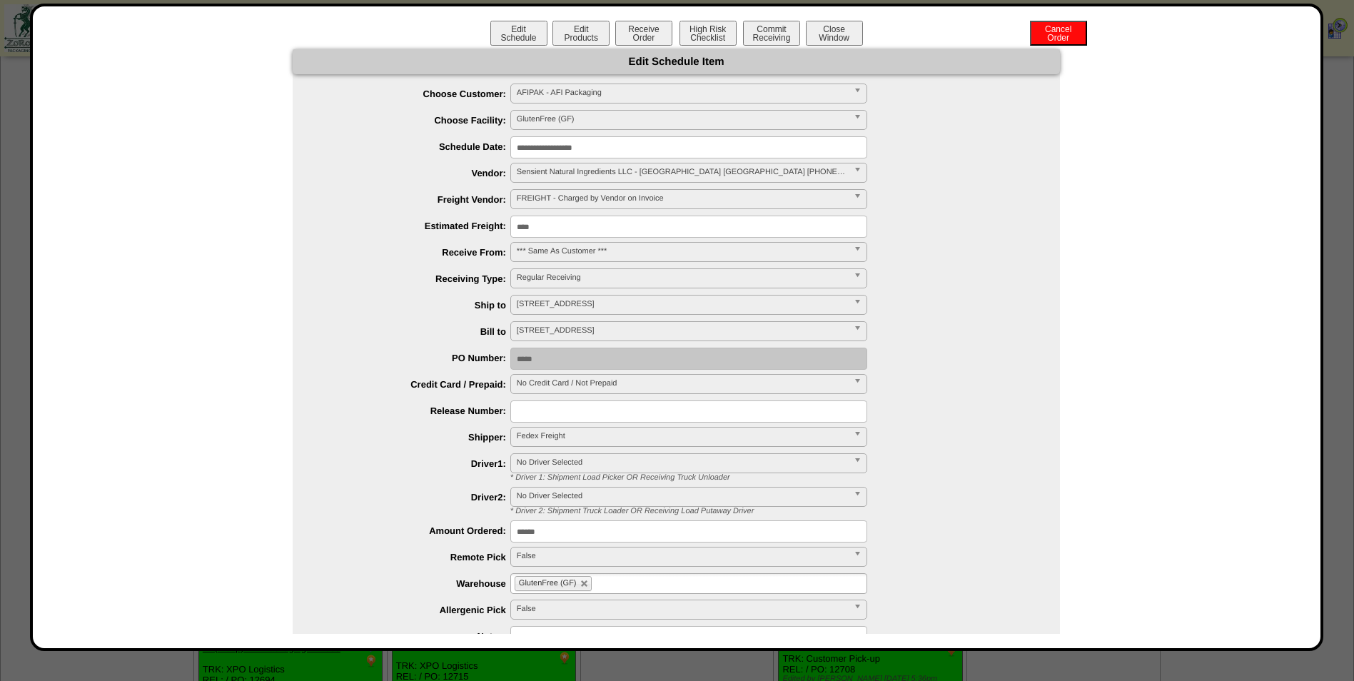
click at [600, 146] on input "**********" at bounding box center [688, 147] width 357 height 22
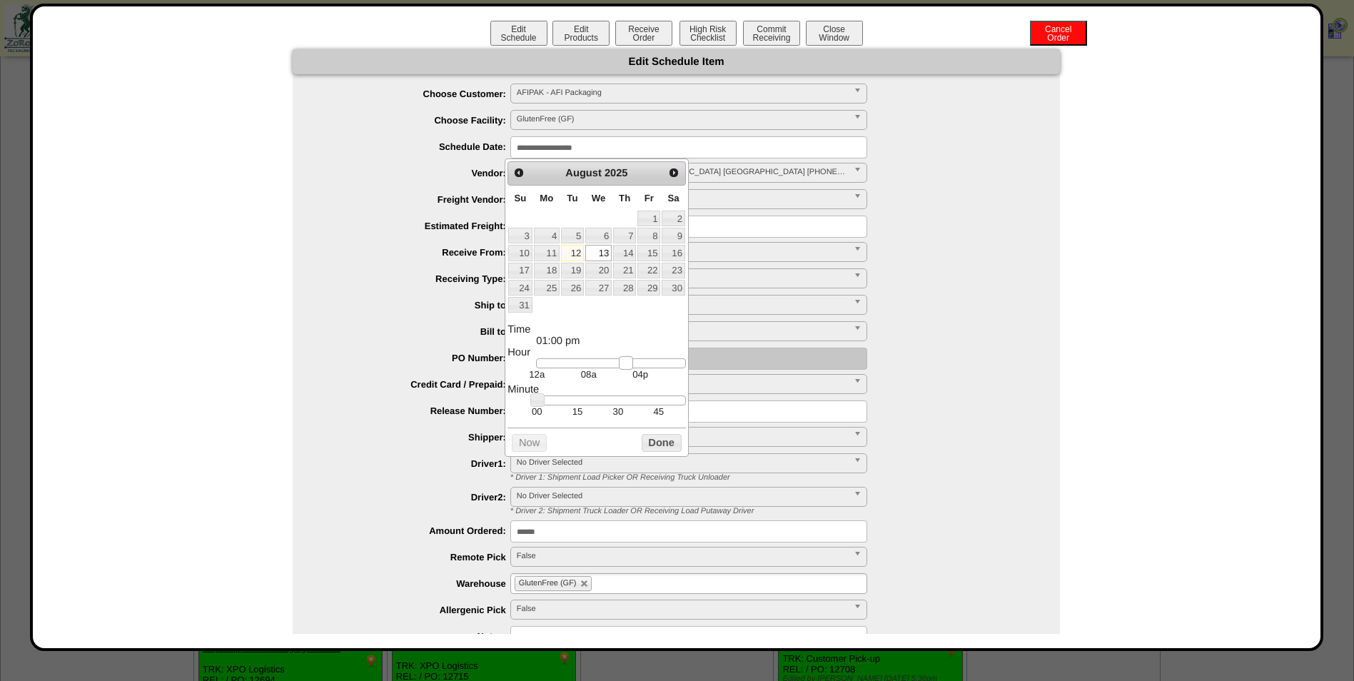
type input "**********"
drag, startPoint x: 623, startPoint y: 365, endPoint x: 632, endPoint y: 367, distance: 9.4
click at [632, 367] on link at bounding box center [631, 363] width 14 height 14
click at [657, 452] on button "Done" at bounding box center [662, 443] width 40 height 18
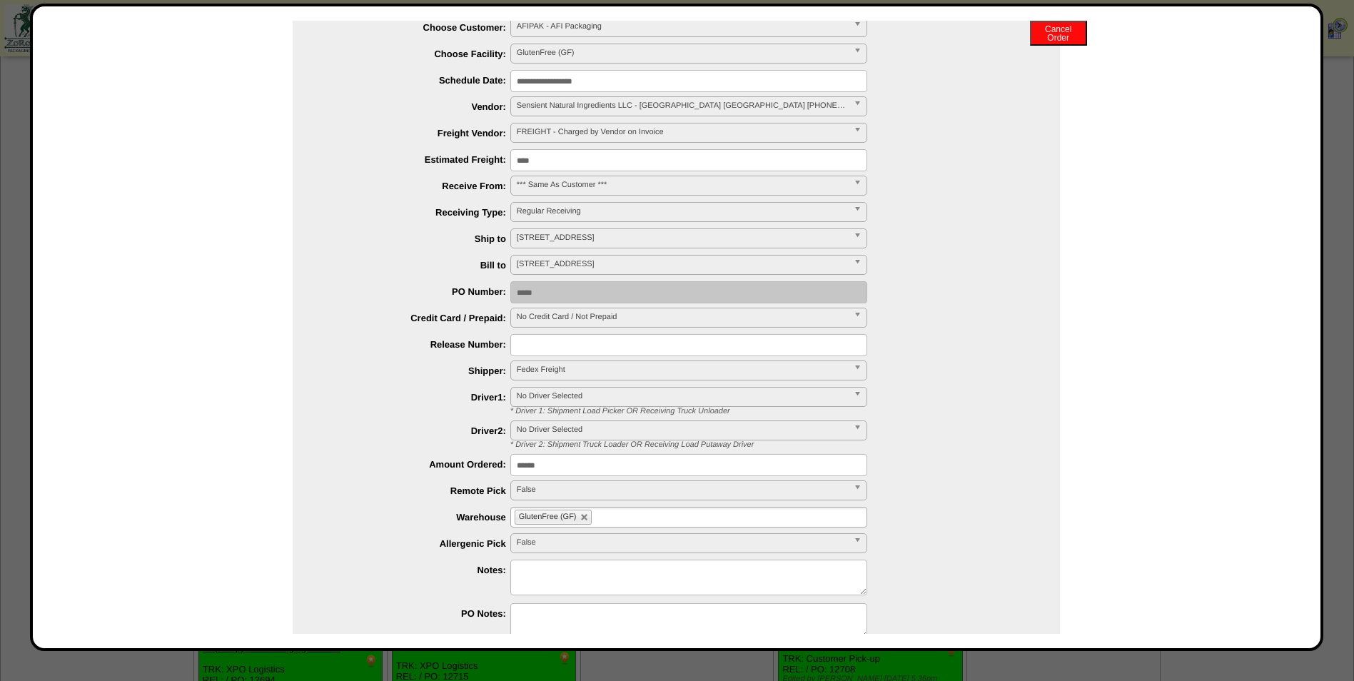
scroll to position [132, 0]
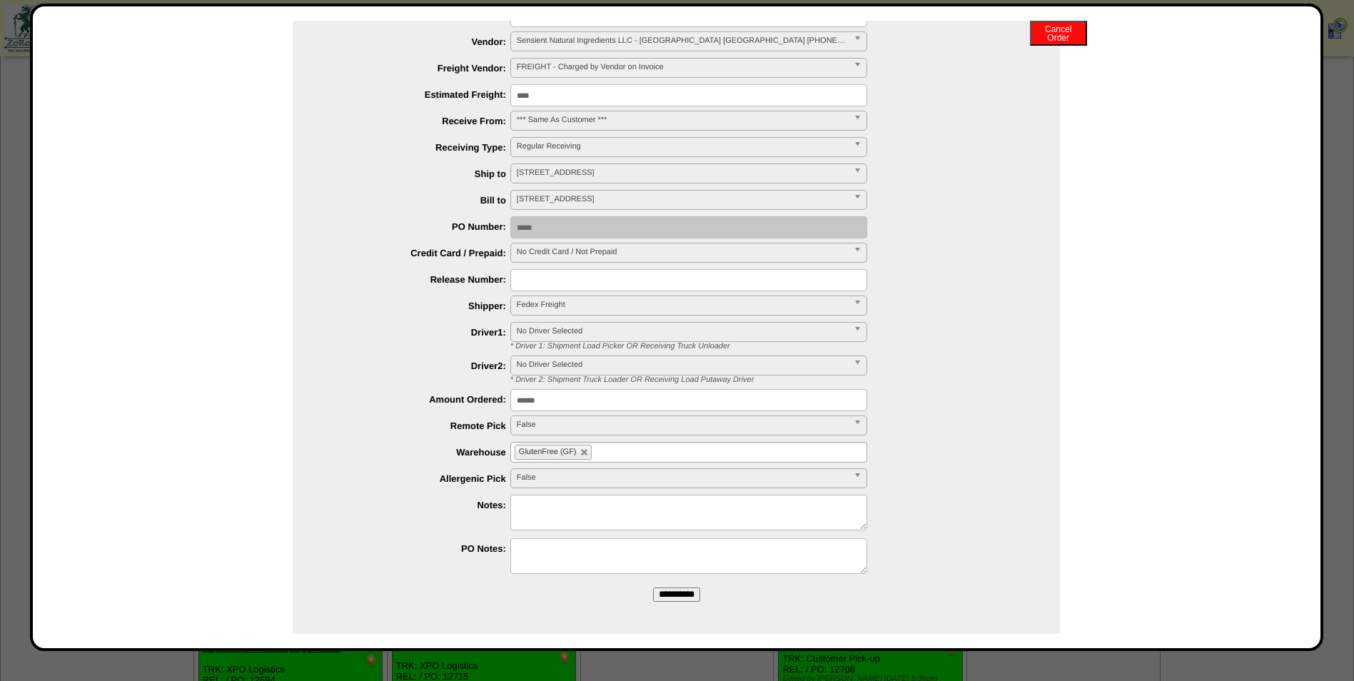
click at [653, 596] on input "**********" at bounding box center [676, 594] width 47 height 14
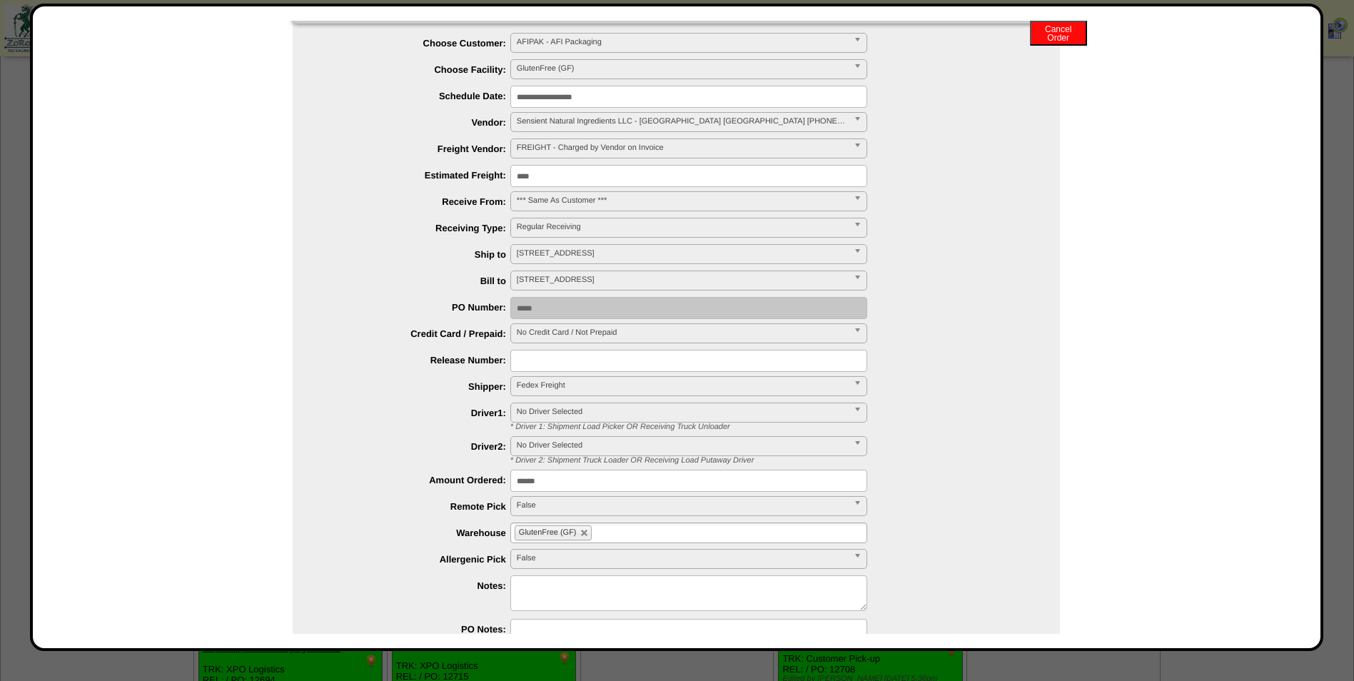
scroll to position [0, 0]
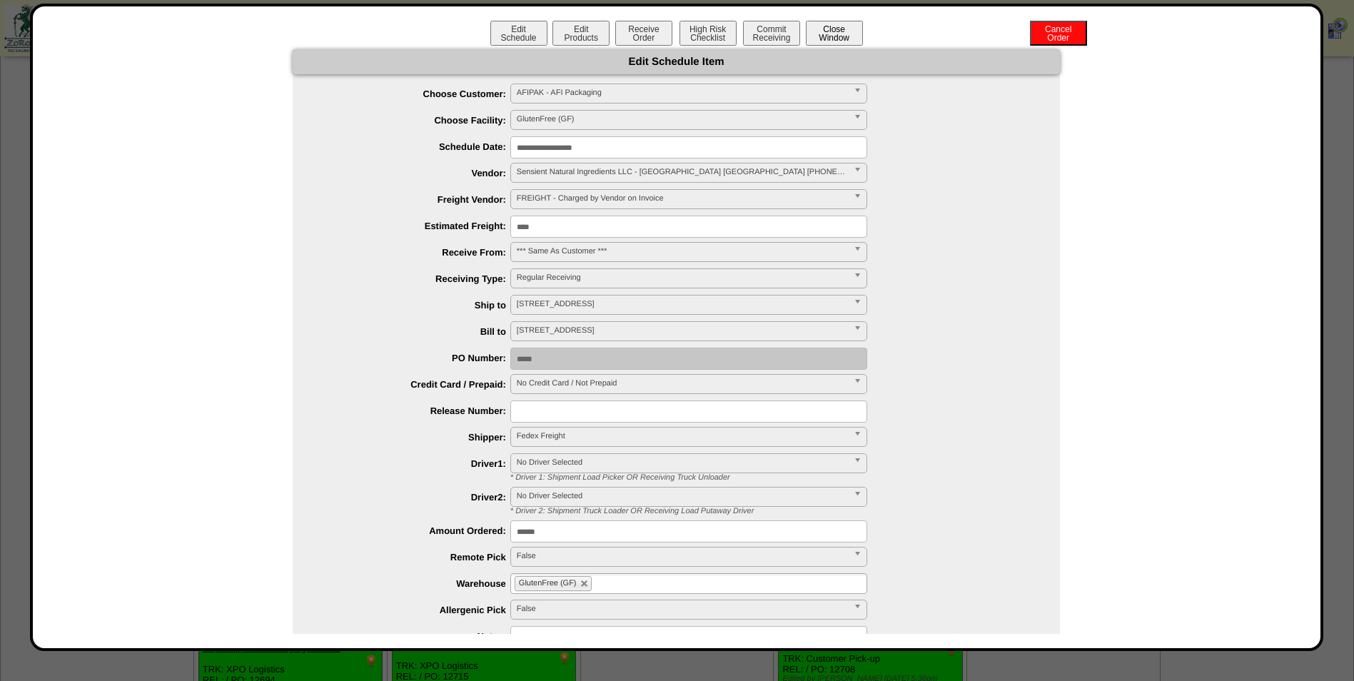
click at [818, 29] on button "Close Window" at bounding box center [834, 33] width 57 height 25
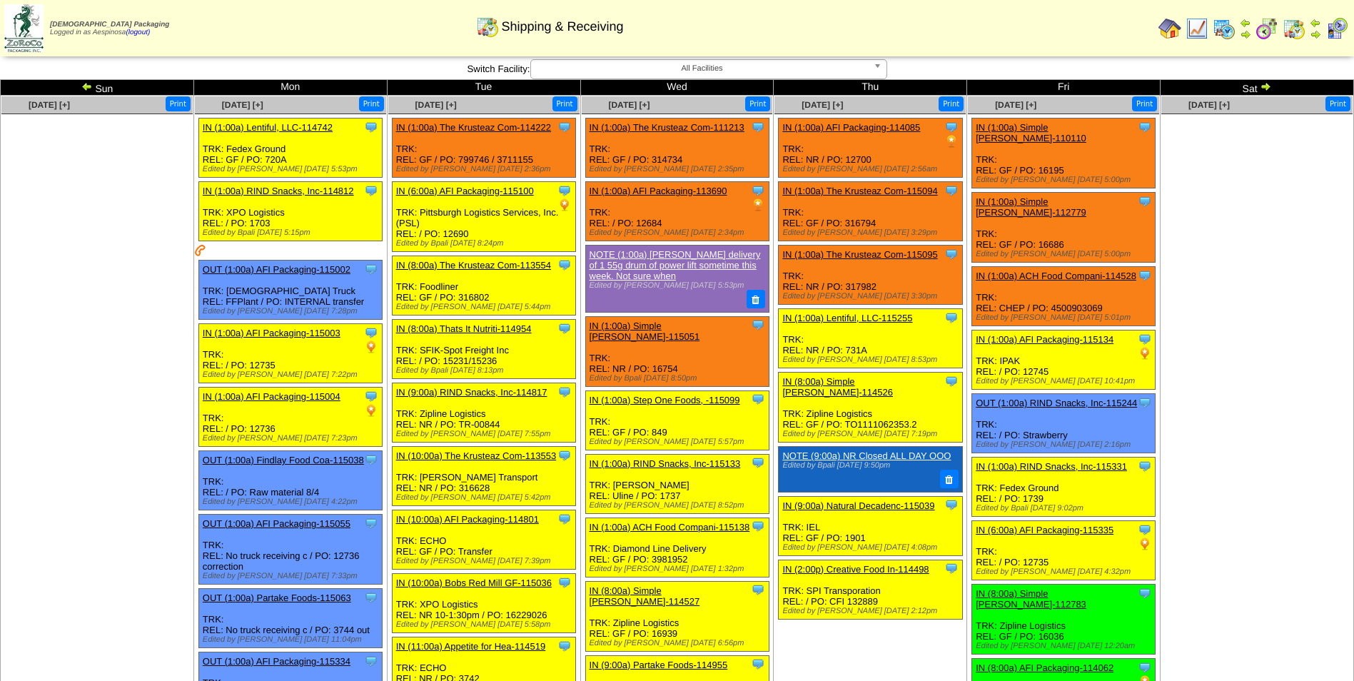
click at [1264, 85] on img at bounding box center [1265, 86] width 11 height 11
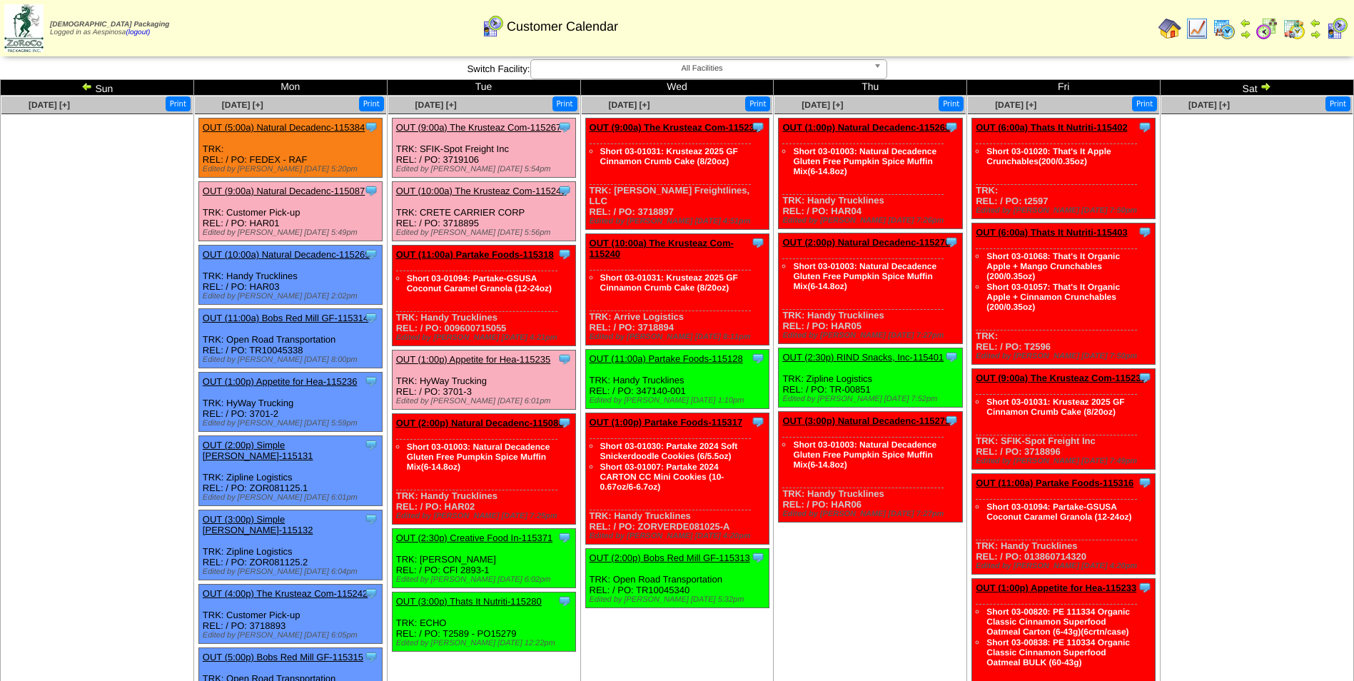
click at [509, 540] on link "OUT (2:30p) Creative Food In-115371" at bounding box center [474, 537] width 156 height 11
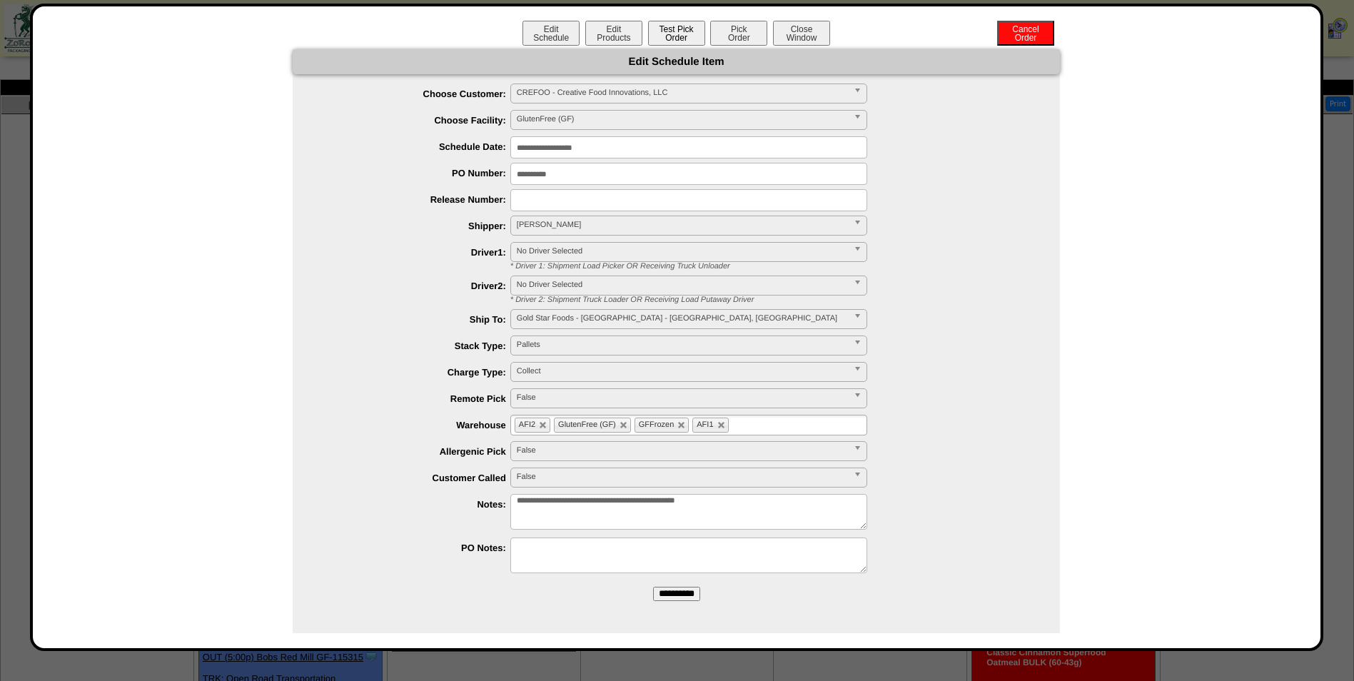
click at [687, 33] on button "Test Pick Order" at bounding box center [676, 33] width 57 height 25
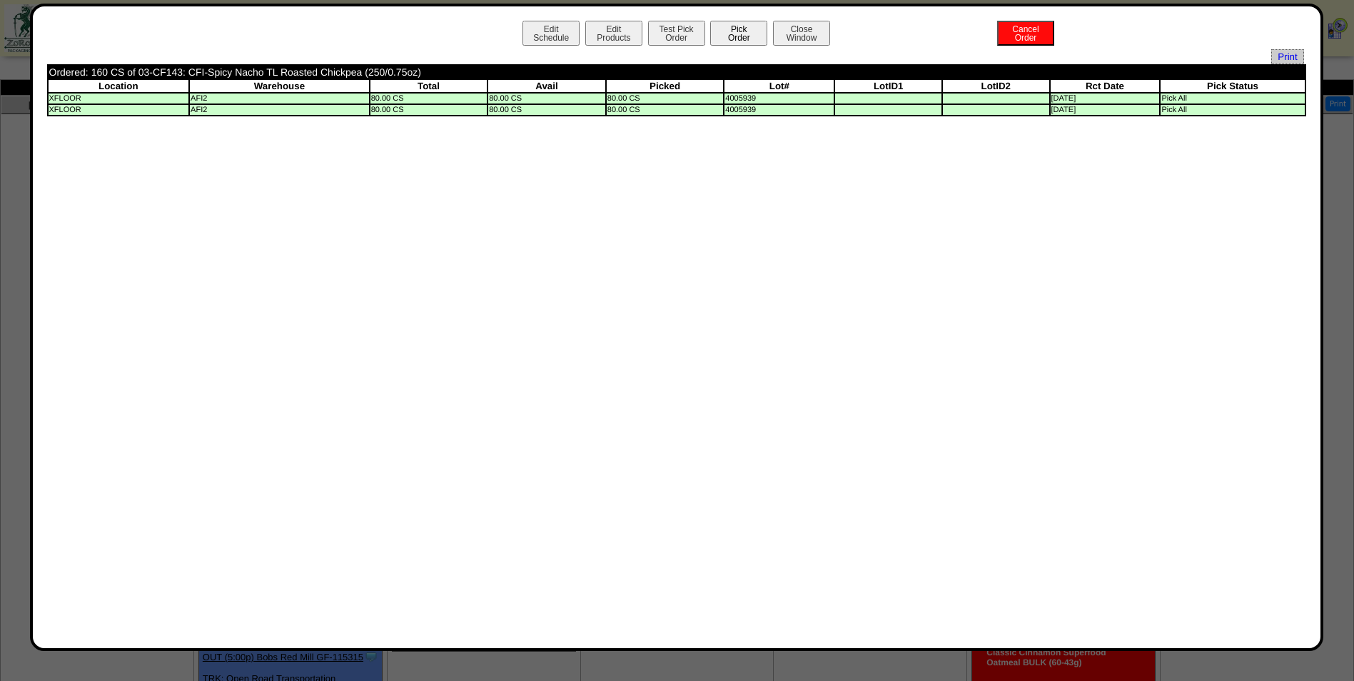
click at [743, 33] on button "Pick Order" at bounding box center [738, 33] width 57 height 25
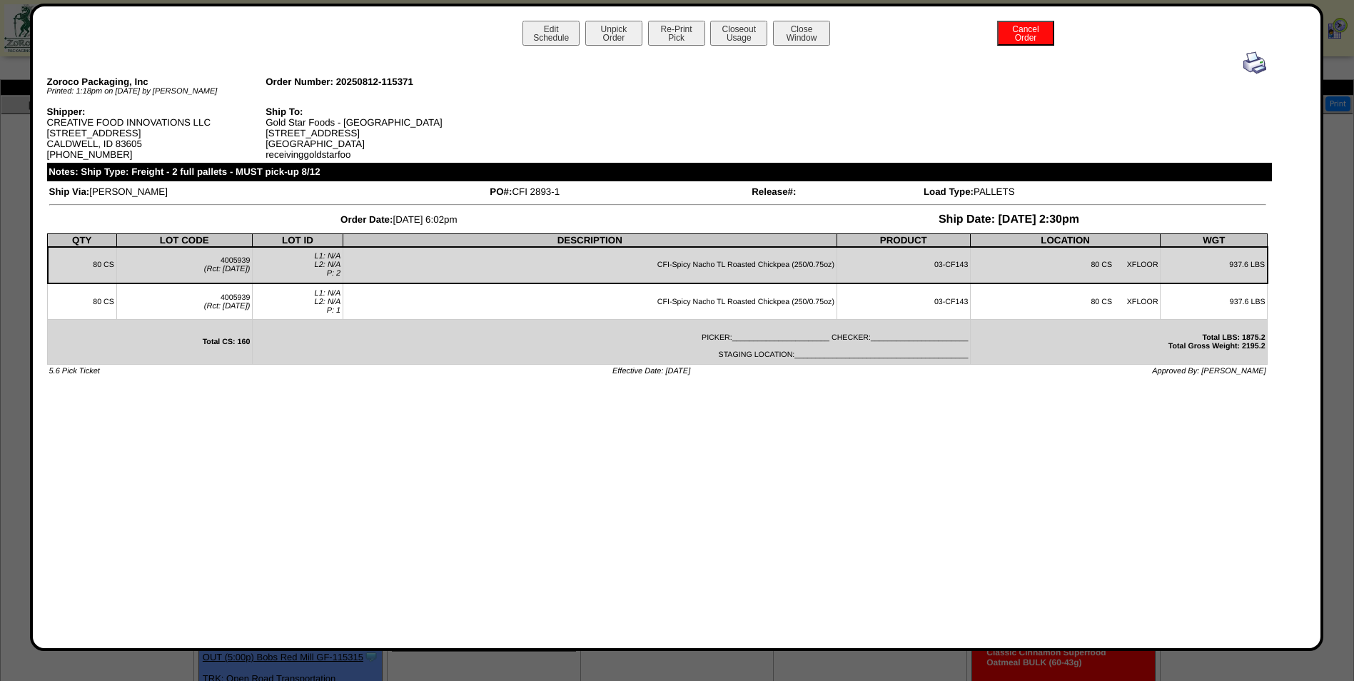
click at [584, 34] on div "Edit Schedule Unpick Order Re-Print Pick Closeout Usage Cancel Order Close Wind…" at bounding box center [676, 35] width 1259 height 29
click at [547, 38] on button "Edit Schedule" at bounding box center [550, 33] width 57 height 25
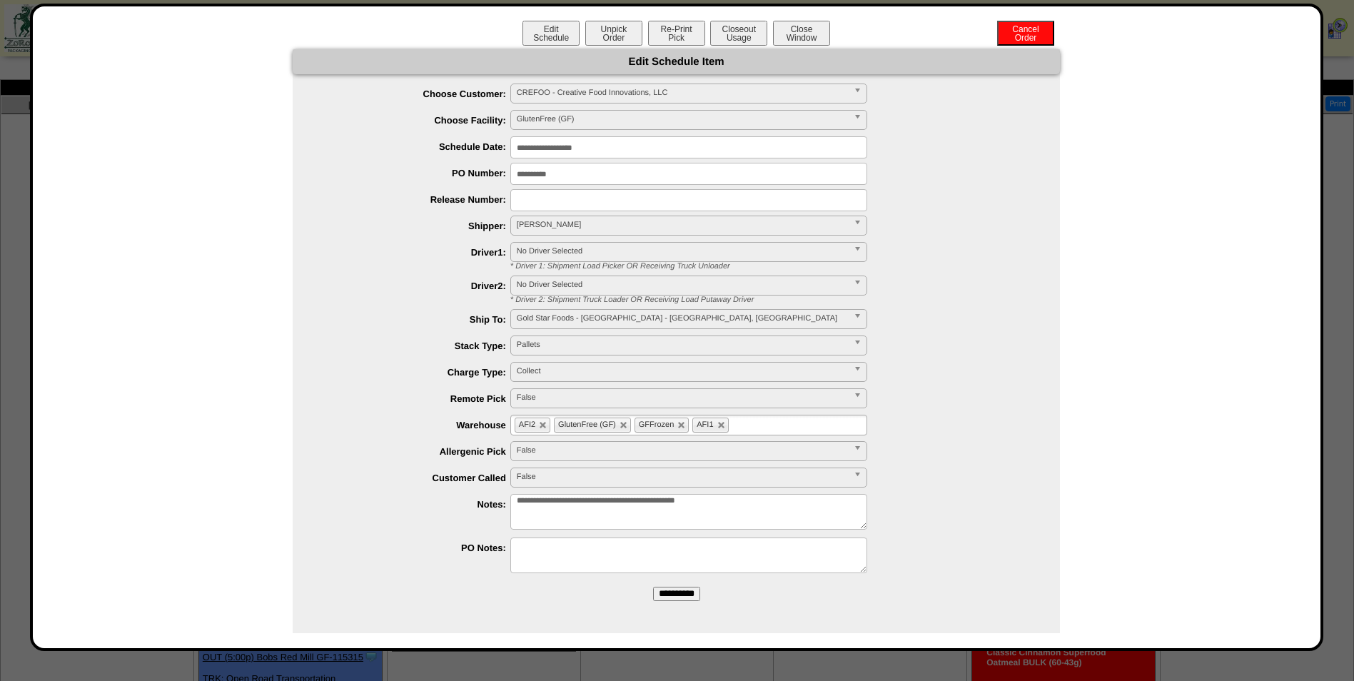
click at [786, 496] on textarea "**********" at bounding box center [688, 512] width 357 height 36
type textarea "**********"
click at [680, 588] on input "**********" at bounding box center [676, 594] width 47 height 14
click at [809, 39] on button "Close Window" at bounding box center [801, 33] width 57 height 25
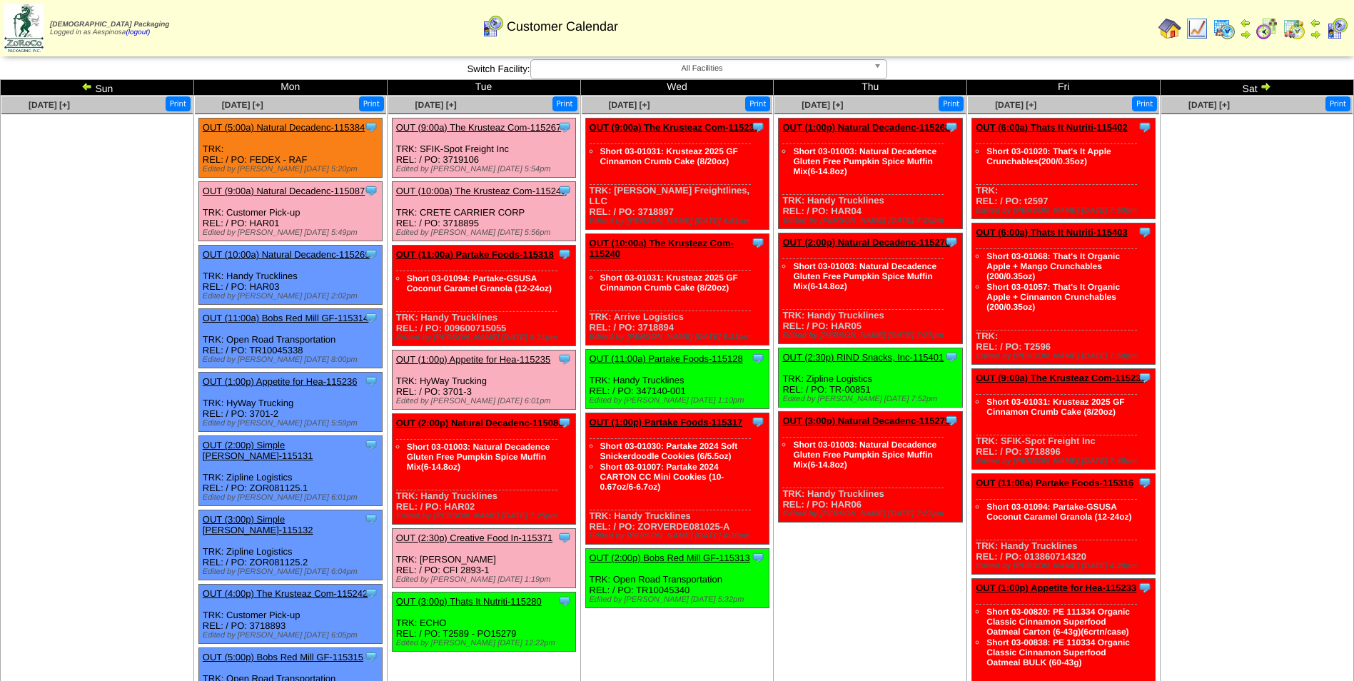
click at [502, 257] on link "OUT (11:00a) Partake Foods-115318" at bounding box center [475, 254] width 158 height 11
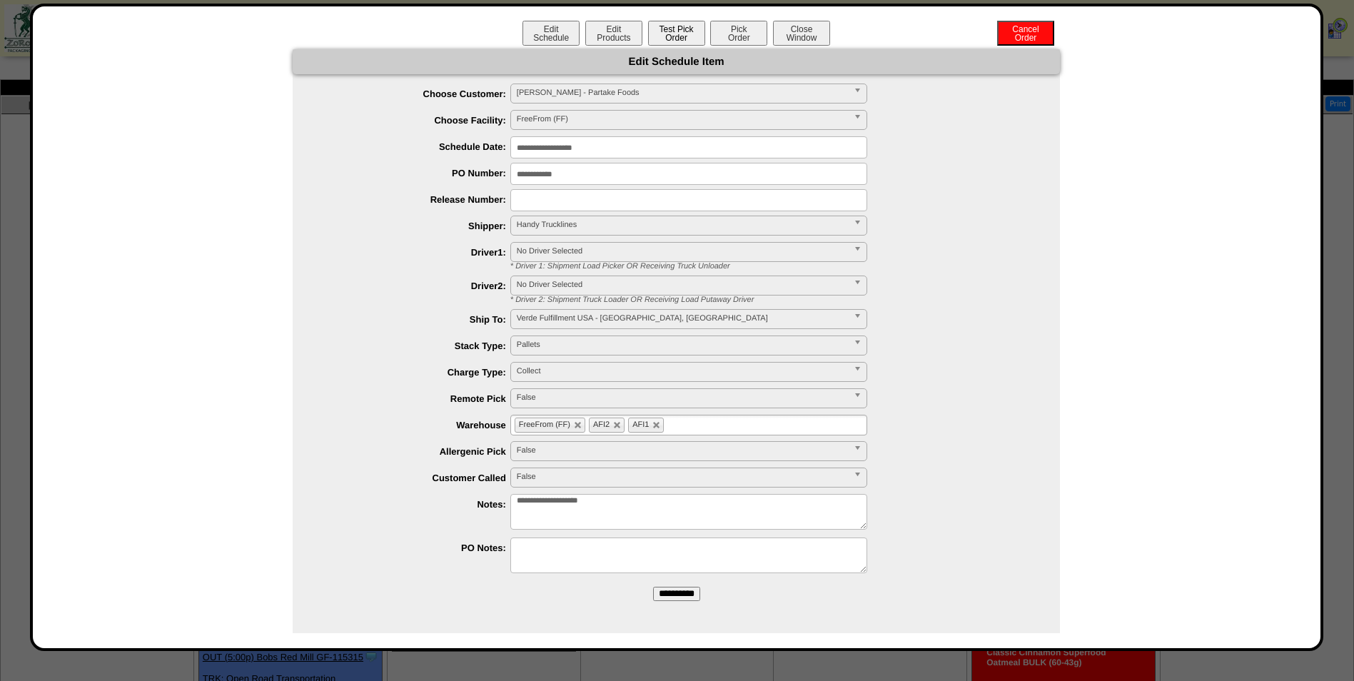
click at [684, 36] on button "Test Pick Order" at bounding box center [676, 33] width 57 height 25
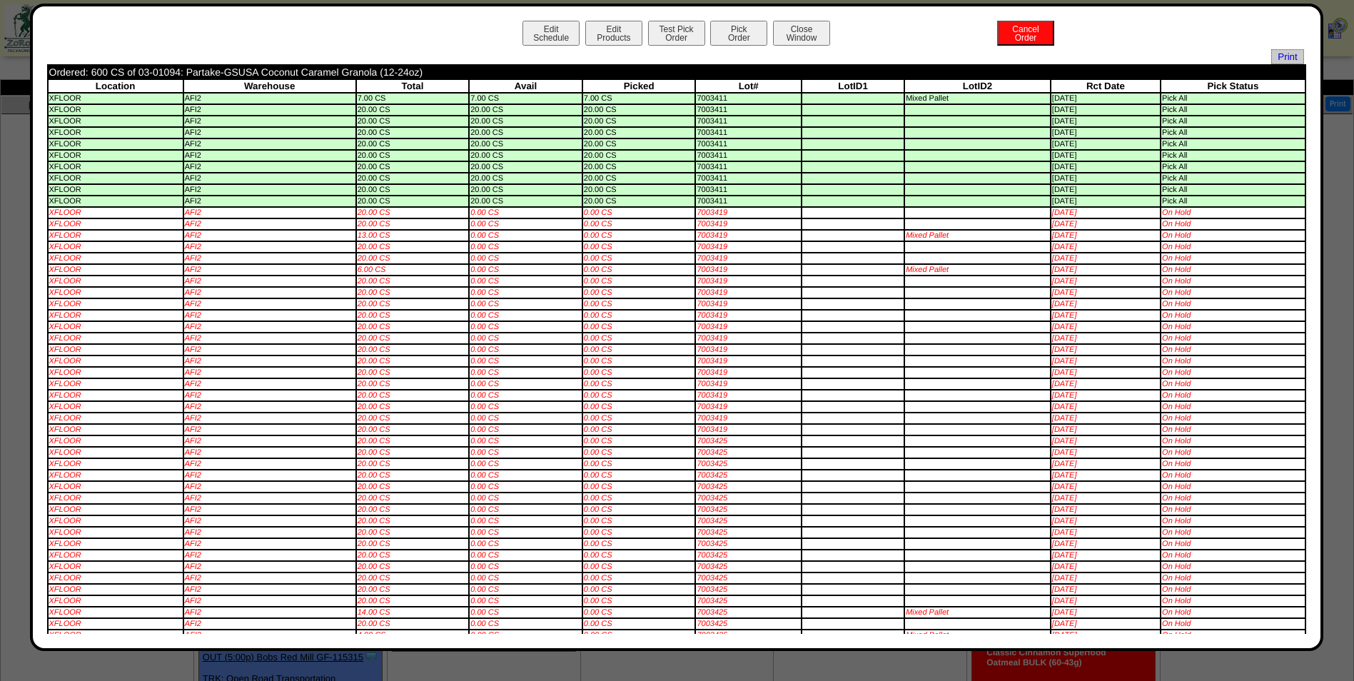
drag, startPoint x: 729, startPoint y: 216, endPoint x: 688, endPoint y: 214, distance: 40.7
click at [688, 214] on tr "XFLOOR AFI2 20.00 CS 0.00 CS 0.00 CS 7003419 [DATE] On Hold" at bounding box center [677, 213] width 1256 height 10
copy tr "7003419"
drag, startPoint x: 138, startPoint y: 72, endPoint x: 337, endPoint y: 70, distance: 198.4
click at [338, 68] on td "Ordered: 600 CS of 03-01094: Partake-GSUSA Coconut Caramel Granola (12-24oz)" at bounding box center [549, 72] width 1001 height 13
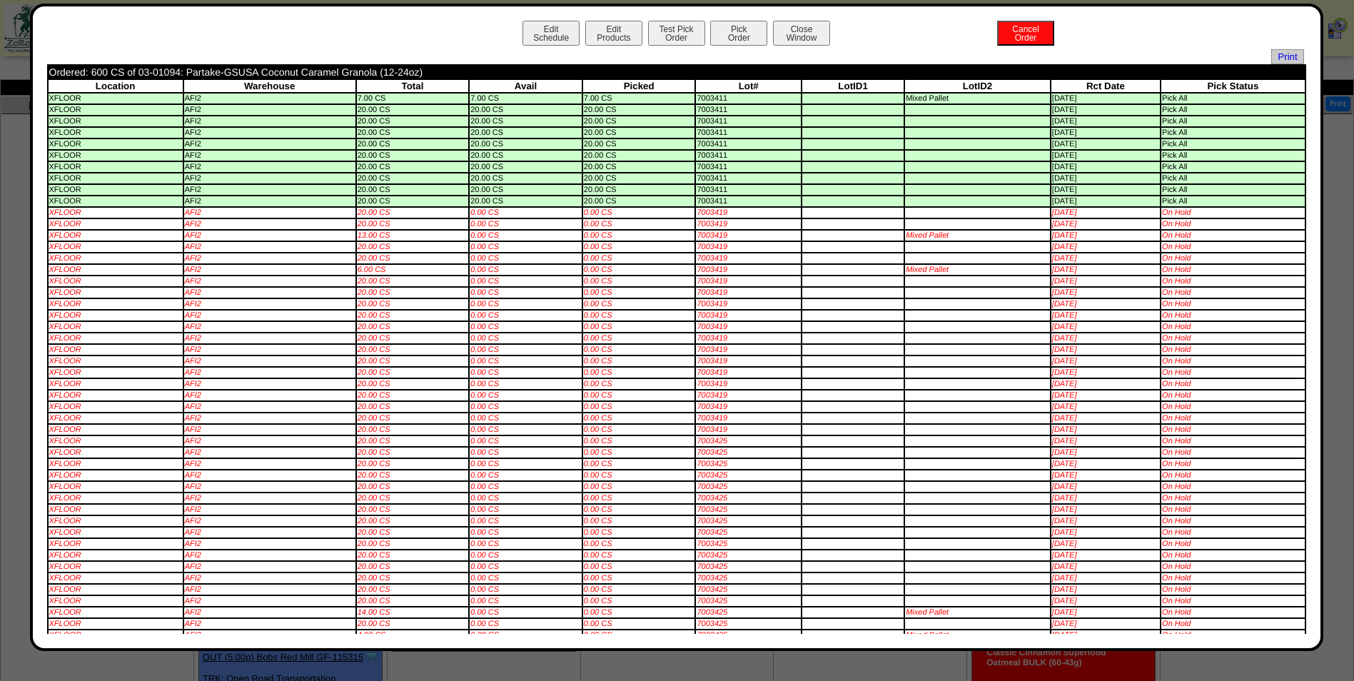
click at [216, 84] on th "Warehouse" at bounding box center [269, 86] width 171 height 12
drag, startPoint x: 141, startPoint y: 73, endPoint x: 266, endPoint y: 68, distance: 125.0
click at [266, 68] on td "Ordered: 600 CS of 03-01094: Partake-GSUSA Coconut Caramel Granola (12-24oz)" at bounding box center [549, 72] width 1001 height 13
click at [291, 72] on td "Ordered: 600 CS of 03-01094: Partake-GSUSA Coconut Caramel Granola (12-24oz)" at bounding box center [549, 72] width 1001 height 13
drag, startPoint x: 299, startPoint y: 72, endPoint x: 137, endPoint y: 73, distance: 162.0
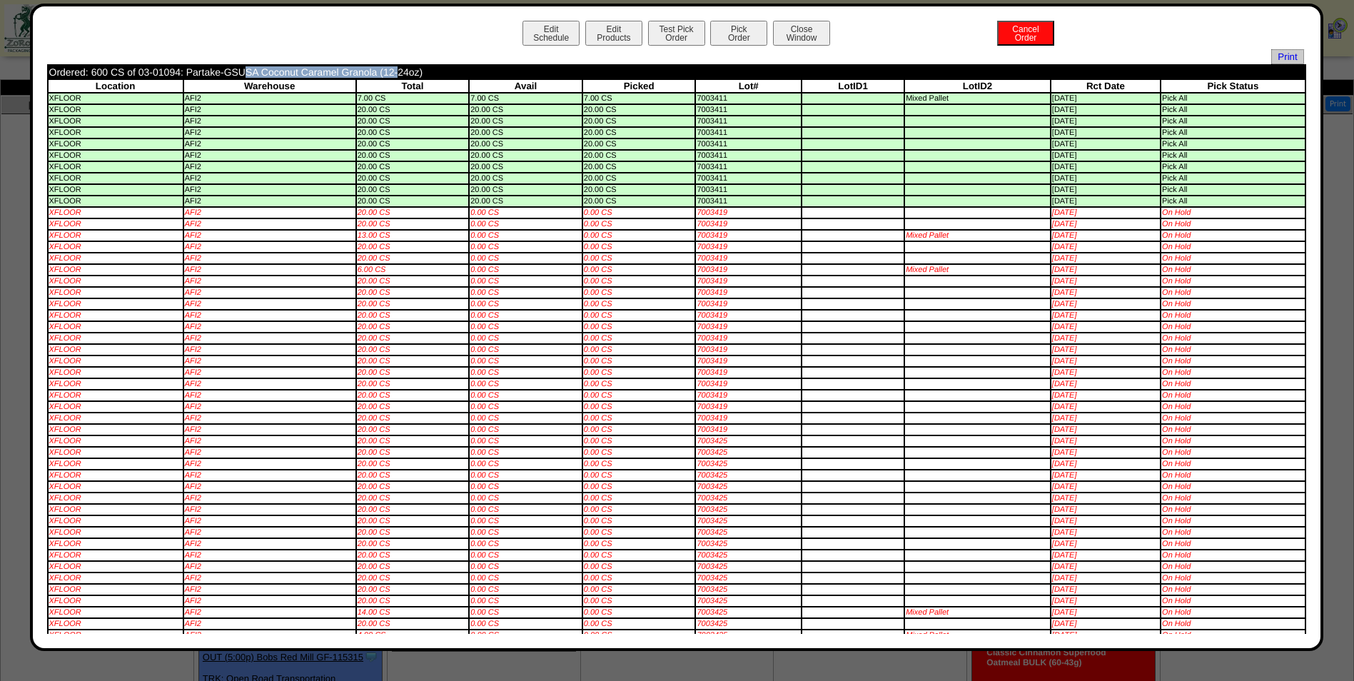
click at [137, 73] on td "Ordered: 600 CS of 03-01094: Partake-GSUSA Coconut Caramel Granola (12-24oz)" at bounding box center [549, 72] width 1001 height 13
copy td "03-01094: Partake-GSUSA Coconut"
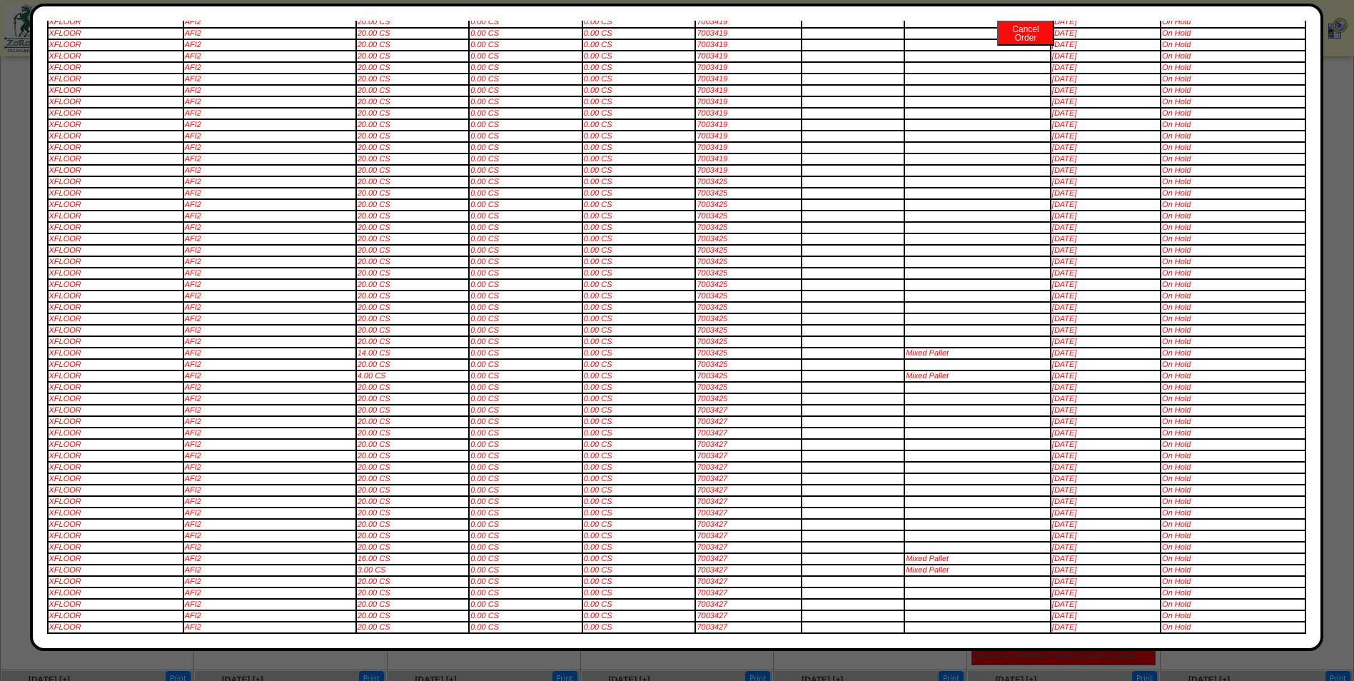
scroll to position [116, 0]
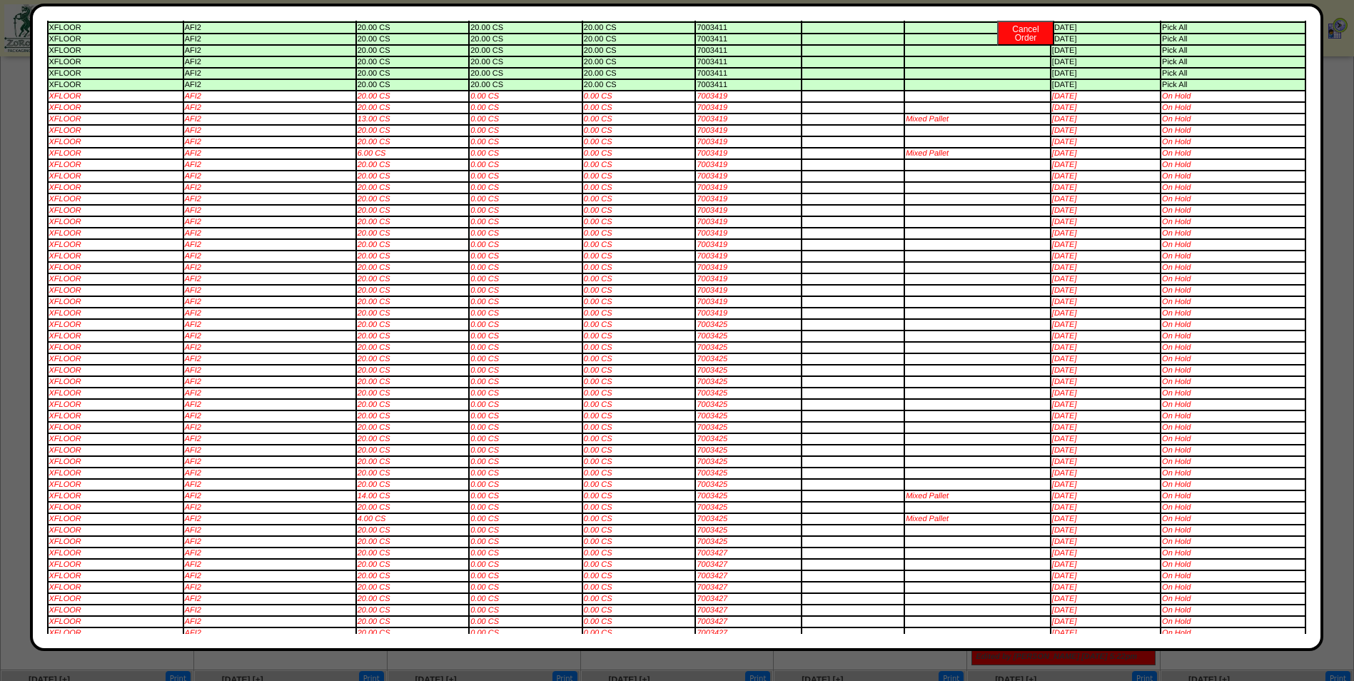
drag, startPoint x: 726, startPoint y: 380, endPoint x: 692, endPoint y: 382, distance: 34.3
click at [696, 382] on td "7003425" at bounding box center [748, 382] width 105 height 10
copy td "7003425"
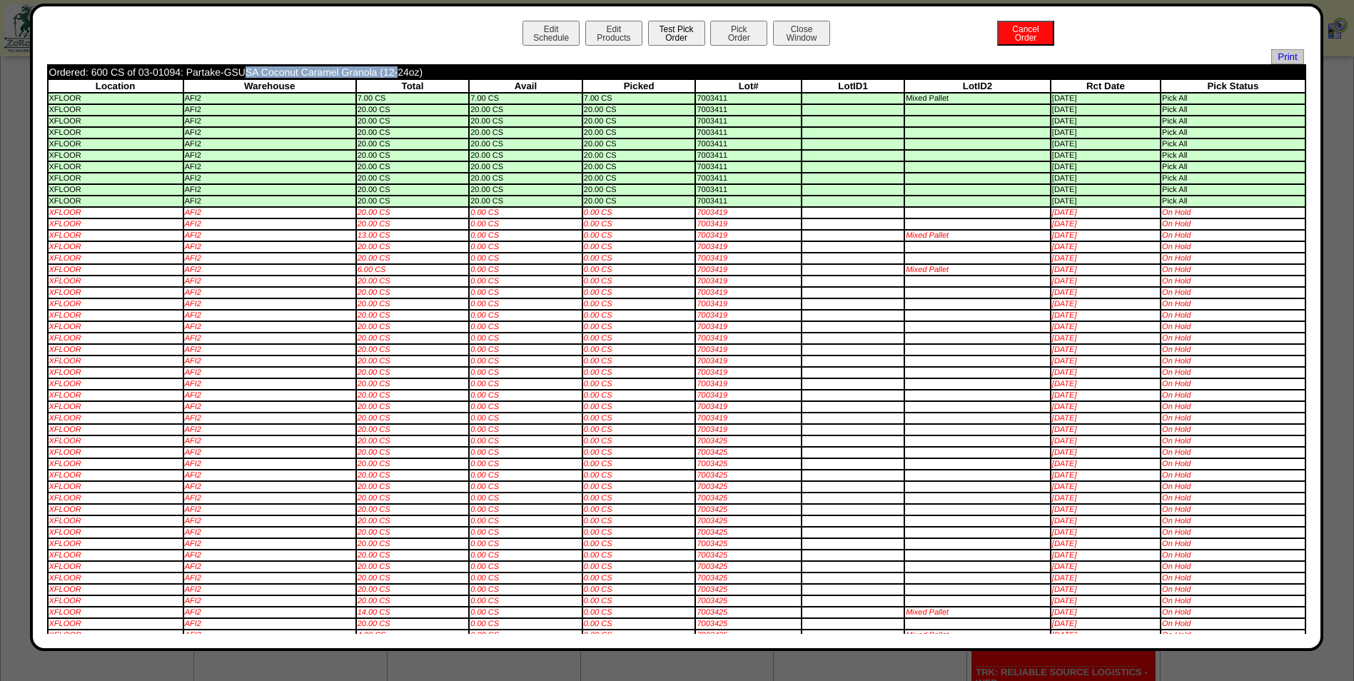
scroll to position [214, 0]
click at [827, 29] on div "Edit Schedule Edit Products Test Pick Order Pick Order Cancel Order Close Window" at bounding box center [676, 35] width 1259 height 29
click at [794, 43] on button "Close Window" at bounding box center [801, 33] width 57 height 25
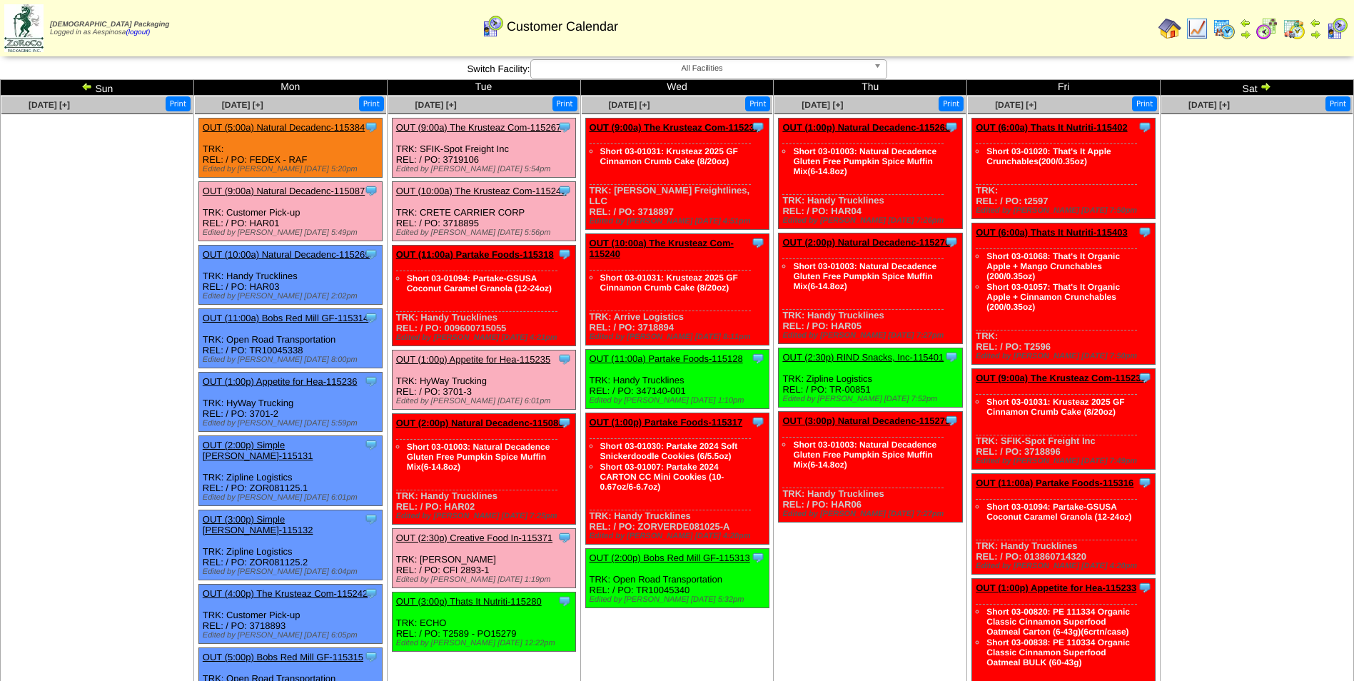
click at [930, 595] on td "[DATE] [+] Print Clone Item OUT (1:00p) Natural Decadenc-115268 Natural Decaden…" at bounding box center [870, 526] width 193 height 860
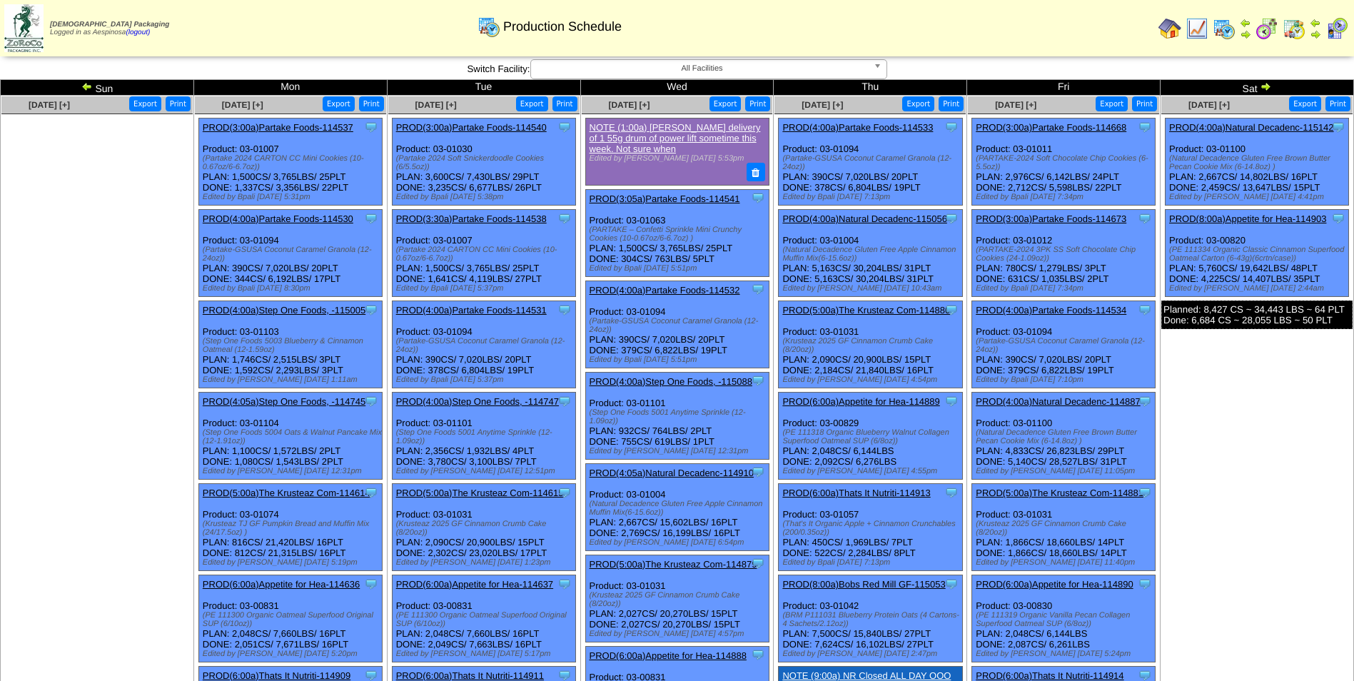
click at [1266, 87] on img at bounding box center [1265, 86] width 11 height 11
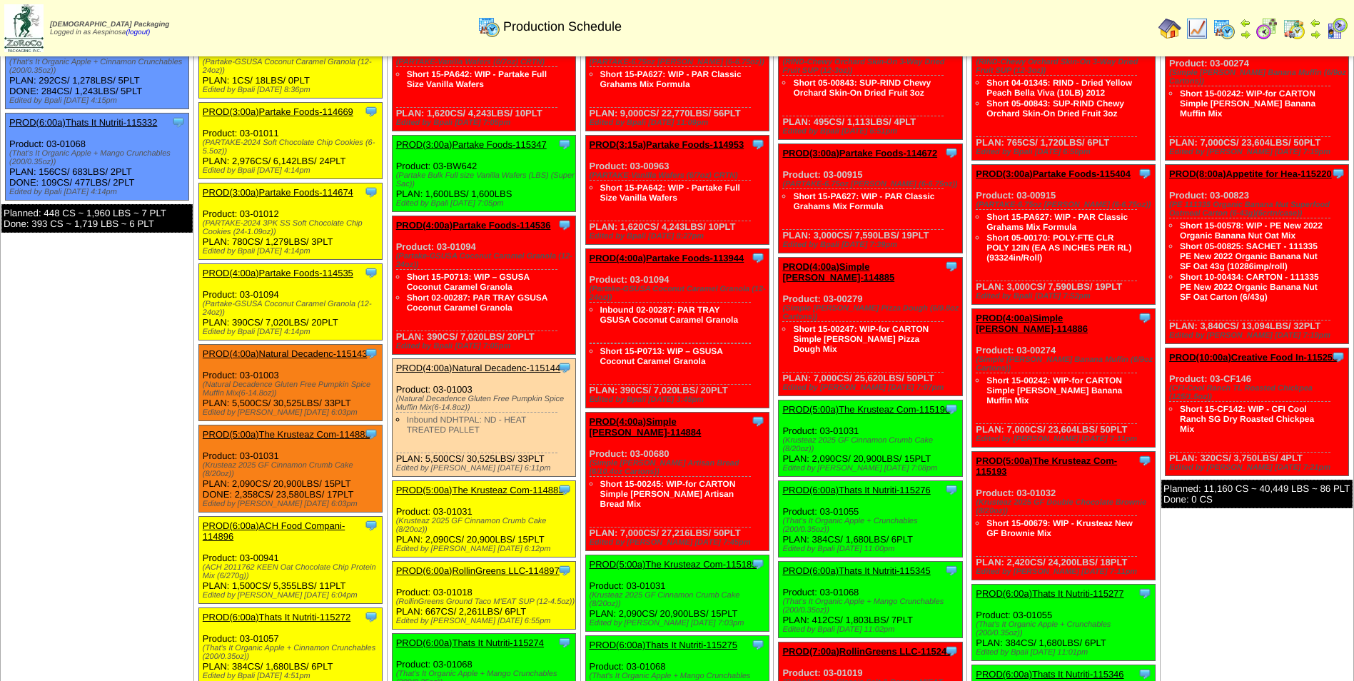
scroll to position [71, 0]
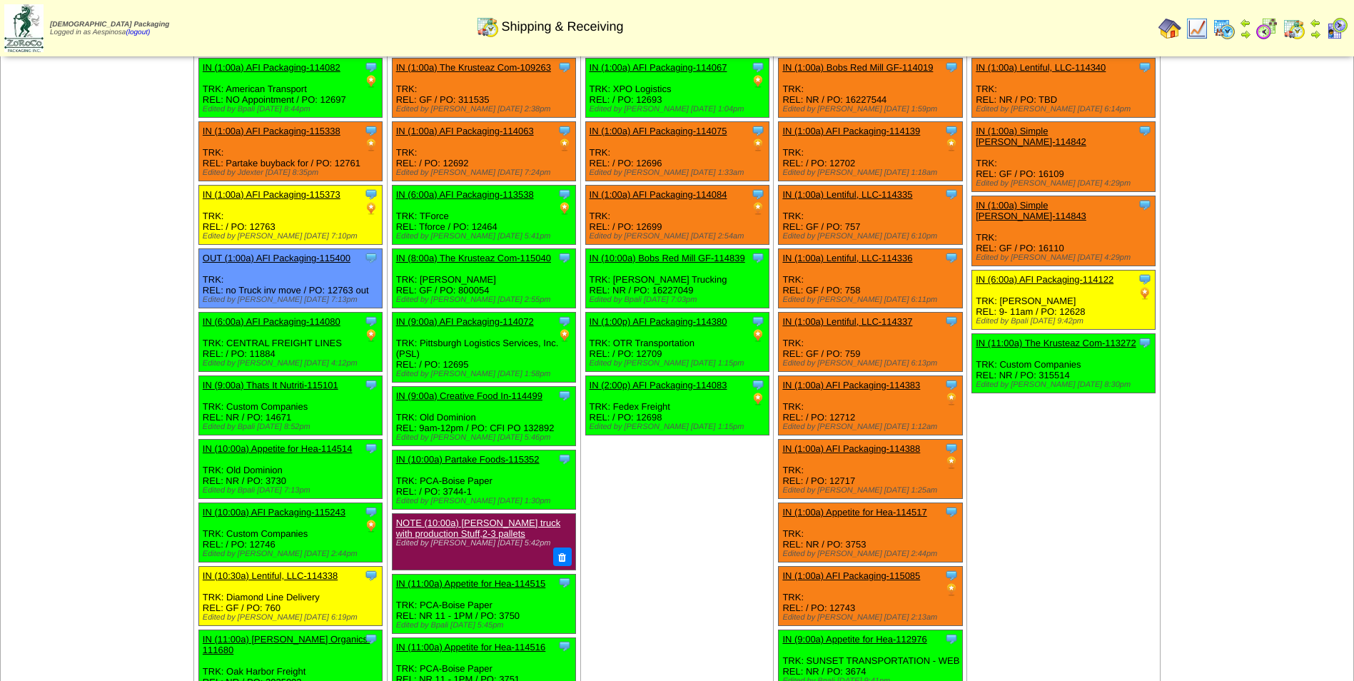
scroll to position [143, 0]
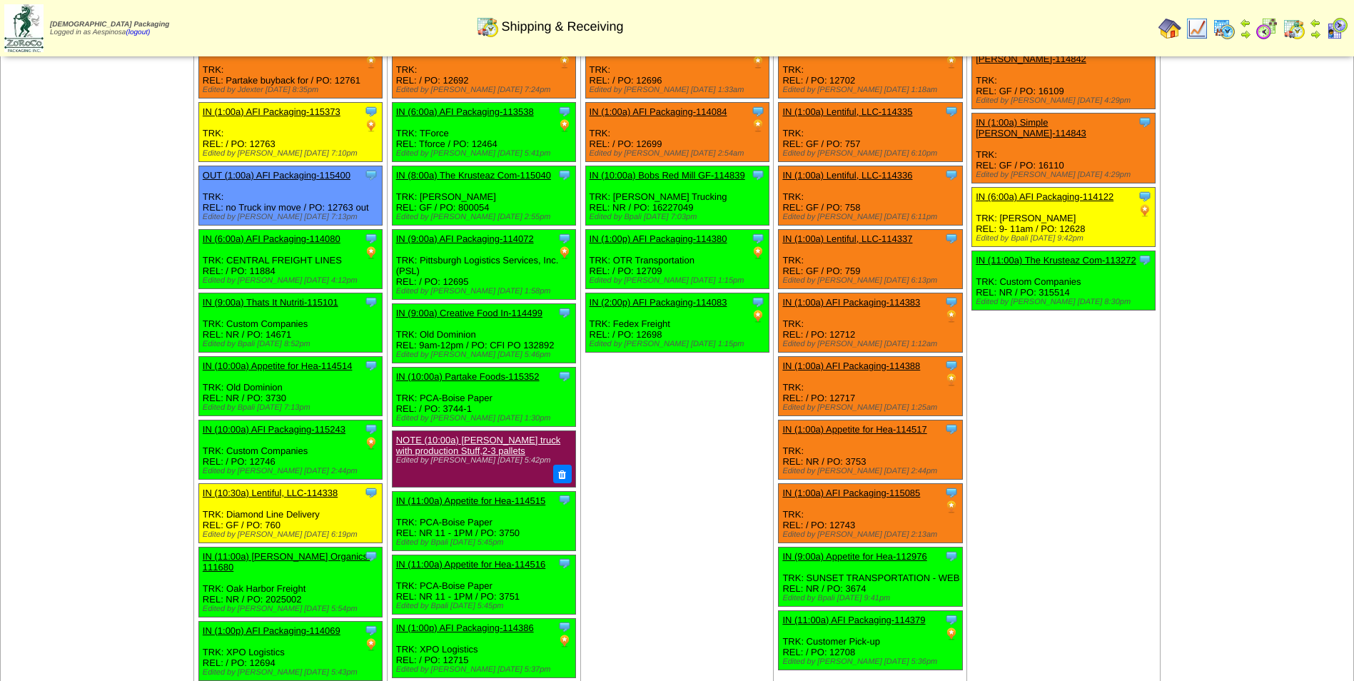
click at [646, 243] on link "IN (1:00p) AFI Packaging-114380" at bounding box center [659, 238] width 138 height 11
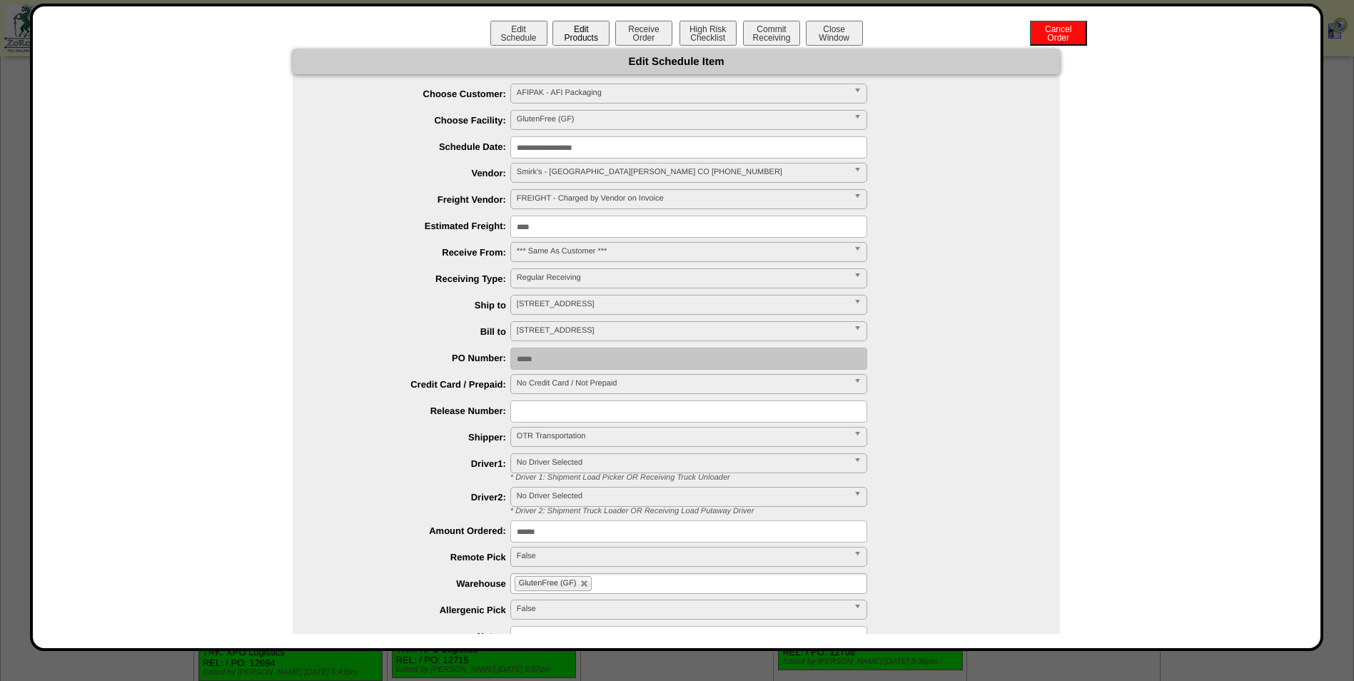
click at [567, 39] on button "Edit Products" at bounding box center [580, 33] width 57 height 25
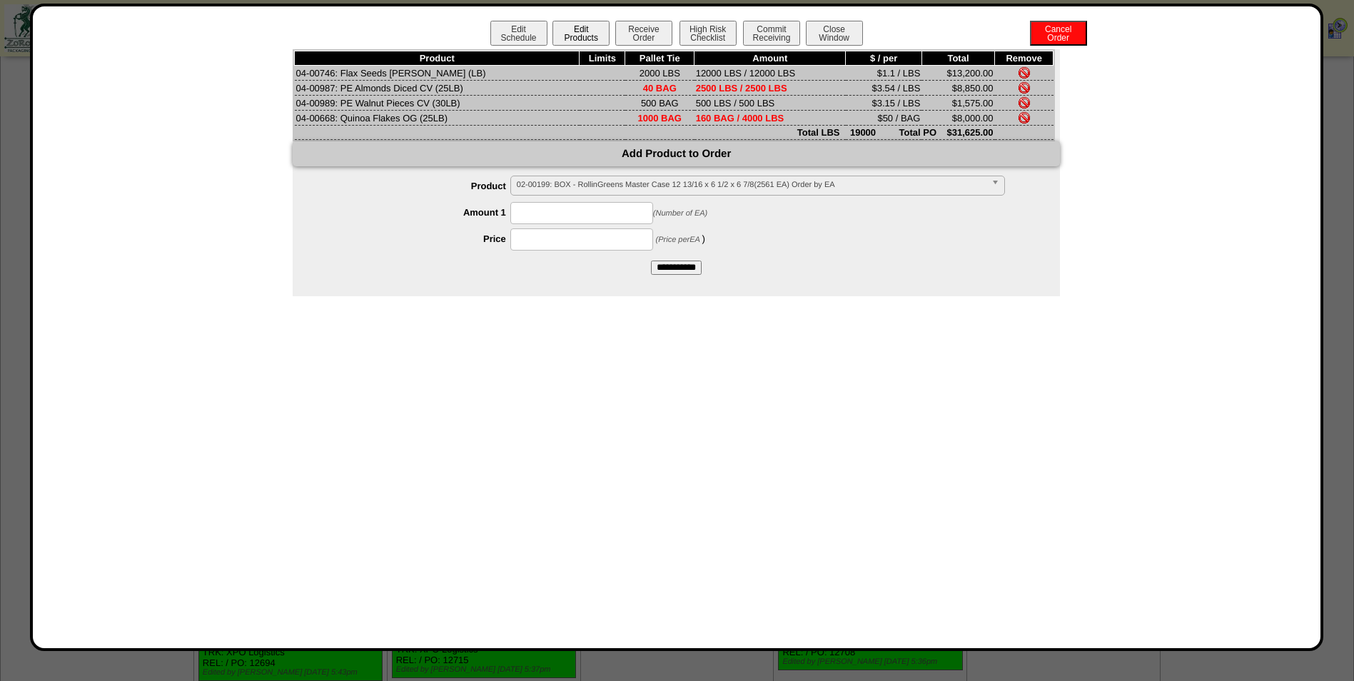
click at [572, 37] on button "Edit Products" at bounding box center [580, 33] width 57 height 25
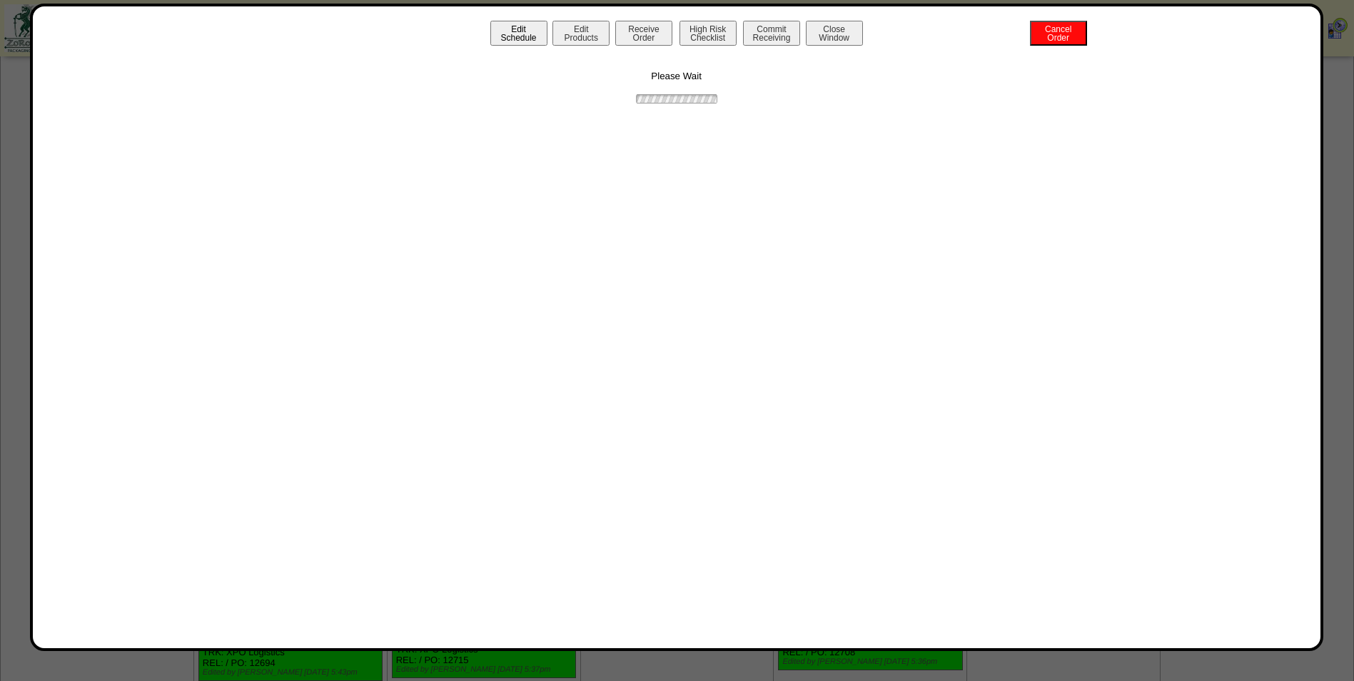
click at [519, 41] on button "Edit Schedule" at bounding box center [518, 33] width 57 height 25
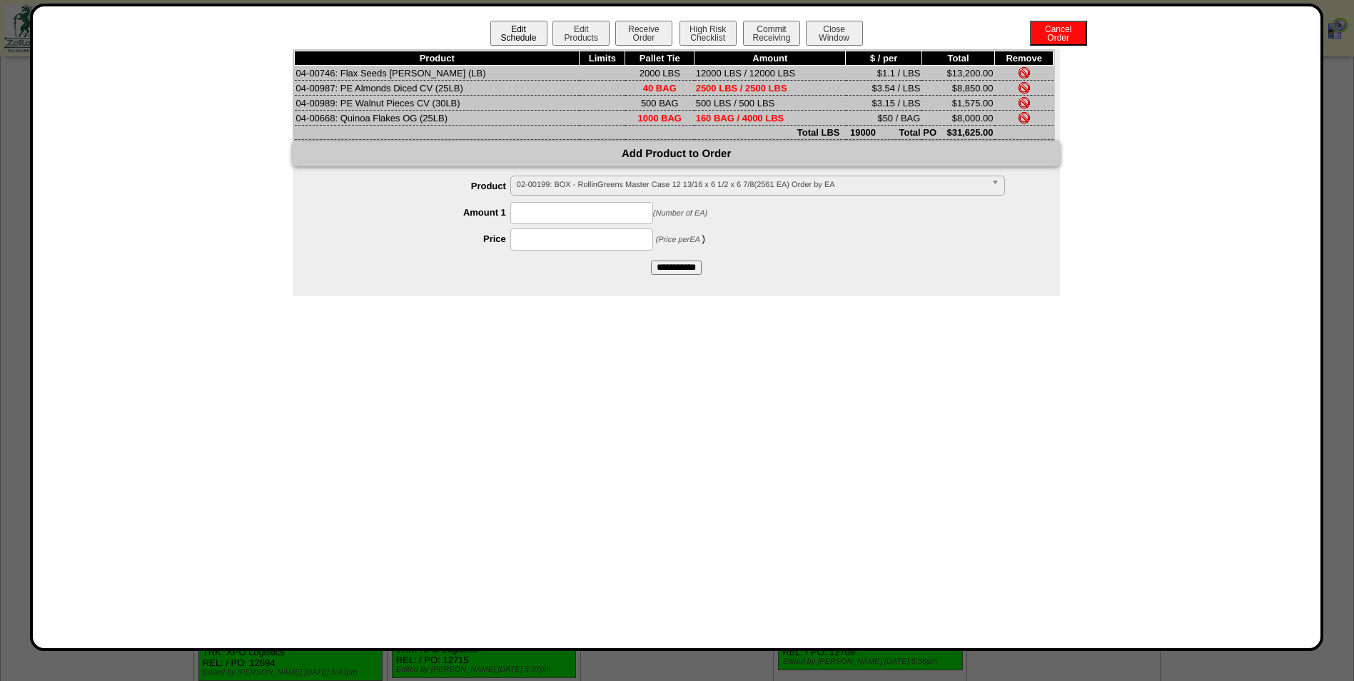
click at [523, 27] on button "Edit Schedule" at bounding box center [518, 33] width 57 height 25
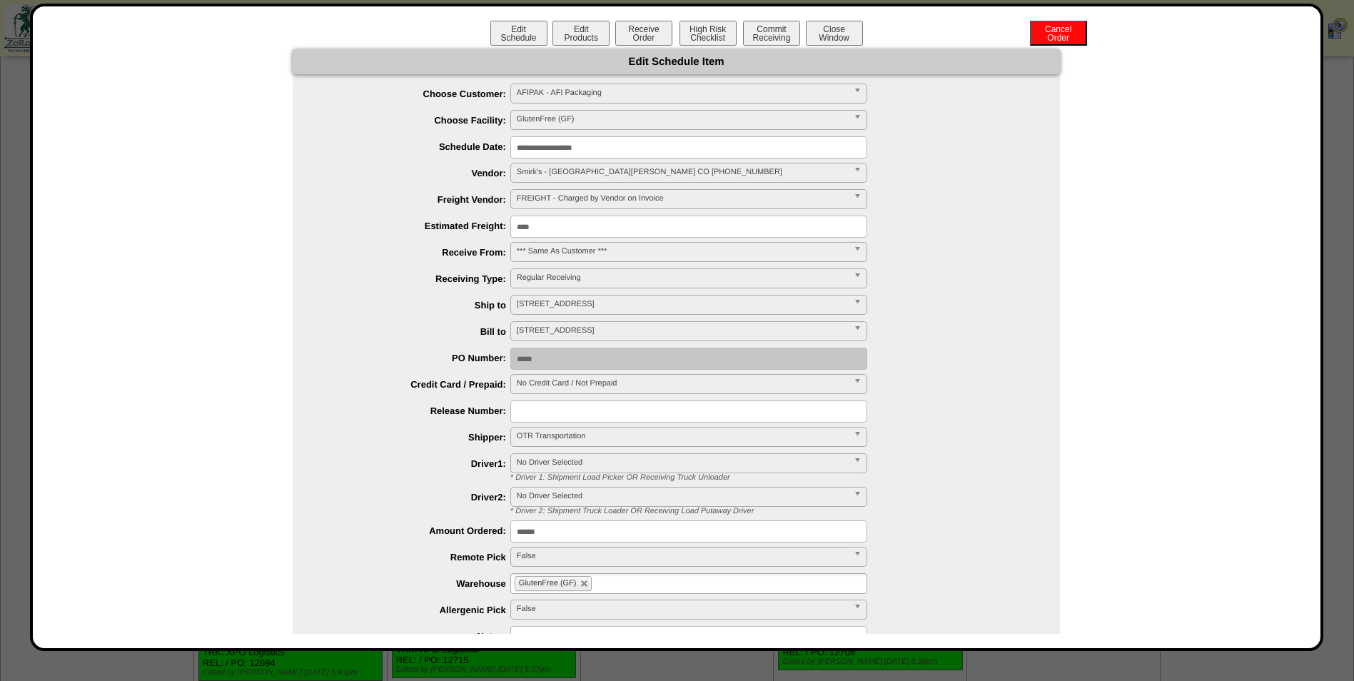
click at [612, 146] on input "**********" at bounding box center [688, 147] width 357 height 22
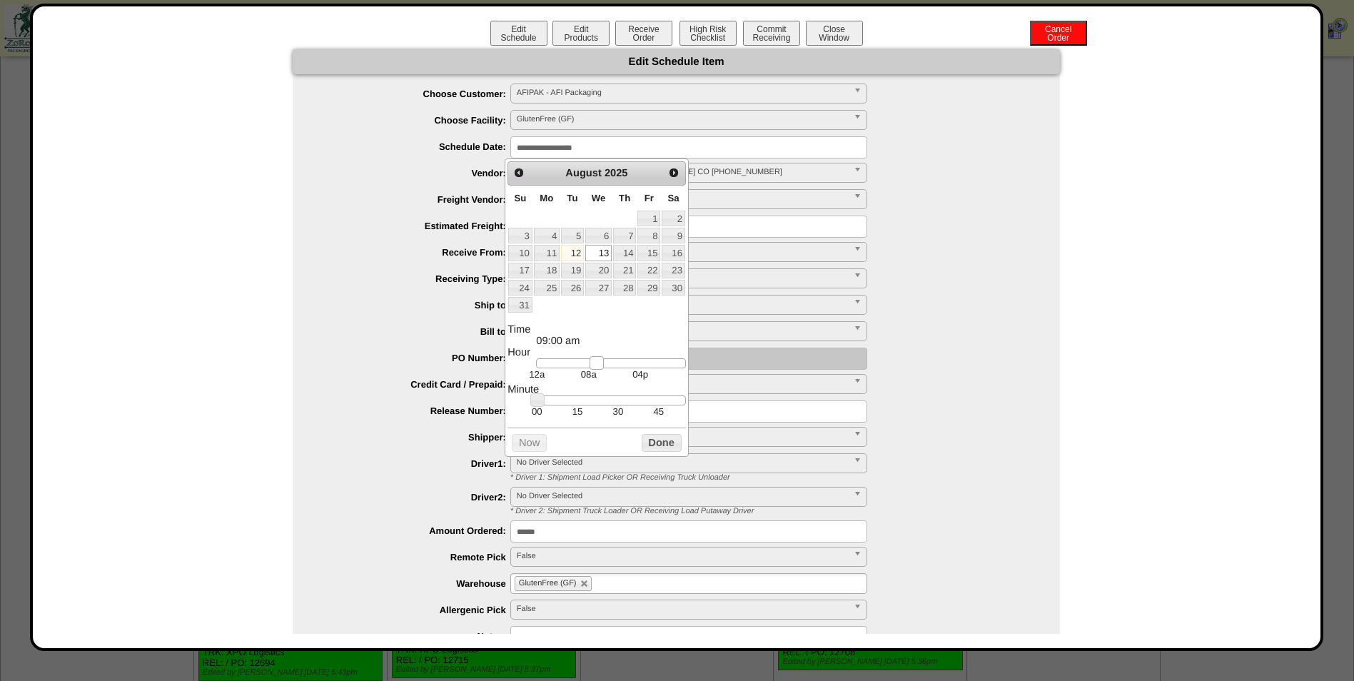
drag, startPoint x: 623, startPoint y: 364, endPoint x: 598, endPoint y: 366, distance: 25.1
click at [598, 366] on link at bounding box center [597, 363] width 14 height 14
click at [667, 452] on button "Done" at bounding box center [662, 443] width 40 height 18
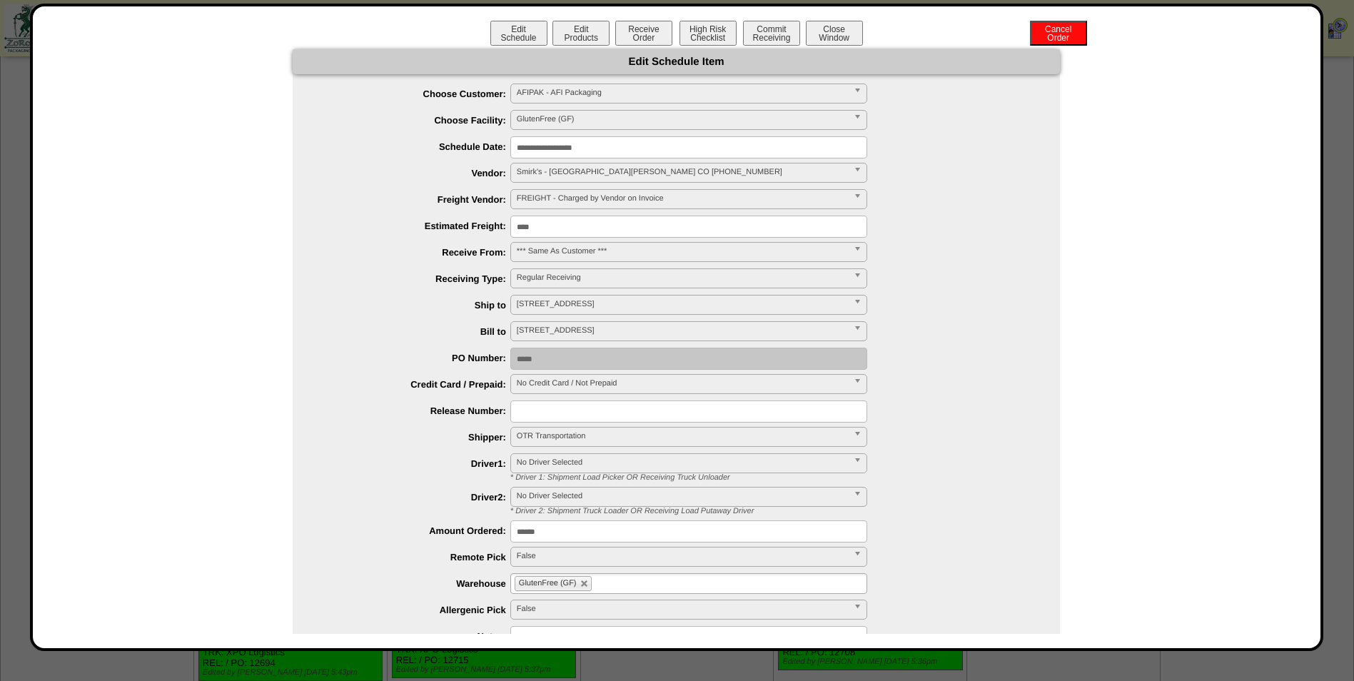
click at [638, 146] on input "**********" at bounding box center [688, 147] width 357 height 22
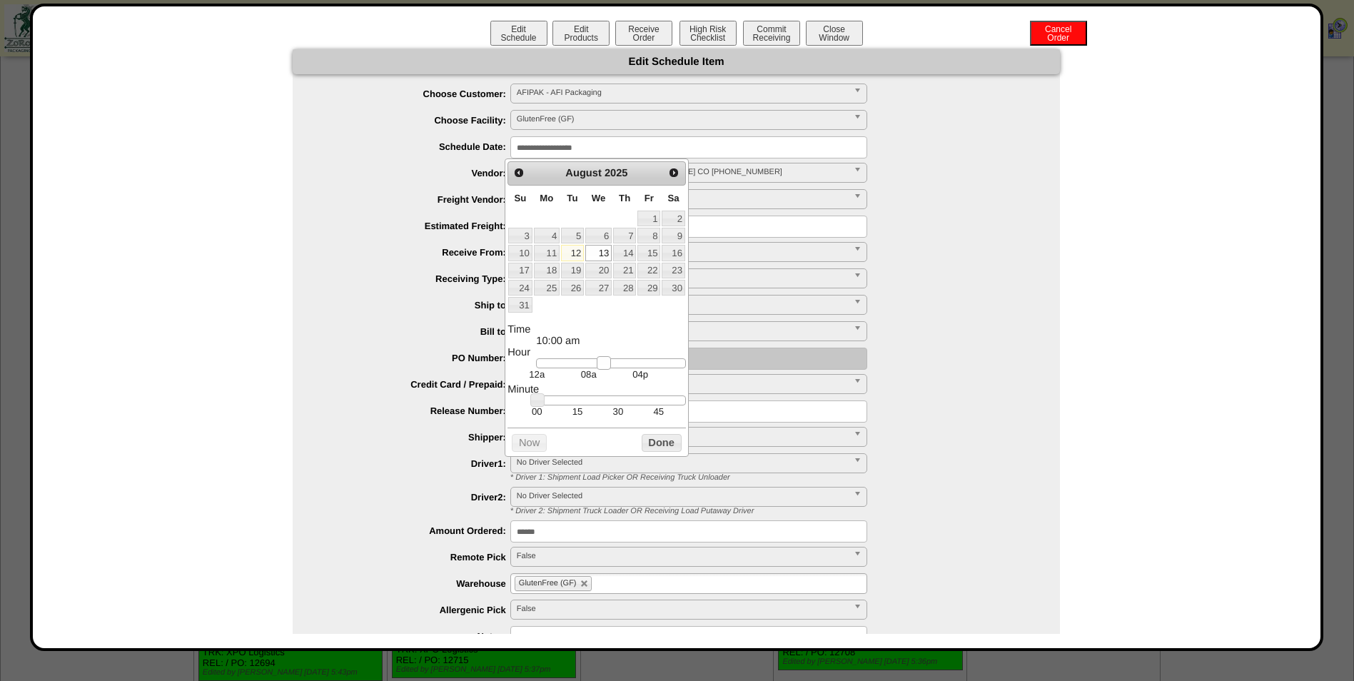
type input "**********"
drag, startPoint x: 617, startPoint y: 364, endPoint x: 596, endPoint y: 366, distance: 20.8
click at [596, 366] on link at bounding box center [598, 363] width 14 height 14
click at [665, 450] on button "Done" at bounding box center [662, 443] width 40 height 18
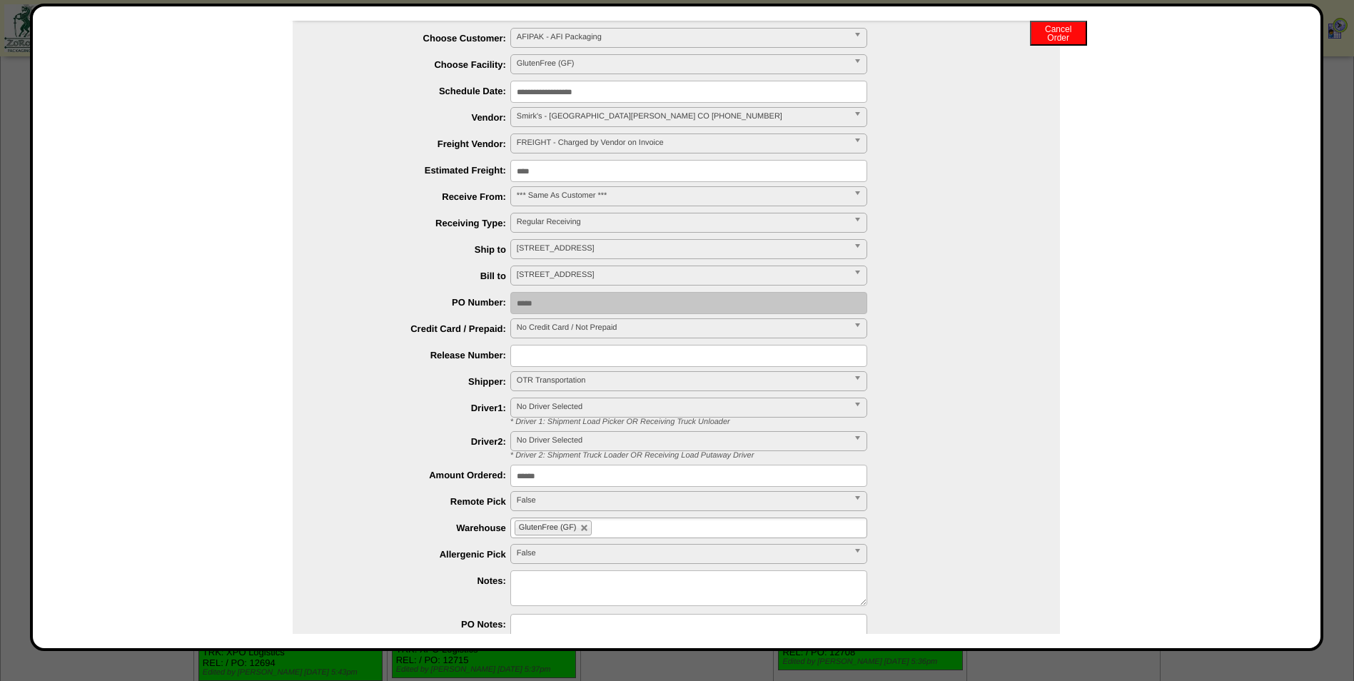
scroll to position [132, 0]
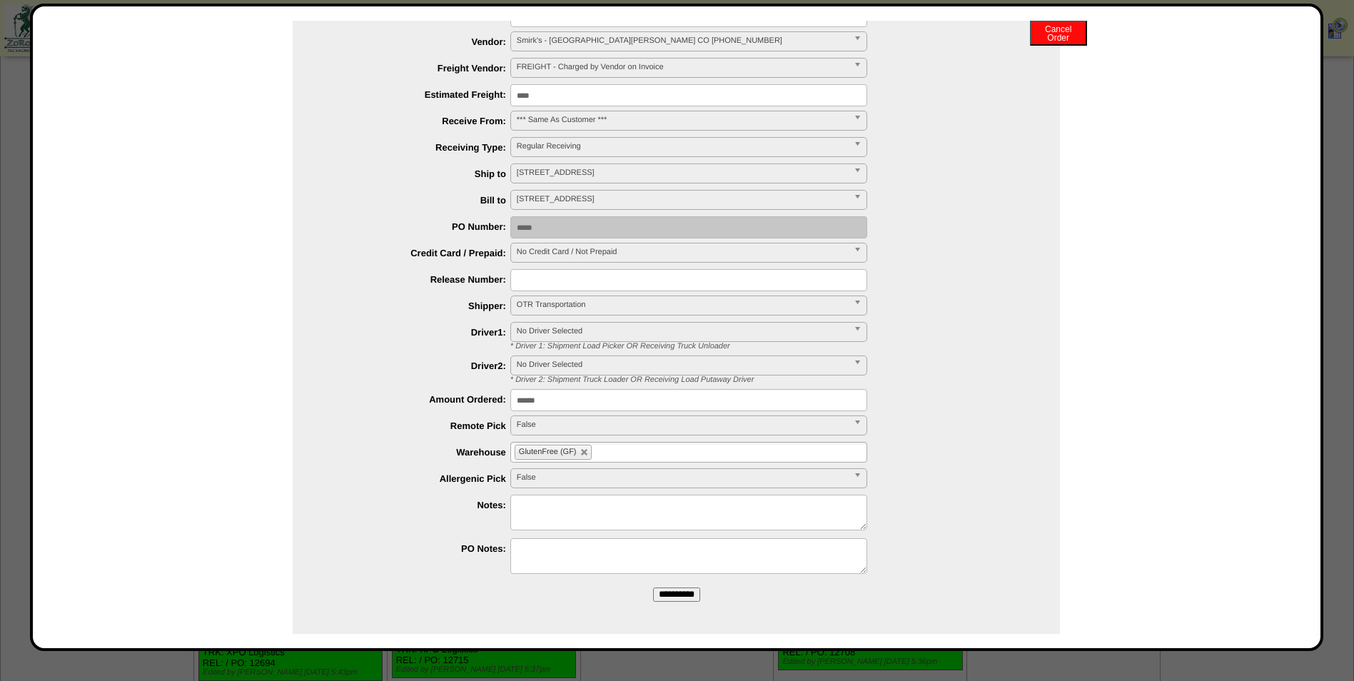
click at [677, 587] on input "**********" at bounding box center [676, 594] width 47 height 14
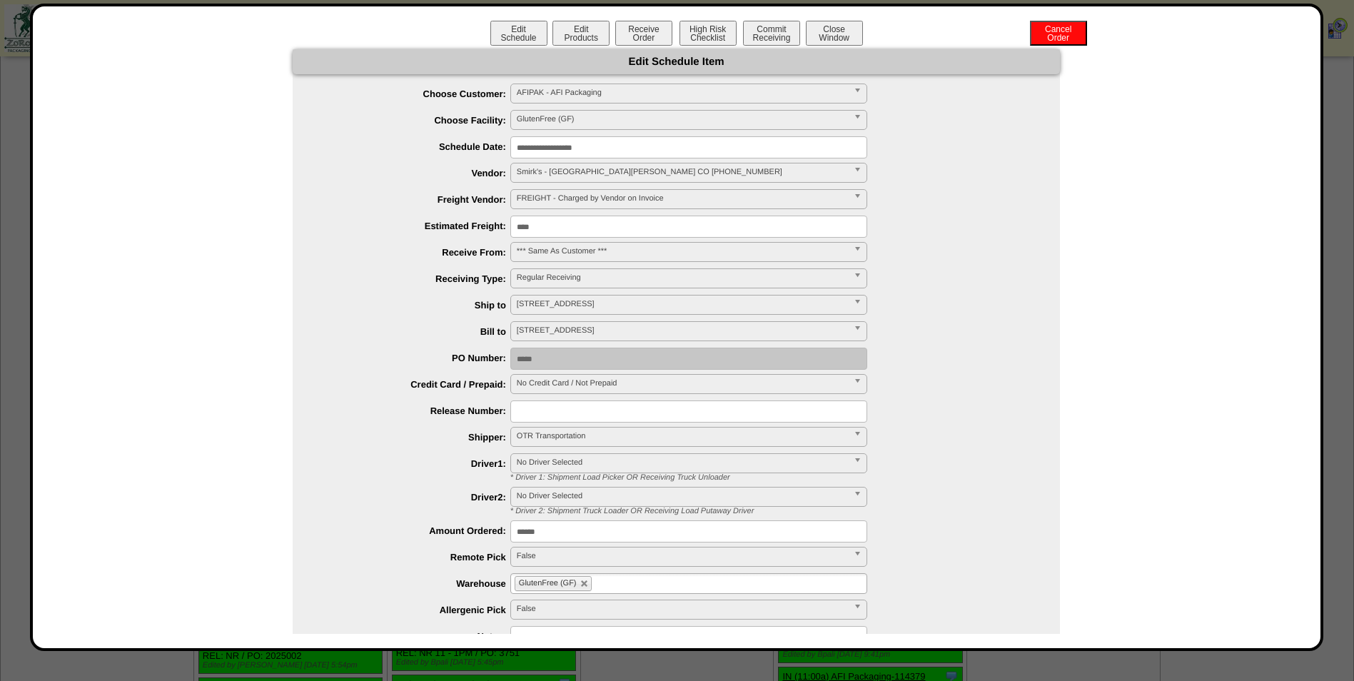
scroll to position [0, 0]
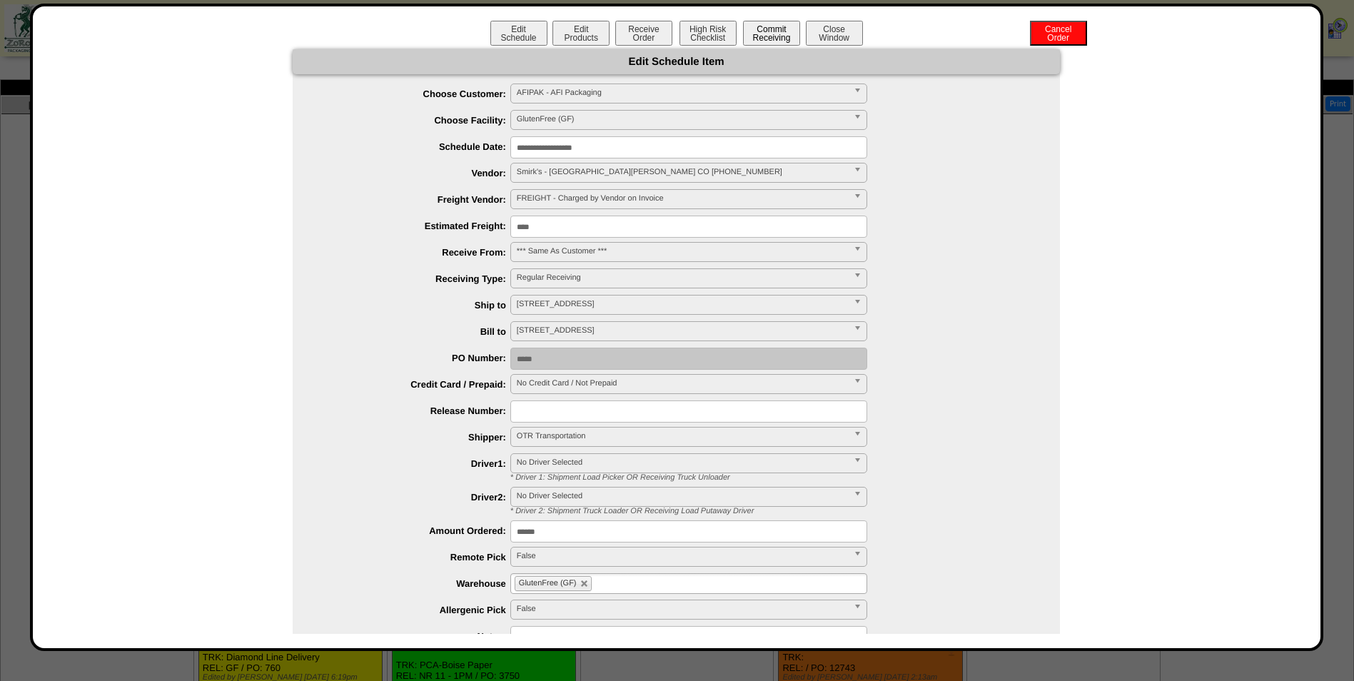
click at [761, 37] on button "Commit Receiving" at bounding box center [771, 33] width 57 height 25
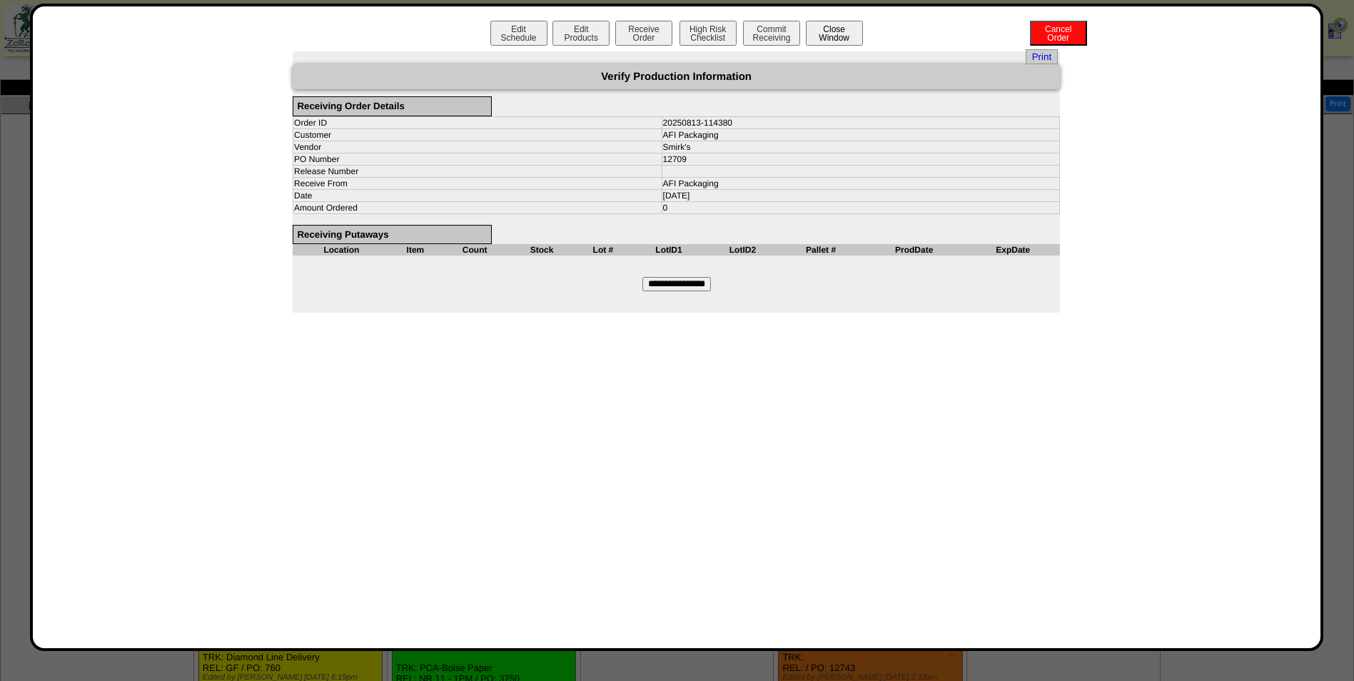
click at [837, 29] on button "Close Window" at bounding box center [834, 33] width 57 height 25
